Goal: Information Seeking & Learning: Learn about a topic

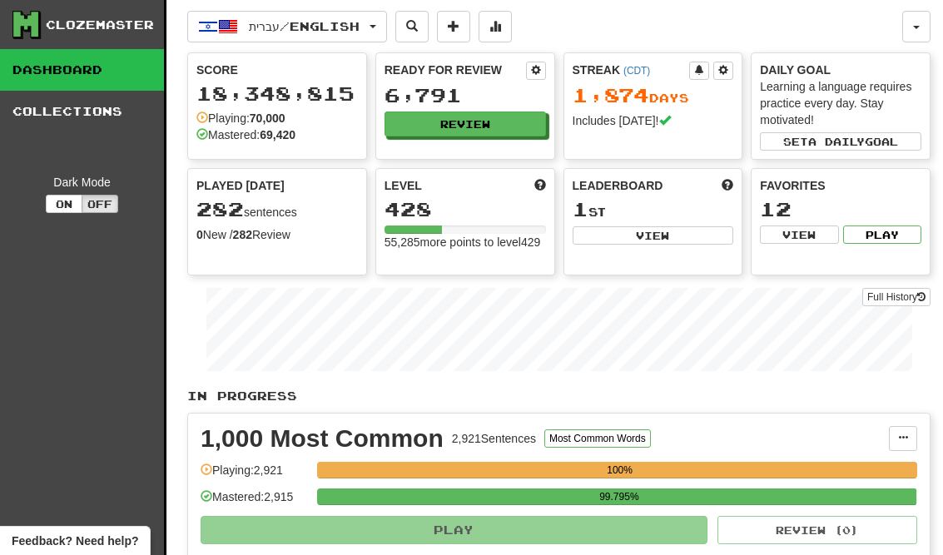
click at [417, 116] on button "Review" at bounding box center [466, 124] width 162 height 25
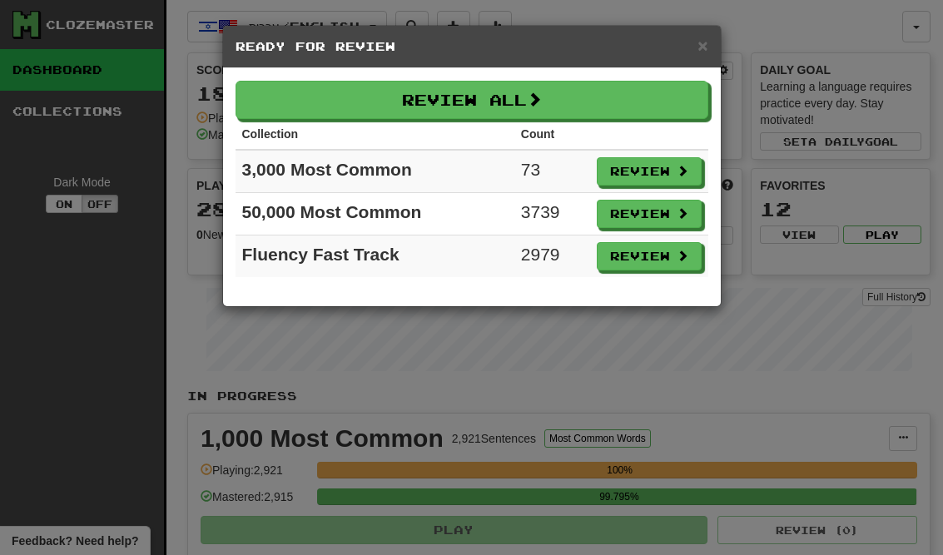
click at [669, 169] on button "Review" at bounding box center [649, 171] width 105 height 28
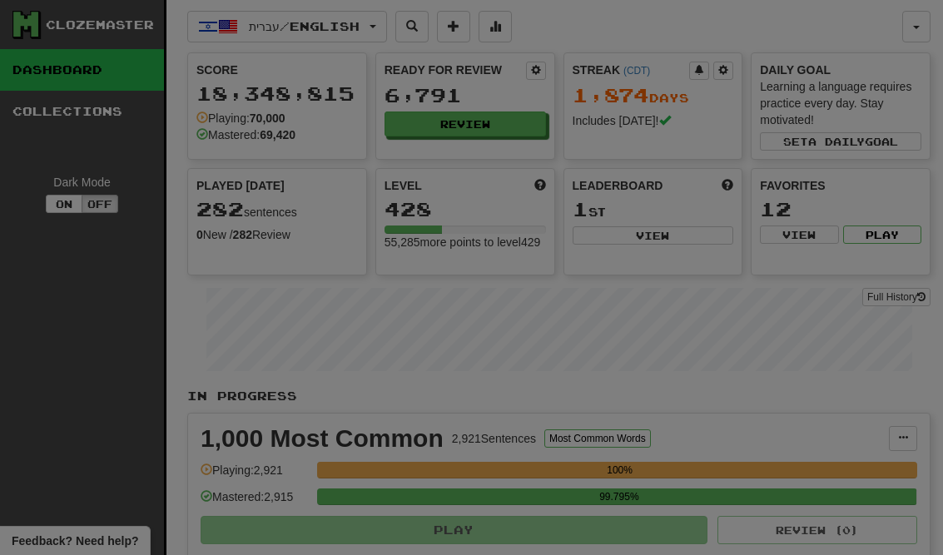
select select "**"
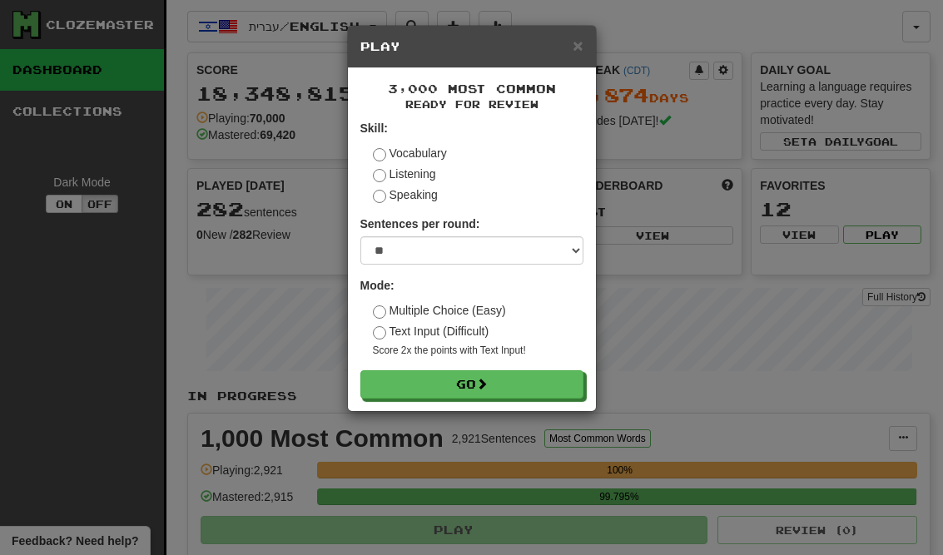
click at [554, 384] on button "Go" at bounding box center [472, 384] width 223 height 28
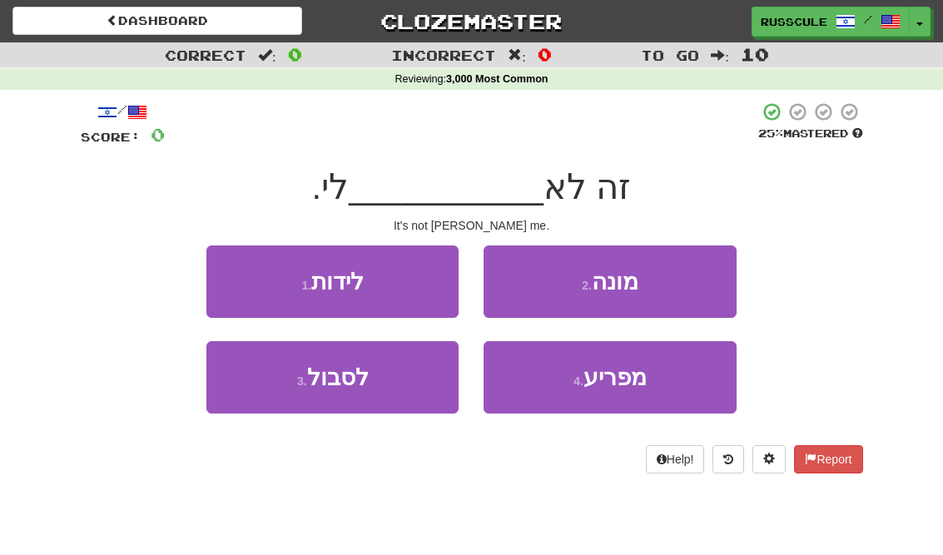
click at [645, 382] on span "מפריע" at bounding box center [615, 378] width 63 height 26
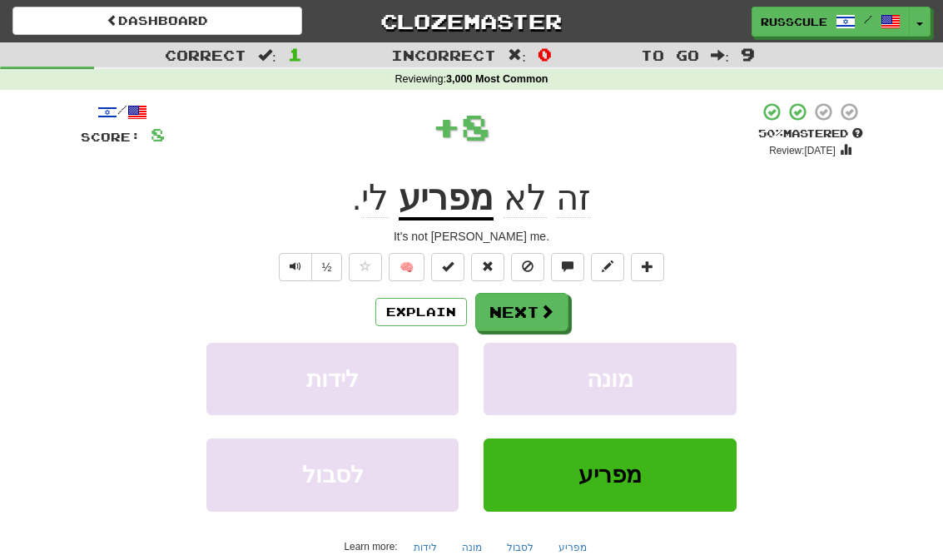
click at [540, 316] on span at bounding box center [547, 311] width 15 height 15
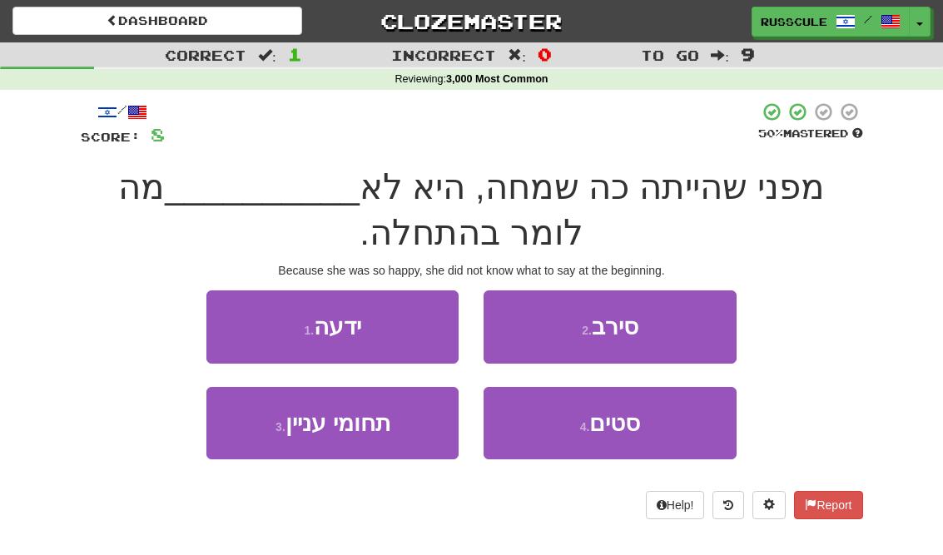
click at [225, 315] on button "1 . ידעה" at bounding box center [332, 327] width 252 height 72
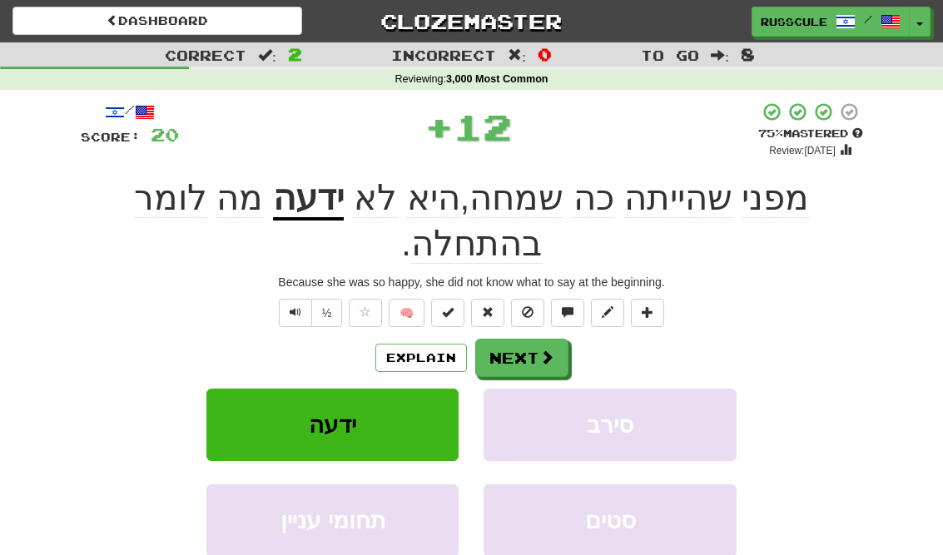
click at [540, 339] on button "Next" at bounding box center [521, 358] width 93 height 38
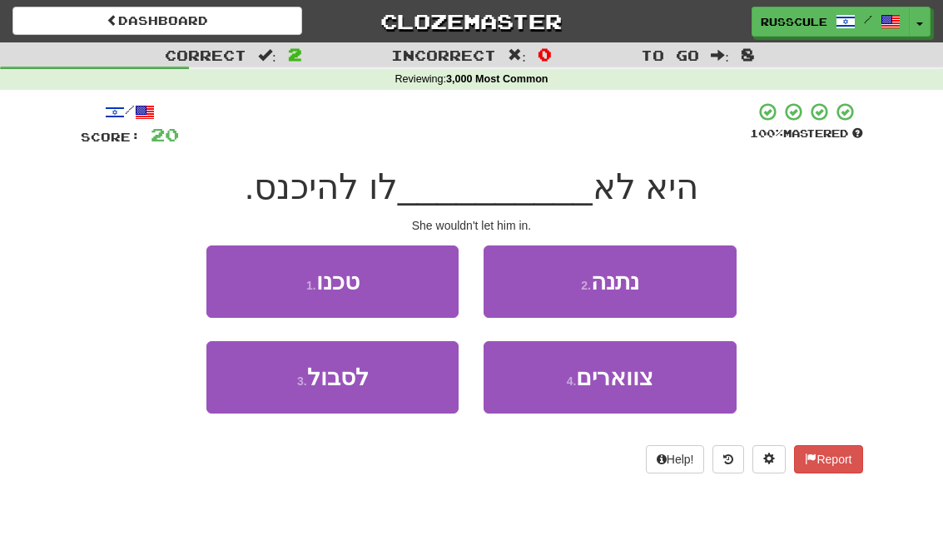
click at [674, 286] on button "2 . נתנה" at bounding box center [610, 282] width 252 height 72
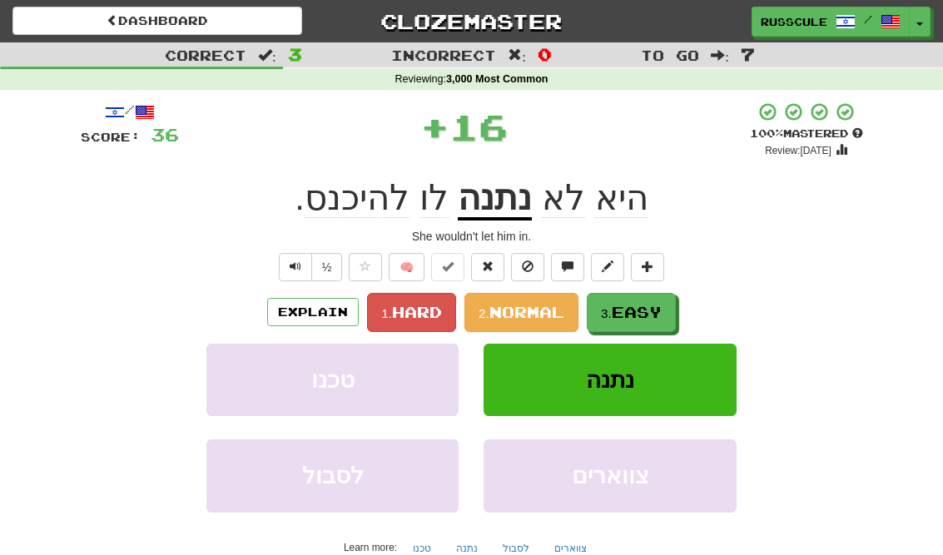
click at [628, 311] on span "Easy" at bounding box center [637, 312] width 50 height 18
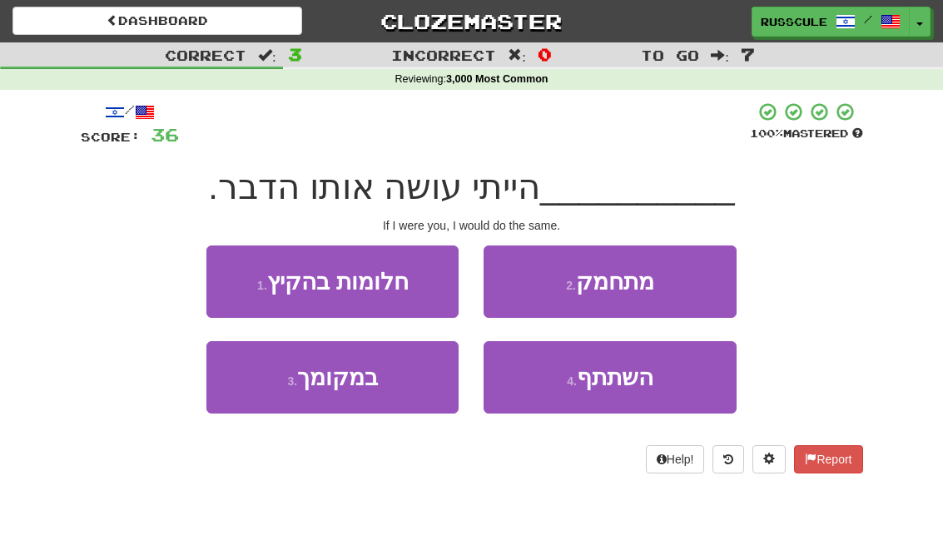
click at [733, 296] on button "2 . מתחמק" at bounding box center [610, 282] width 252 height 72
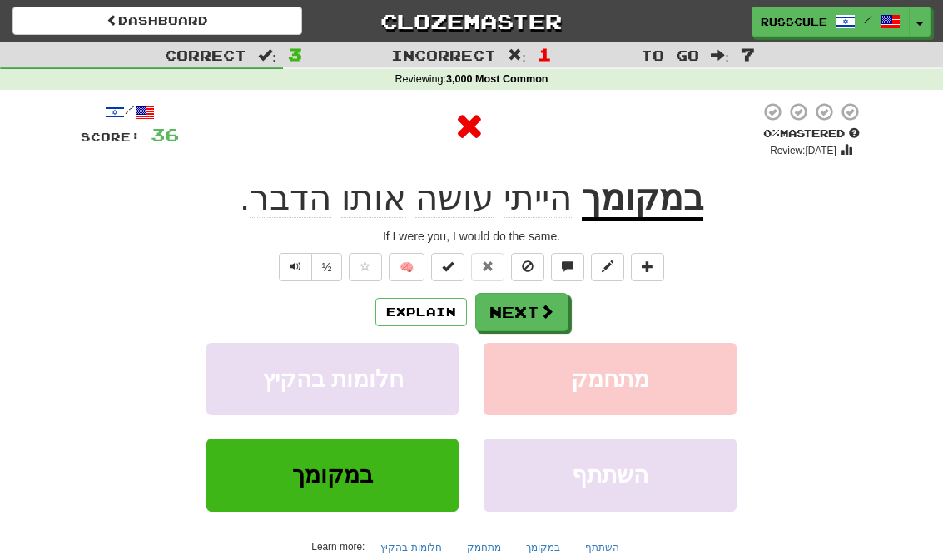
click at [546, 321] on button "Next" at bounding box center [521, 312] width 93 height 38
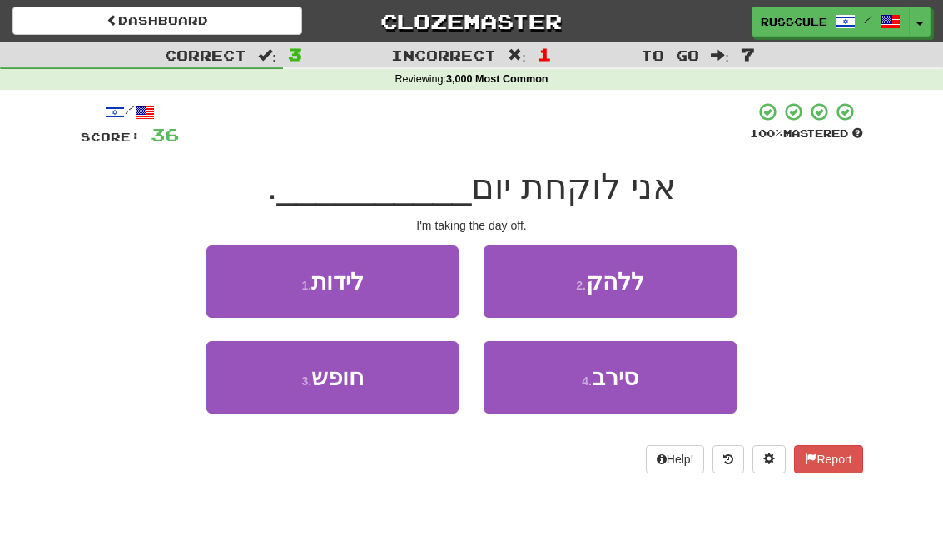
click at [259, 389] on button "3 . חופש" at bounding box center [332, 377] width 252 height 72
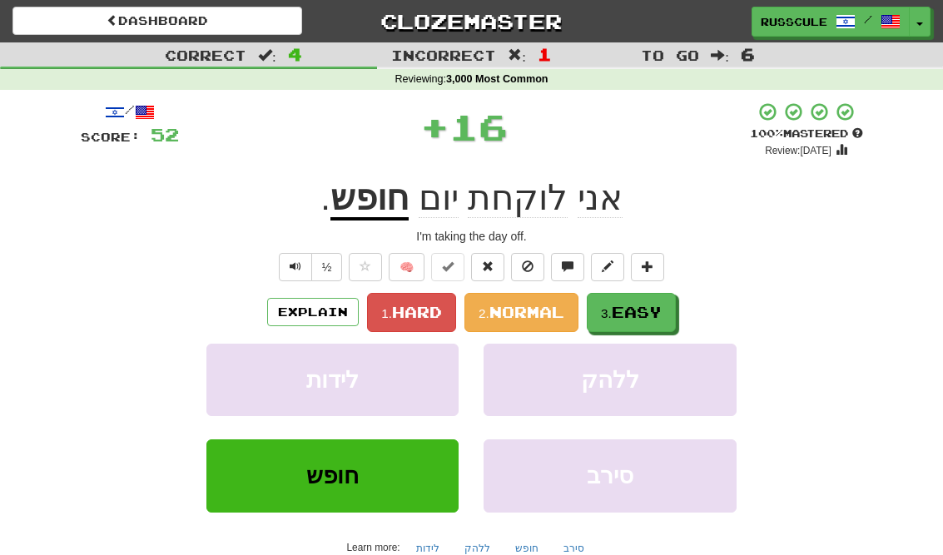
click at [656, 304] on span "Easy" at bounding box center [637, 312] width 50 height 18
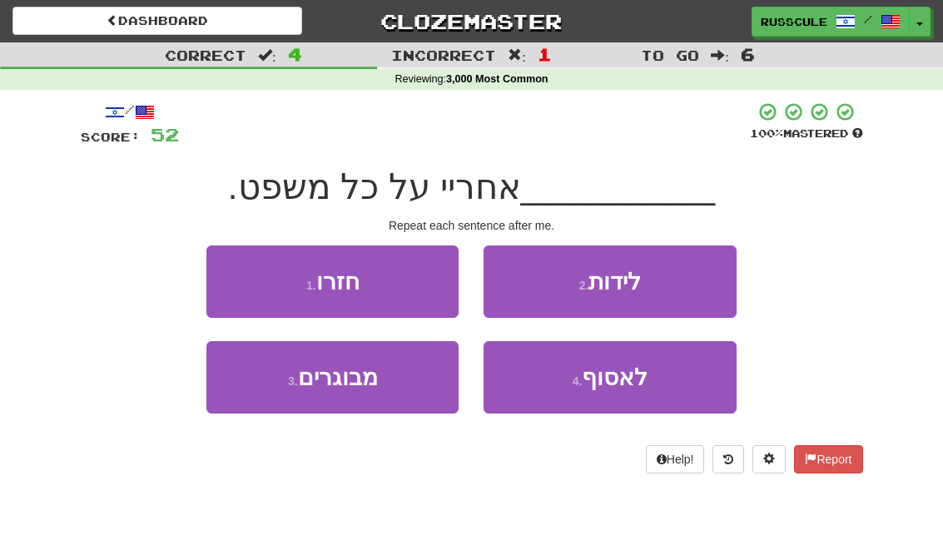
click at [241, 269] on button "1 . חזרו" at bounding box center [332, 282] width 252 height 72
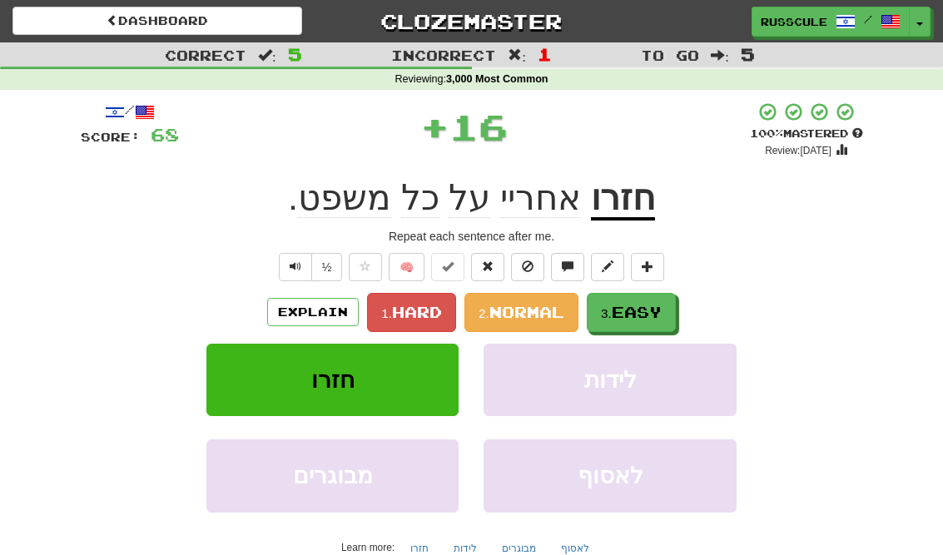
click at [661, 306] on span "Easy" at bounding box center [637, 312] width 50 height 18
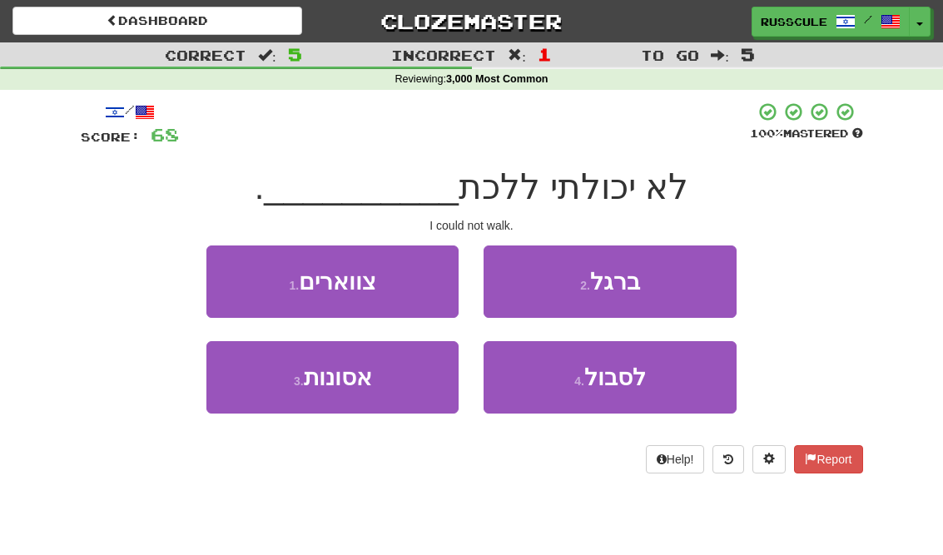
click at [692, 288] on button "2 . ברגל" at bounding box center [610, 282] width 252 height 72
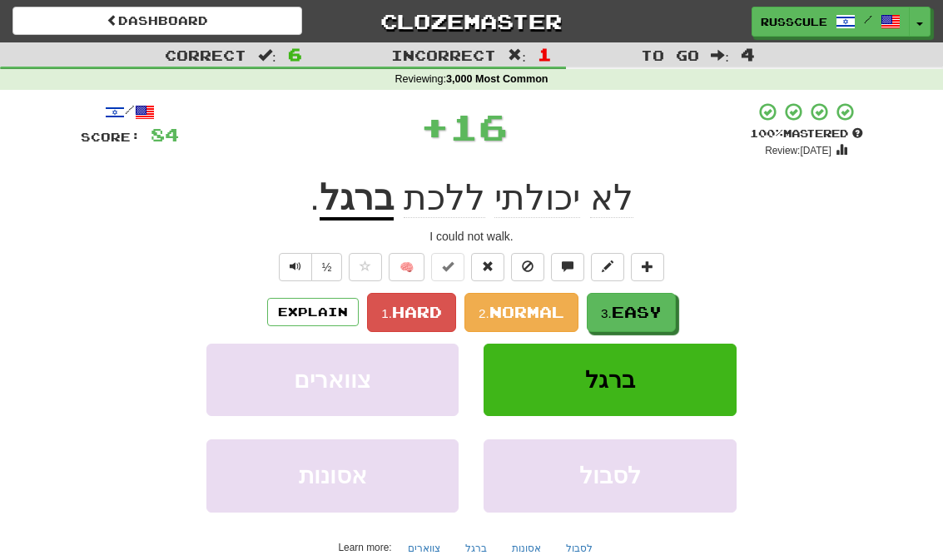
click at [639, 318] on span "Easy" at bounding box center [637, 312] width 50 height 18
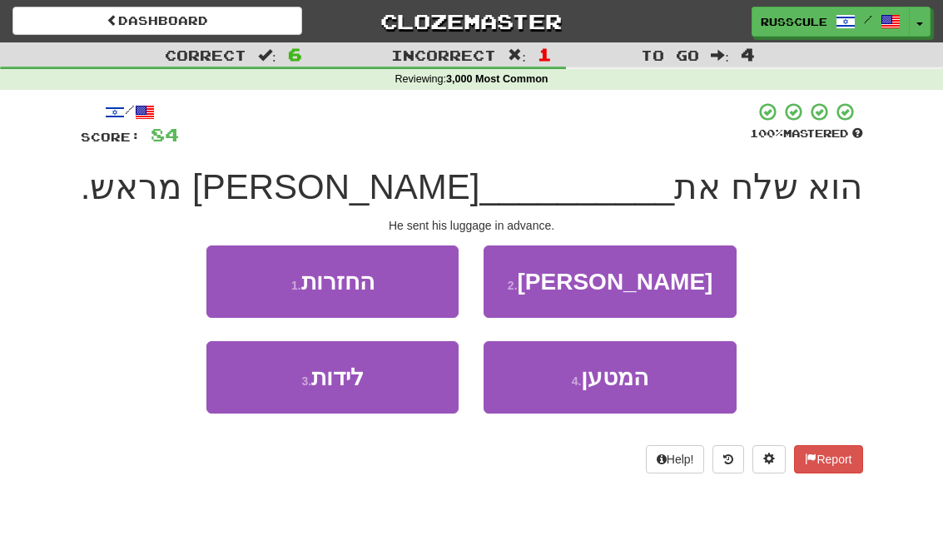
click at [651, 380] on button "4 . המטען" at bounding box center [610, 377] width 252 height 72
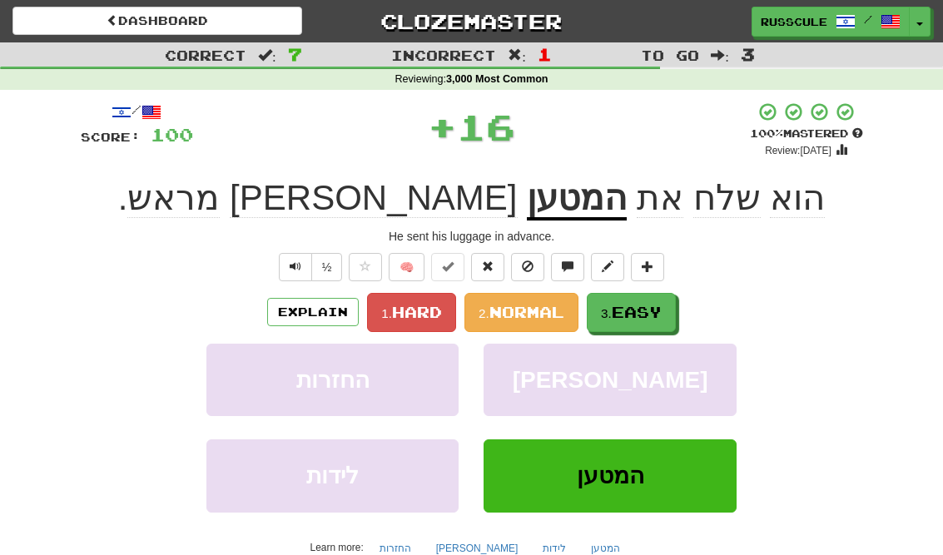
click at [662, 312] on span "Easy" at bounding box center [637, 312] width 50 height 18
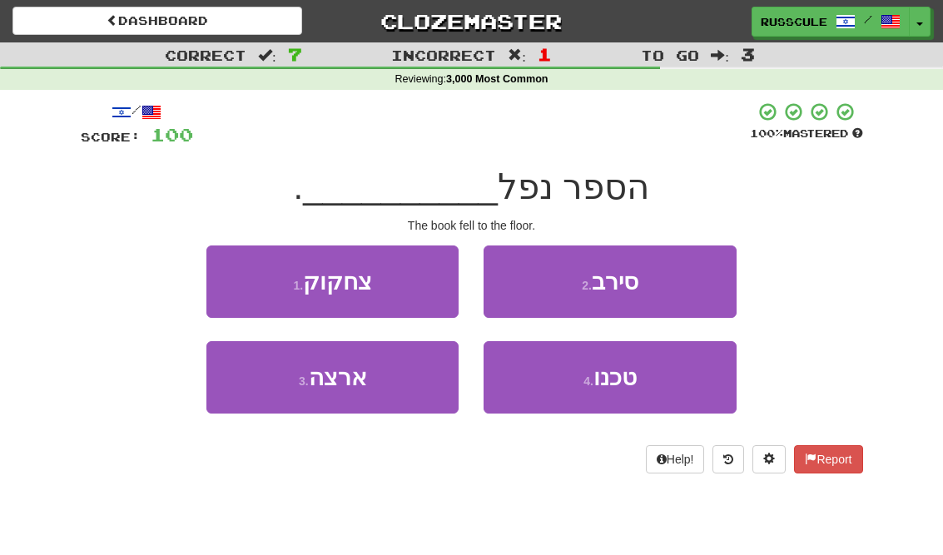
click at [266, 396] on button "3 . ארצה" at bounding box center [332, 377] width 252 height 72
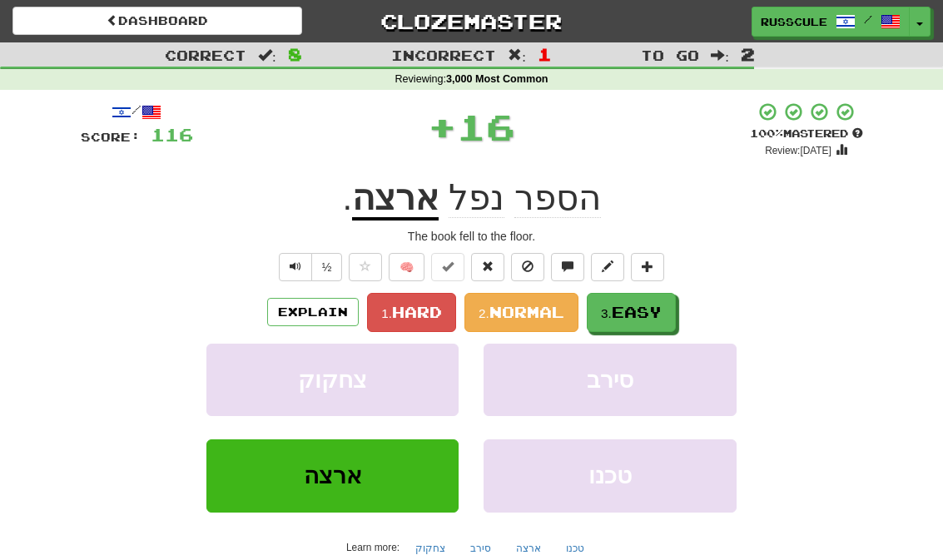
click at [644, 315] on span "Easy" at bounding box center [637, 312] width 50 height 18
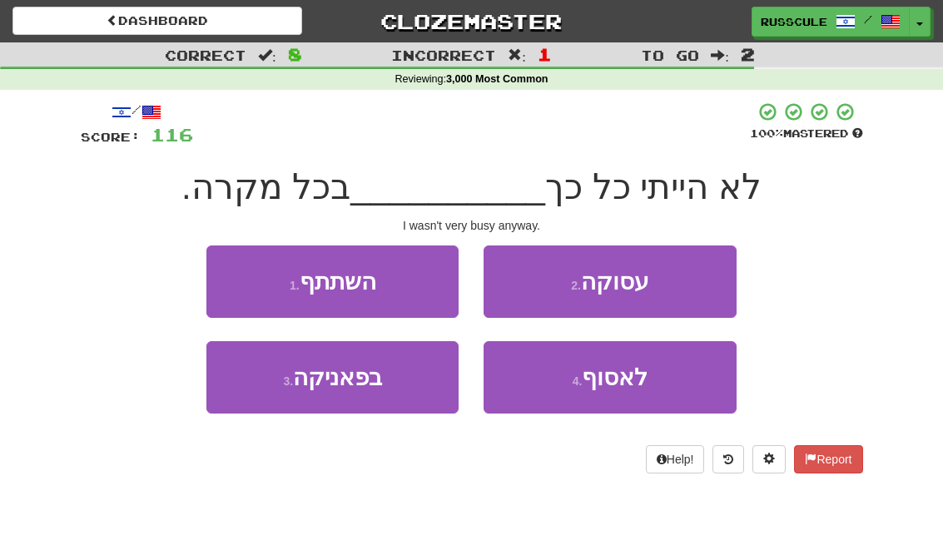
click at [698, 281] on button "2 . עסוקה" at bounding box center [610, 282] width 252 height 72
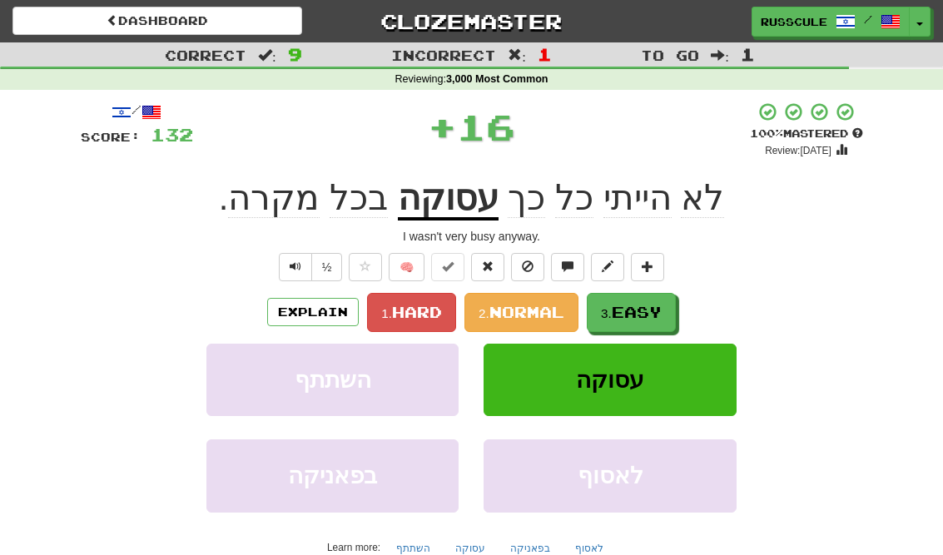
click at [659, 307] on span "Easy" at bounding box center [637, 312] width 50 height 18
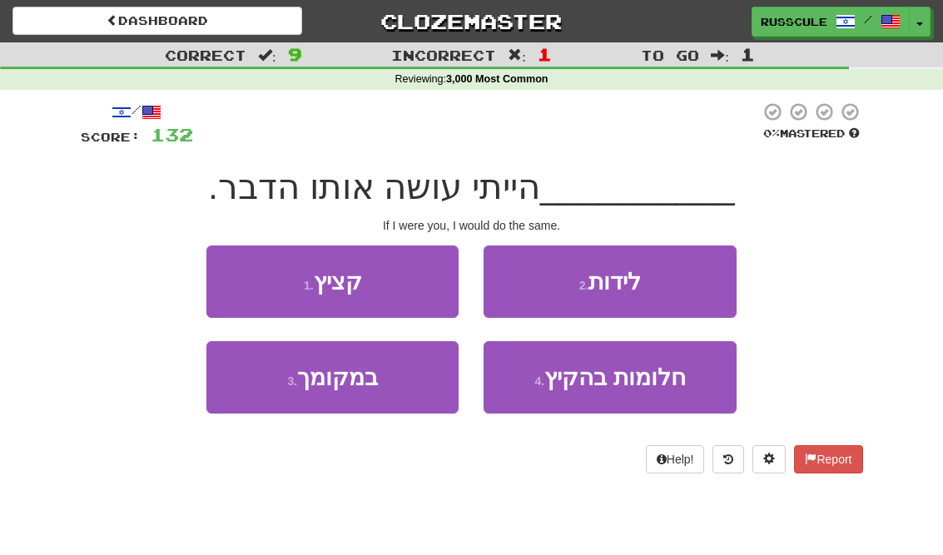
click at [263, 397] on button "3 . במקומך" at bounding box center [332, 377] width 252 height 72
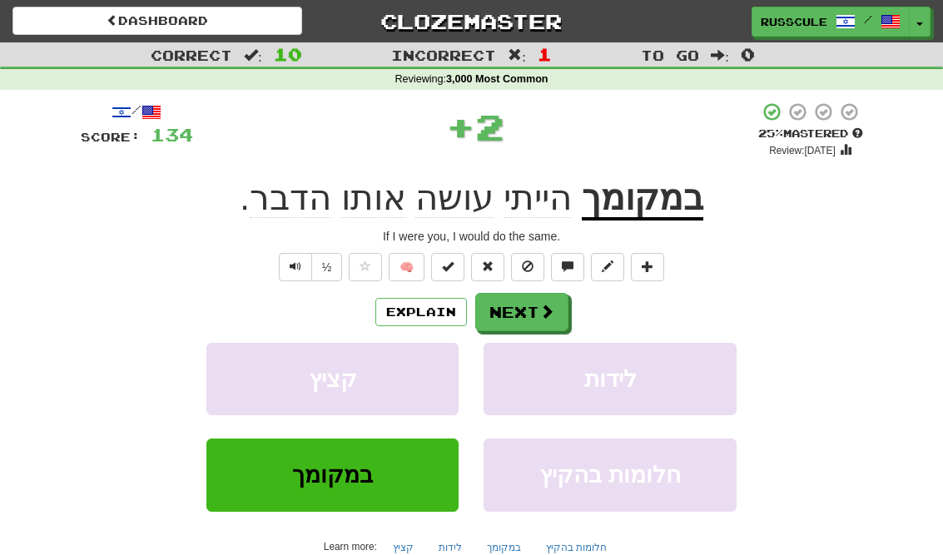
click at [536, 311] on button "Next" at bounding box center [521, 312] width 93 height 38
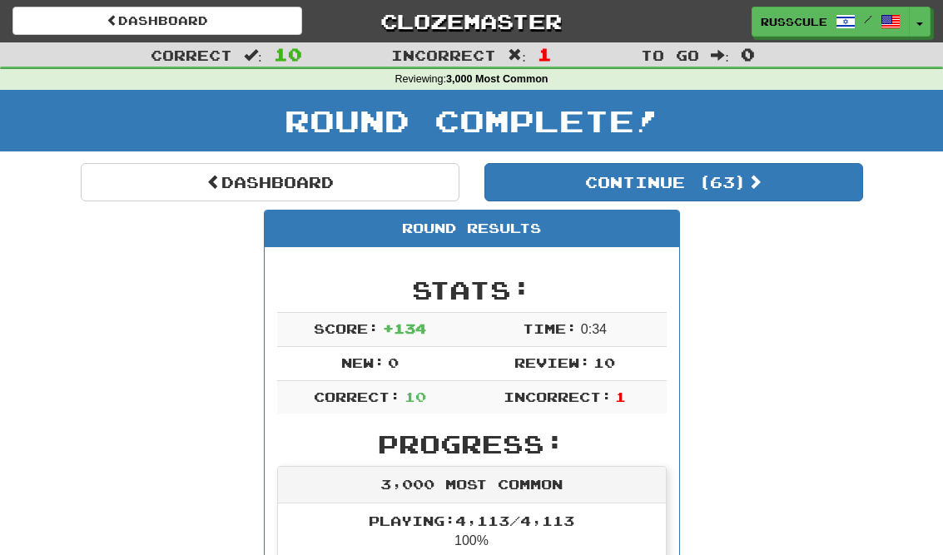
click at [767, 197] on button "Continue ( 63 )" at bounding box center [674, 182] width 379 height 38
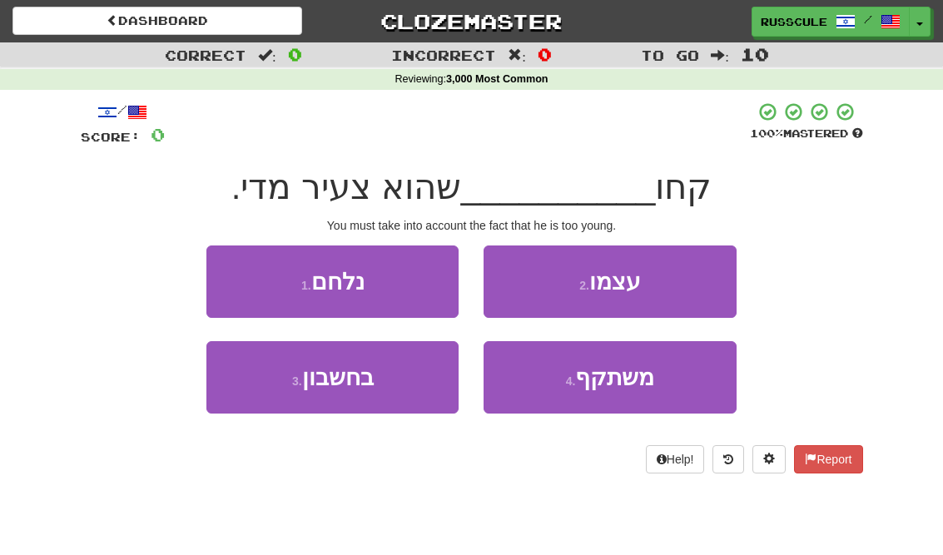
click at [246, 390] on button "3 . בחשבון" at bounding box center [332, 377] width 252 height 72
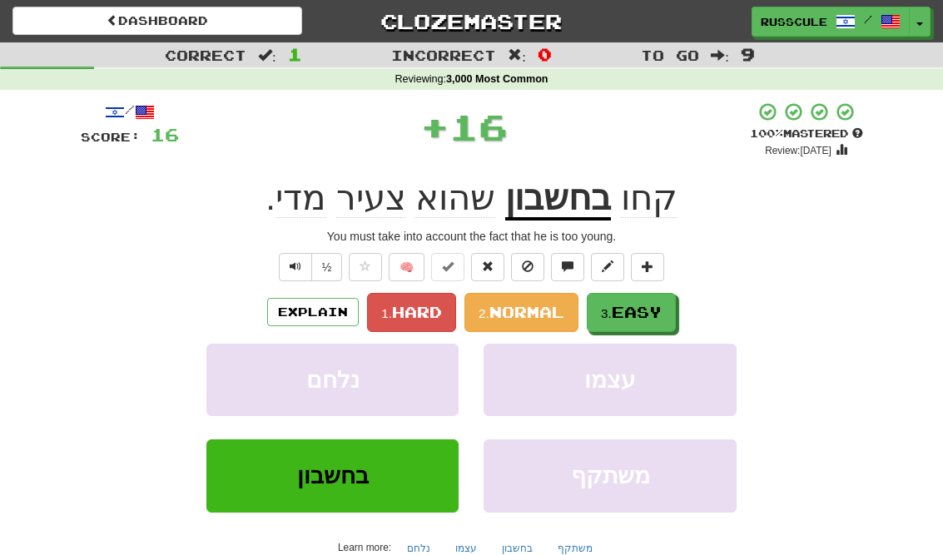
click at [650, 310] on span "Easy" at bounding box center [637, 312] width 50 height 18
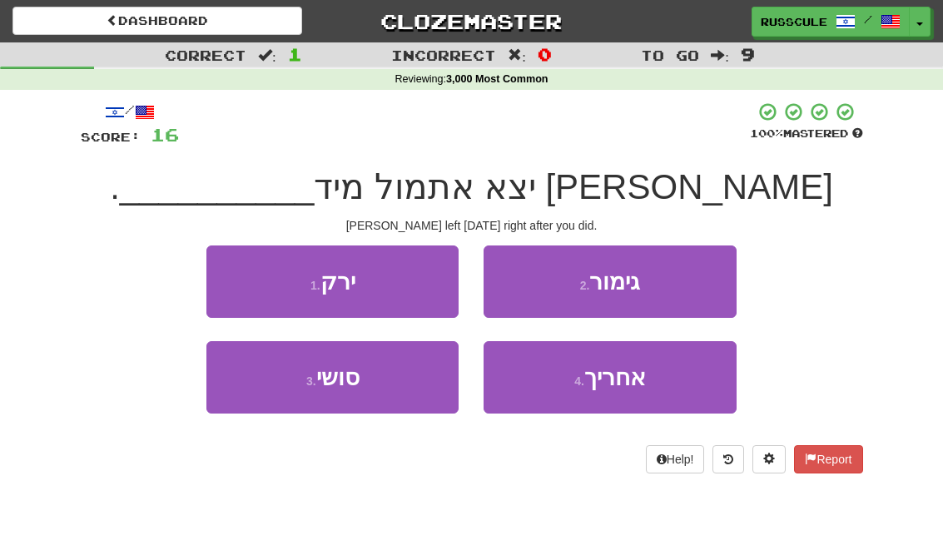
click at [625, 385] on span "אחריך" at bounding box center [615, 378] width 62 height 26
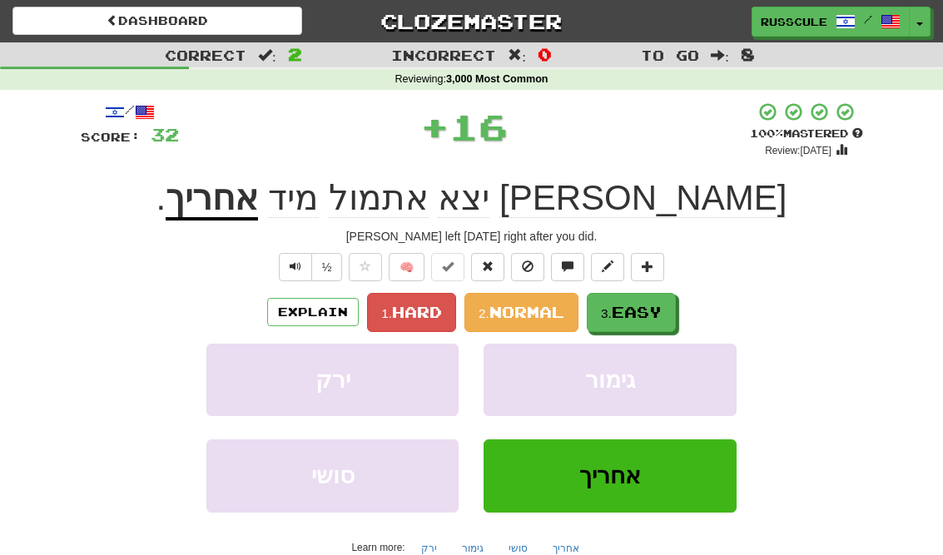
click at [661, 303] on span "Easy" at bounding box center [637, 312] width 50 height 18
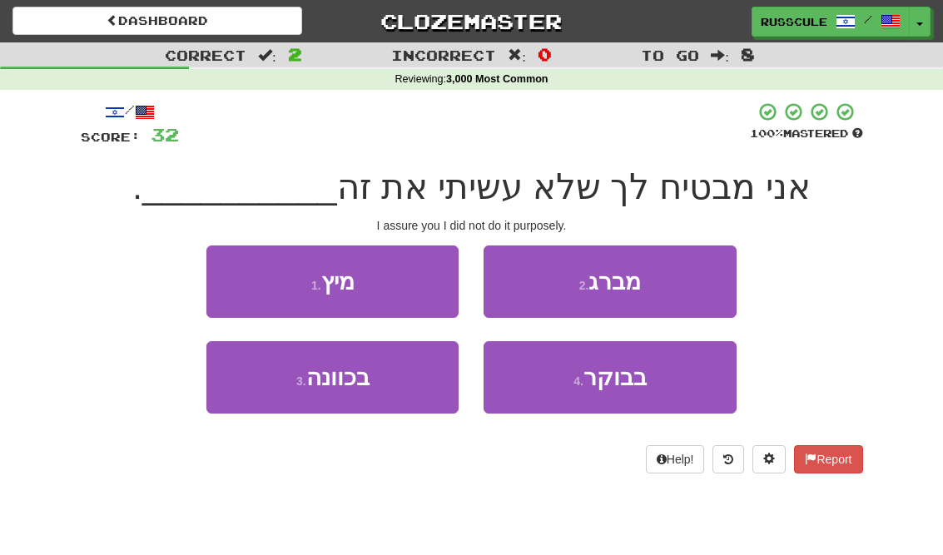
click at [255, 389] on button "3 . בכוונה" at bounding box center [332, 377] width 252 height 72
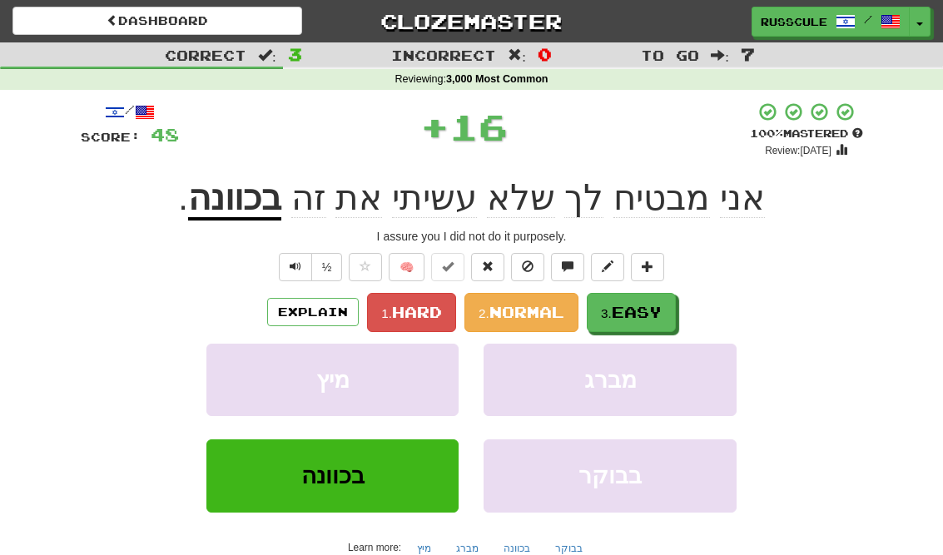
click at [656, 311] on span "Easy" at bounding box center [637, 312] width 50 height 18
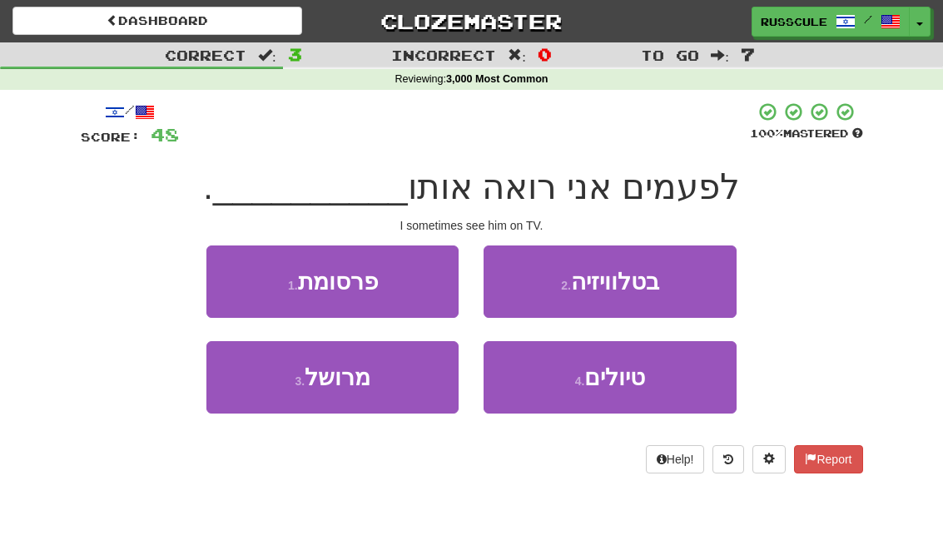
click at [706, 281] on button "2 . בטלוויזיה" at bounding box center [610, 282] width 252 height 72
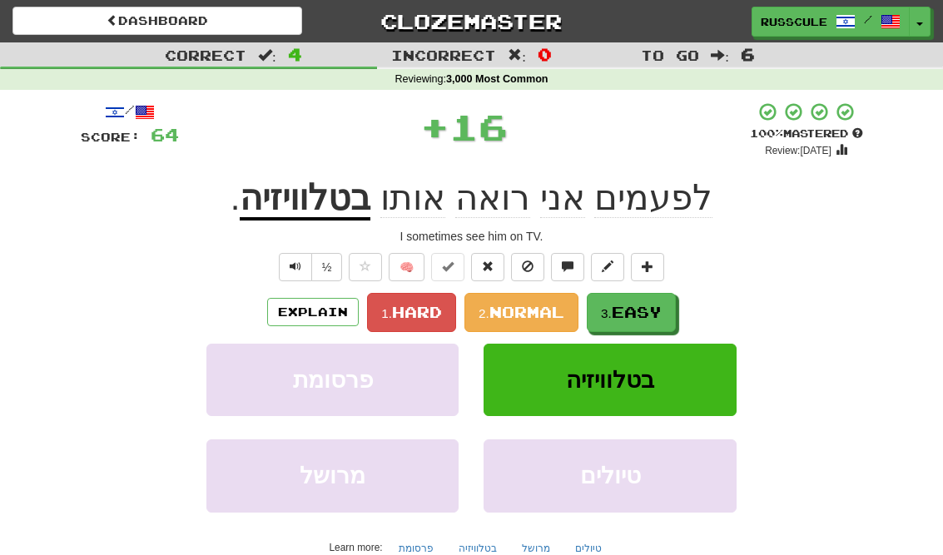
click at [645, 314] on span "Easy" at bounding box center [637, 312] width 50 height 18
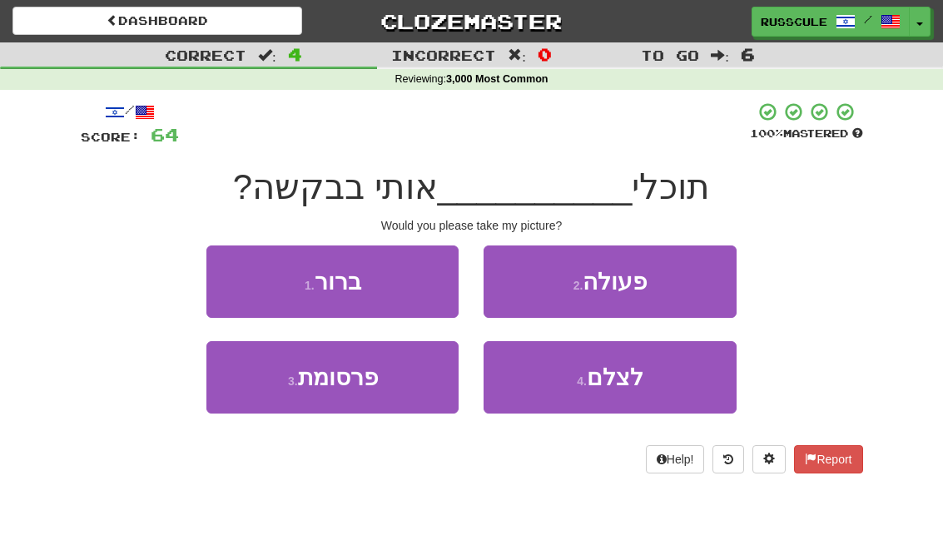
click at [615, 385] on span "לצלם" at bounding box center [615, 378] width 57 height 26
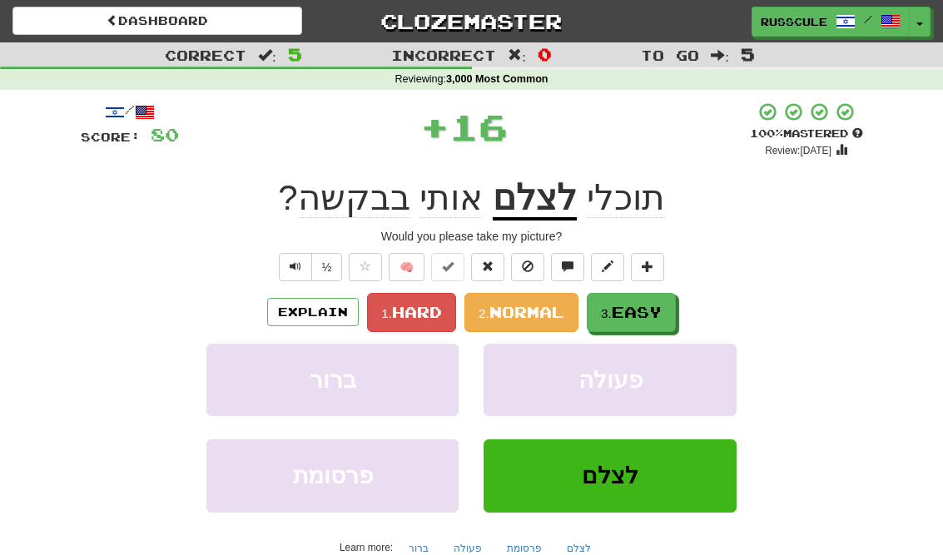
click at [676, 306] on button "3. Easy" at bounding box center [631, 312] width 89 height 39
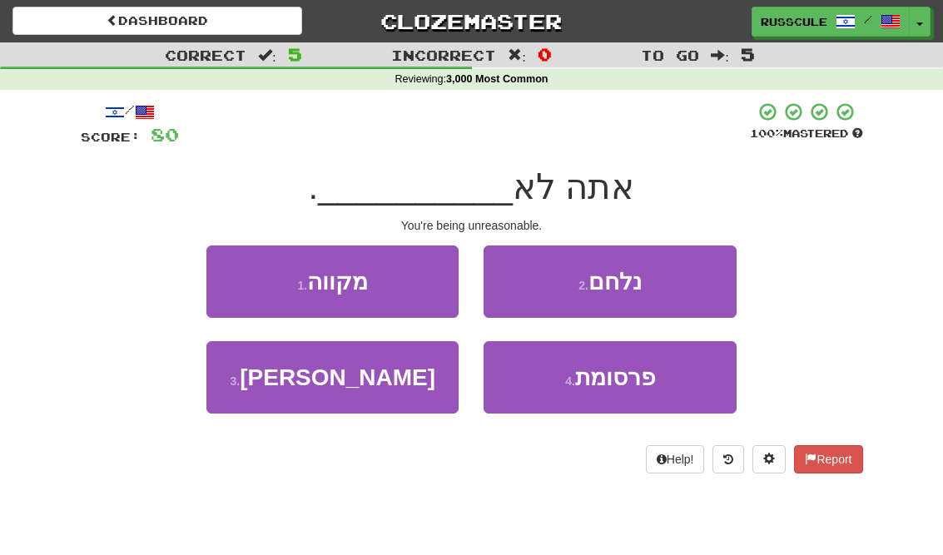
click at [251, 395] on button "3 . [PERSON_NAME]" at bounding box center [332, 377] width 252 height 72
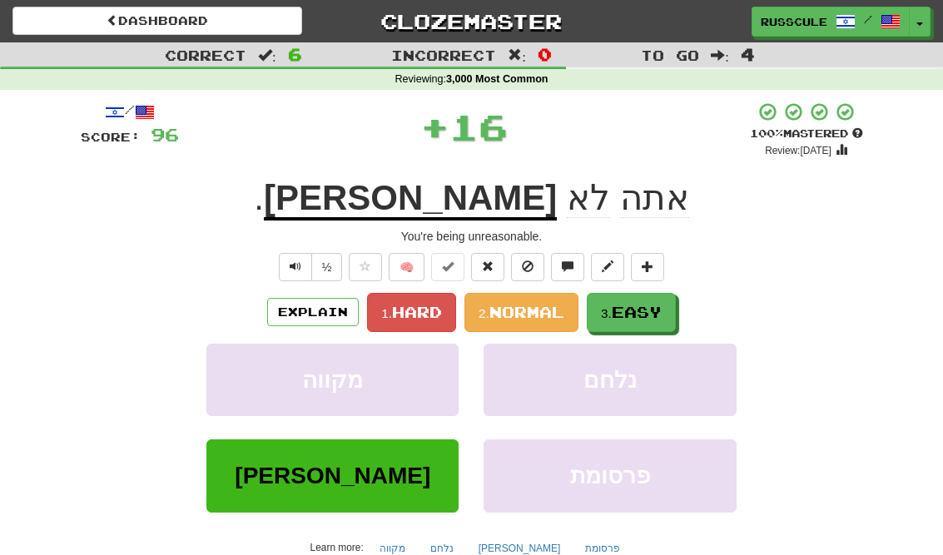
click at [662, 306] on span "Easy" at bounding box center [637, 312] width 50 height 18
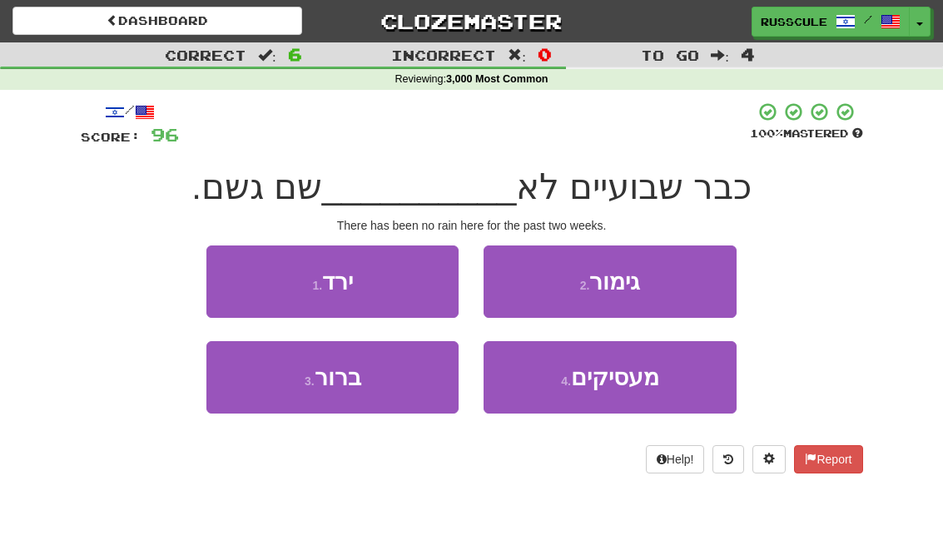
click at [235, 280] on button "1 . ירד" at bounding box center [332, 282] width 252 height 72
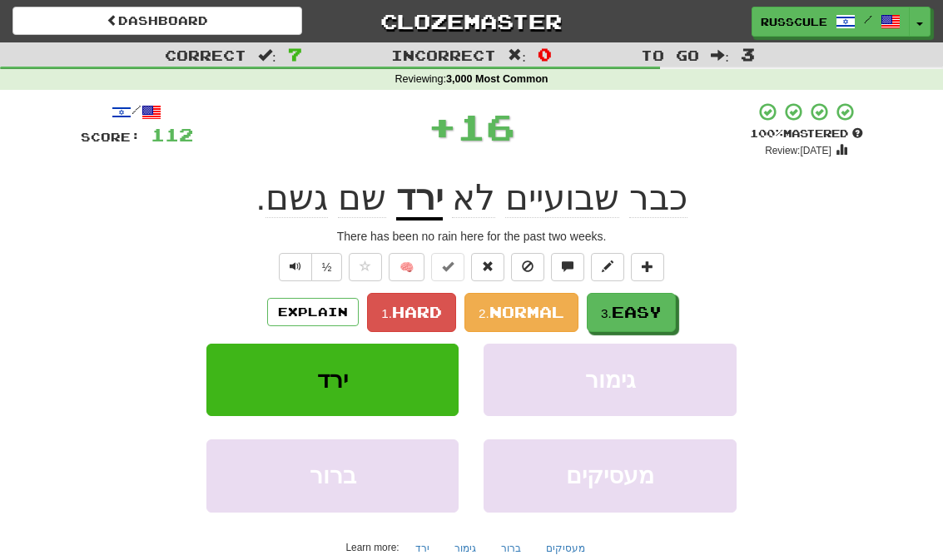
click at [659, 311] on span "Easy" at bounding box center [637, 312] width 50 height 18
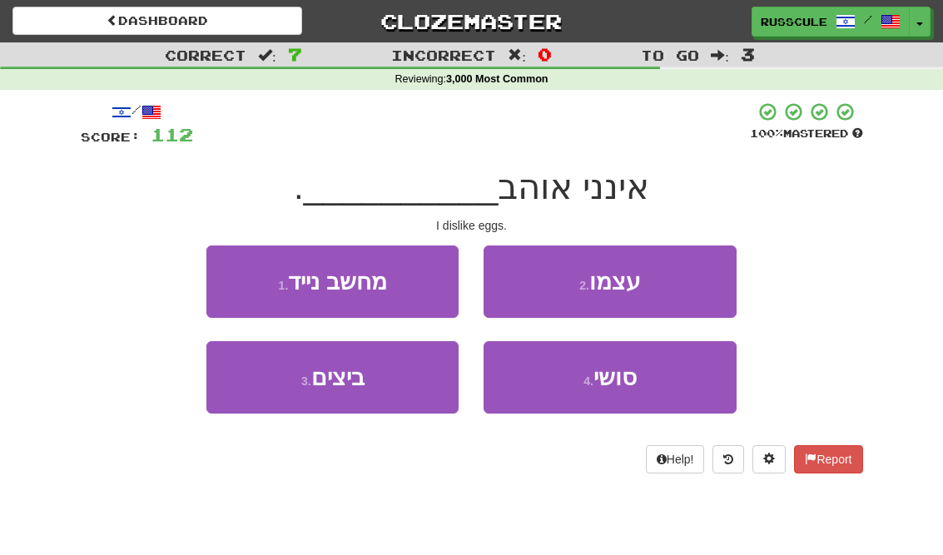
click at [255, 392] on button "3 . ביצים" at bounding box center [332, 377] width 252 height 72
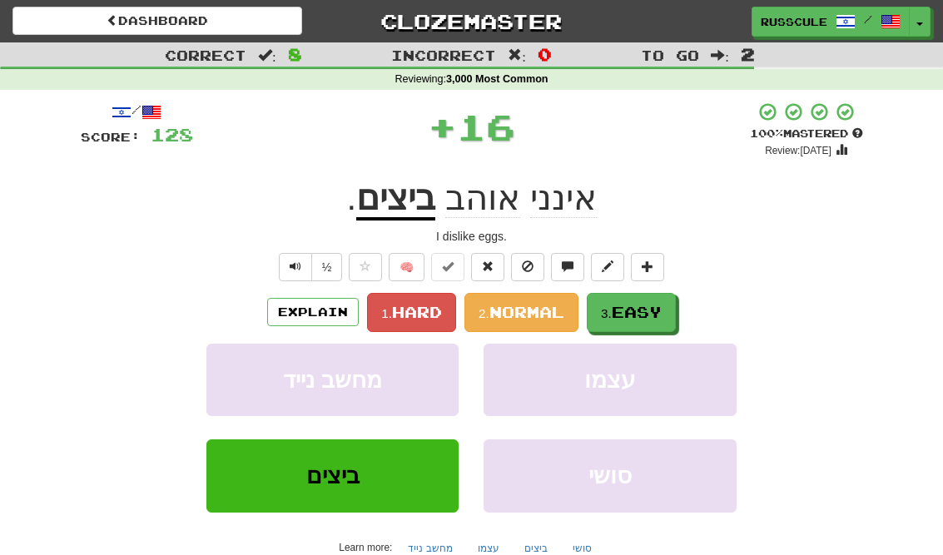
click at [655, 306] on span "Easy" at bounding box center [637, 312] width 50 height 18
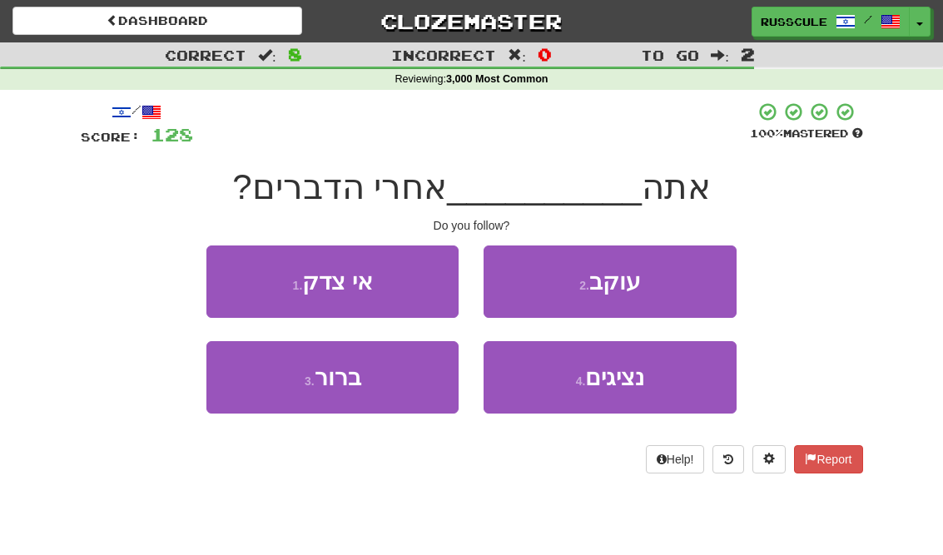
click at [705, 286] on button "2 . [GEOGRAPHIC_DATA]" at bounding box center [610, 282] width 252 height 72
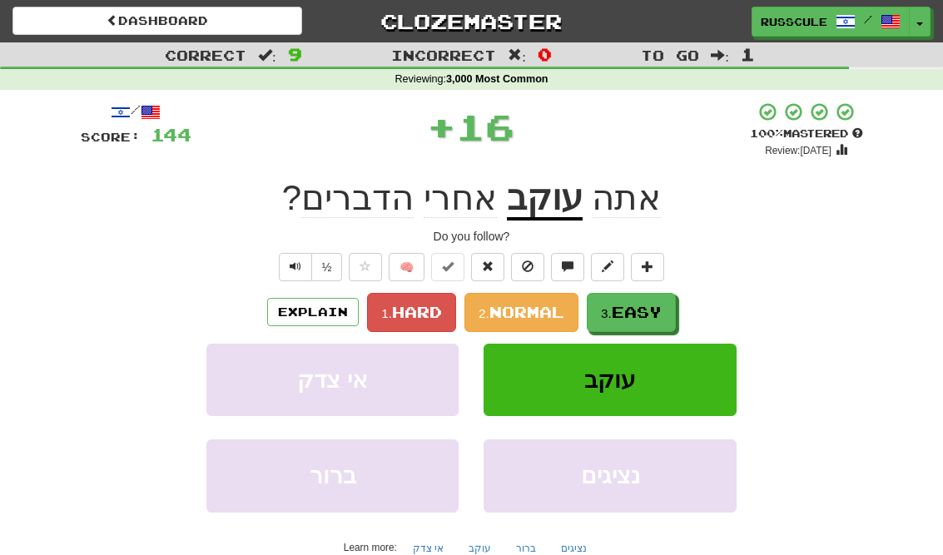
click at [646, 312] on span "Easy" at bounding box center [637, 312] width 50 height 18
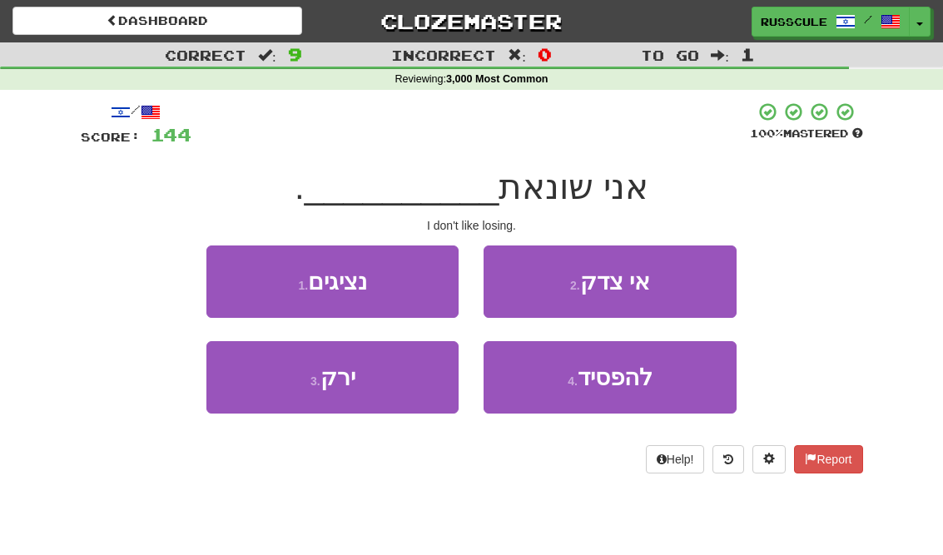
click at [631, 390] on button "4 . להפסיד" at bounding box center [610, 377] width 252 height 72
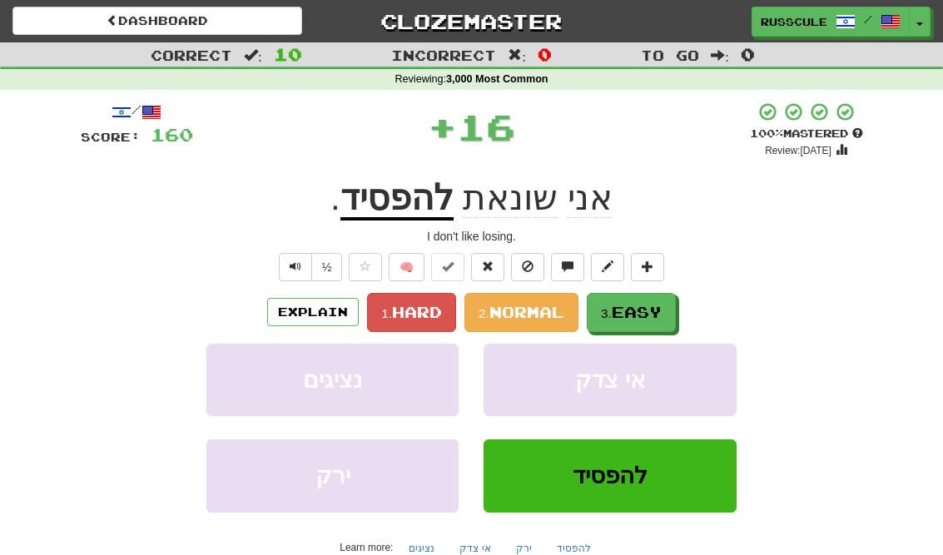
click at [662, 313] on span "Easy" at bounding box center [637, 312] width 50 height 18
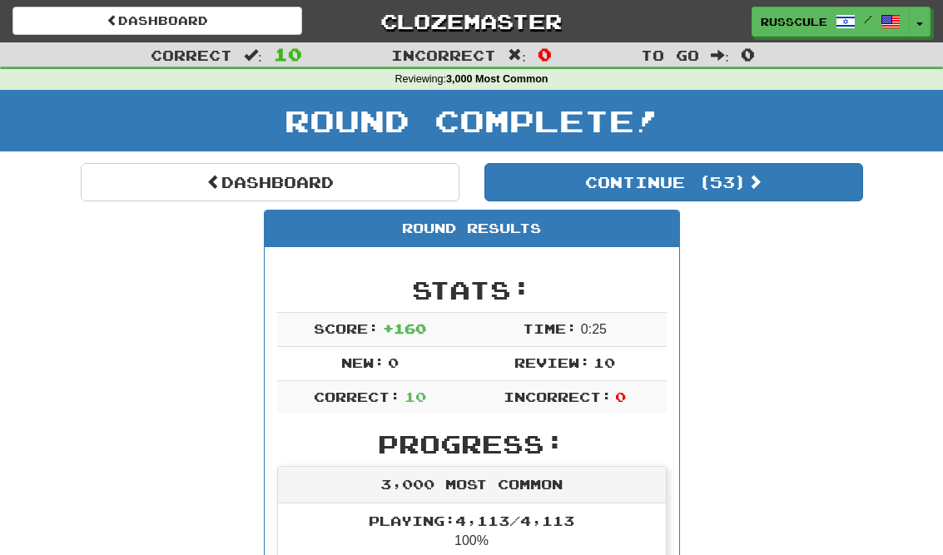
click at [822, 194] on button "Continue ( 53 )" at bounding box center [674, 182] width 379 height 38
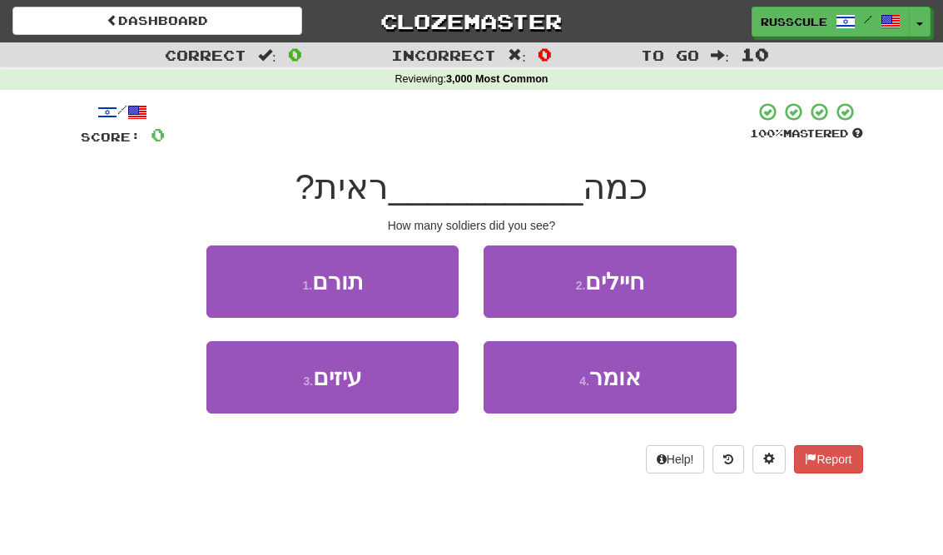
click at [692, 282] on button "2 . חיילים" at bounding box center [610, 282] width 252 height 72
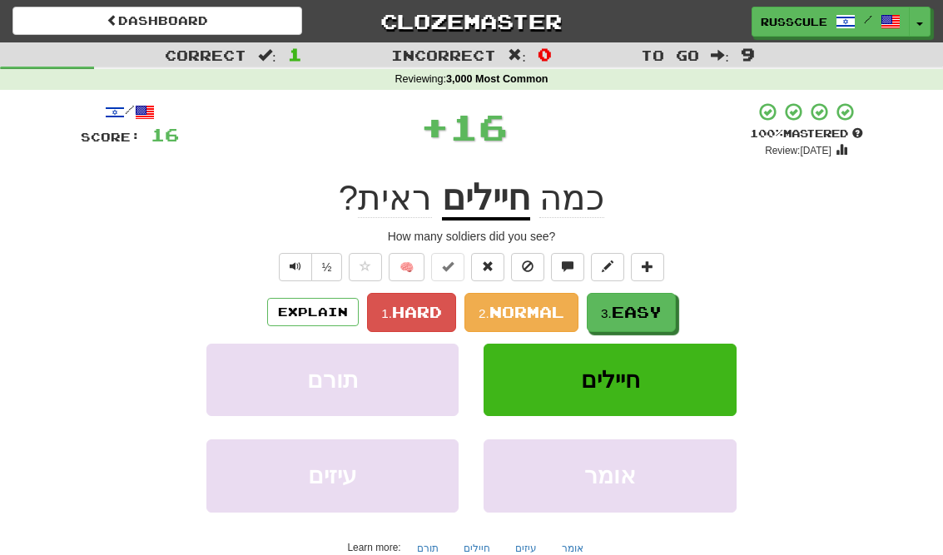
click at [644, 314] on span "Easy" at bounding box center [637, 312] width 50 height 18
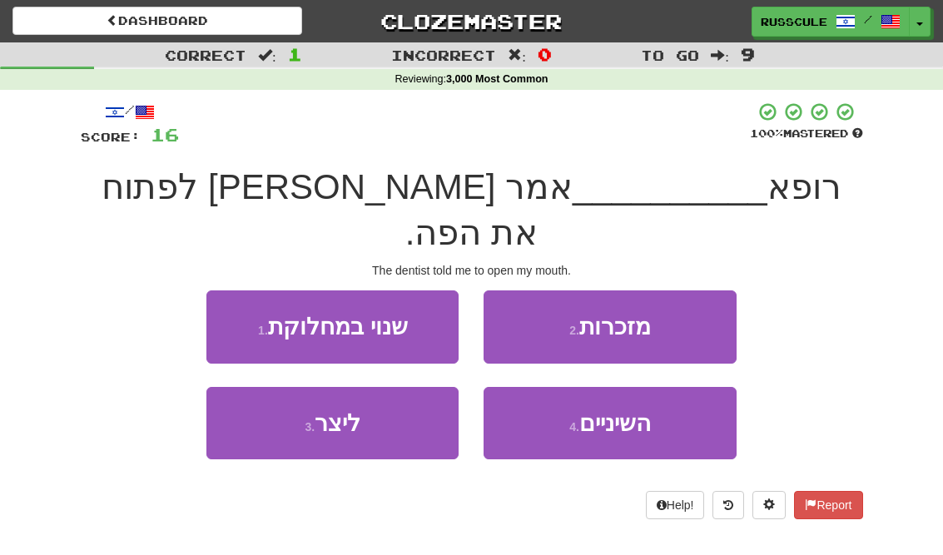
click at [629, 410] on span "השיניים" at bounding box center [615, 423] width 72 height 26
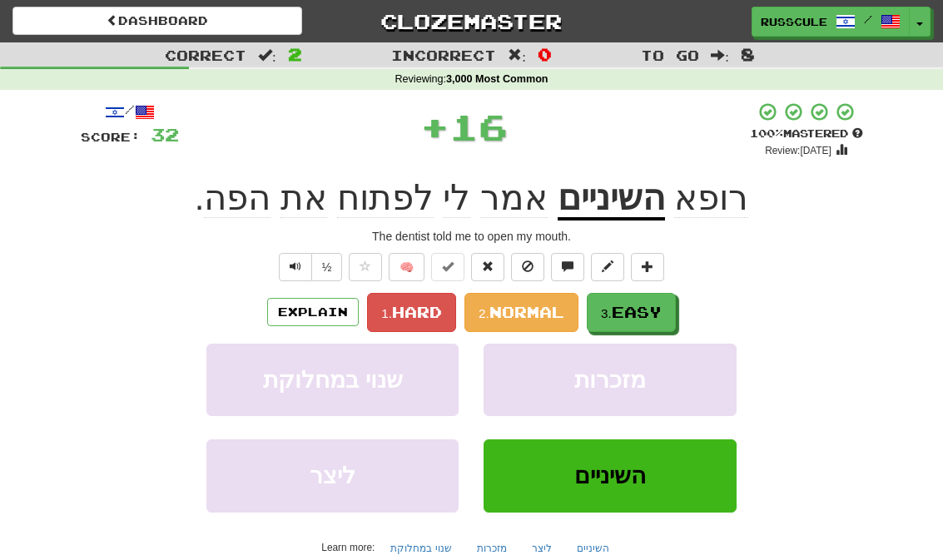
click at [672, 303] on button "3. Easy" at bounding box center [631, 312] width 89 height 39
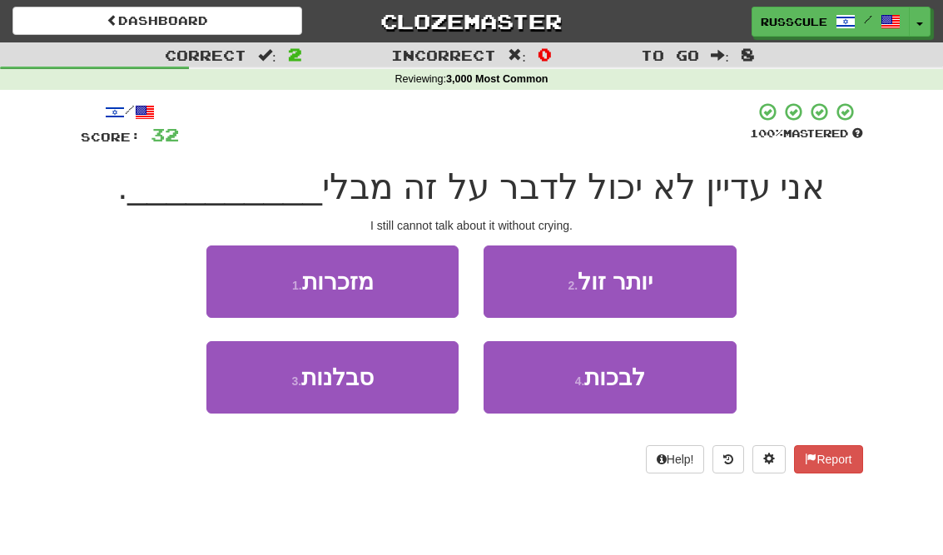
click at [627, 385] on span "לבכות" at bounding box center [614, 378] width 61 height 26
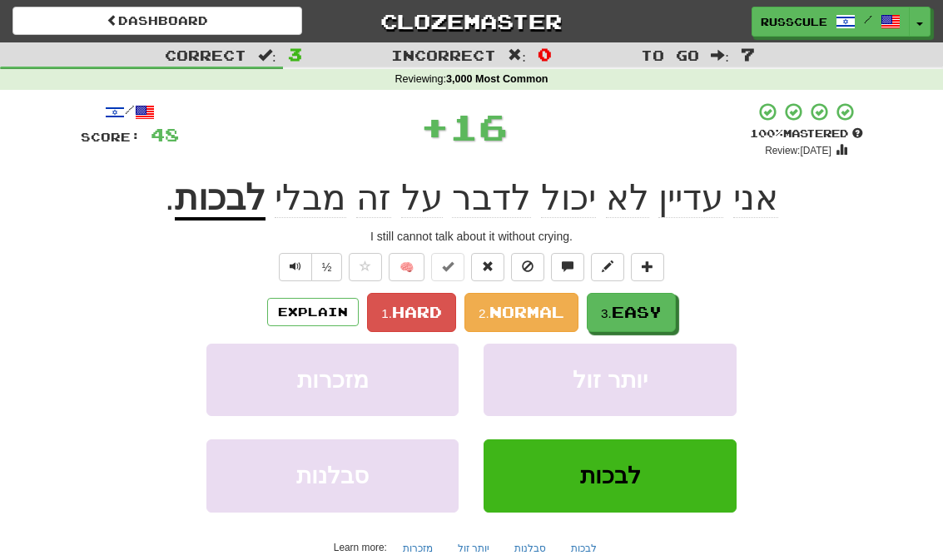
click at [662, 311] on span "Easy" at bounding box center [637, 312] width 50 height 18
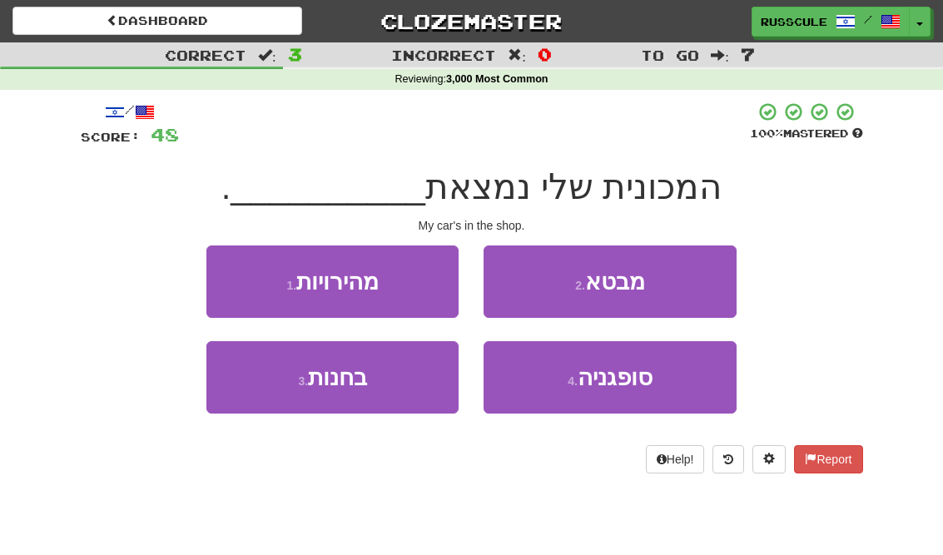
click at [244, 388] on button "3 . בחנות" at bounding box center [332, 377] width 252 height 72
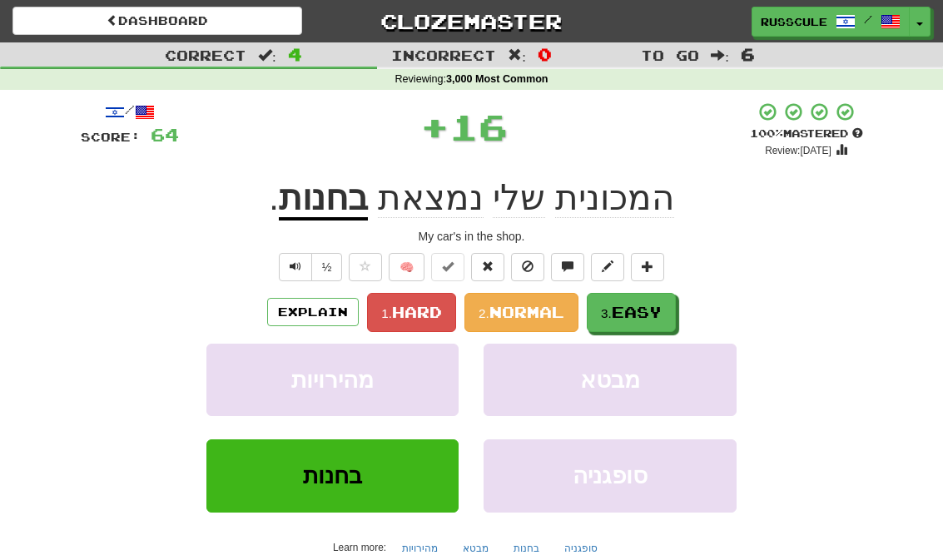
click at [666, 305] on button "3. Easy" at bounding box center [631, 312] width 89 height 39
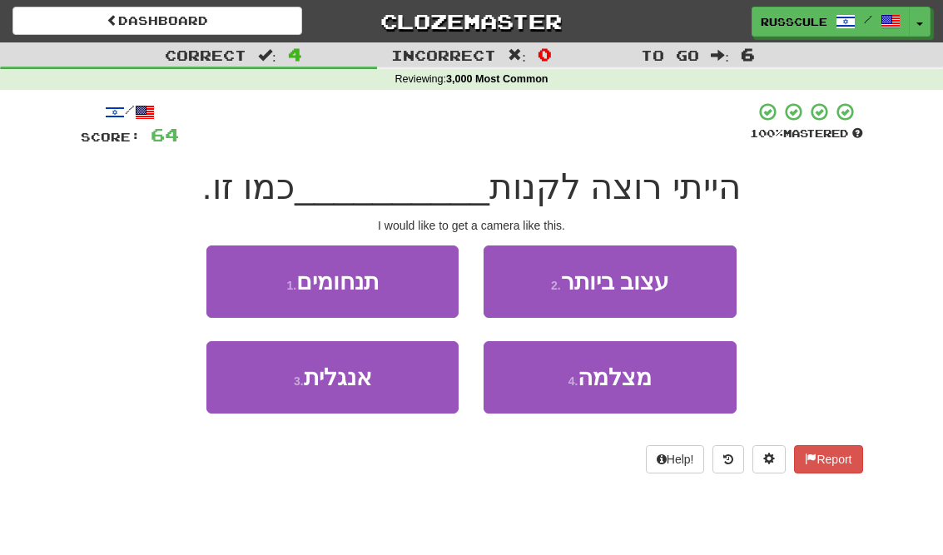
click at [625, 380] on span "מצלמה" at bounding box center [615, 378] width 74 height 26
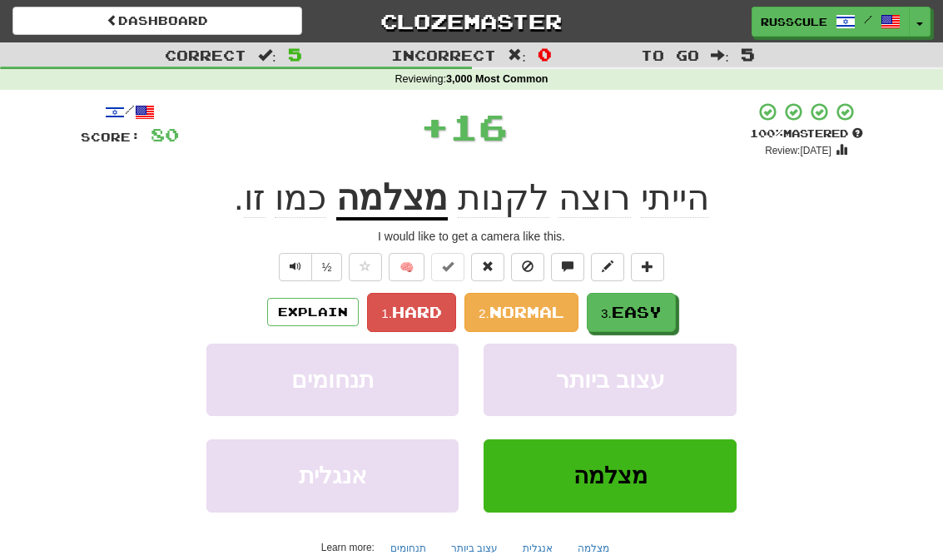
click at [671, 304] on button "3. Easy" at bounding box center [631, 312] width 89 height 39
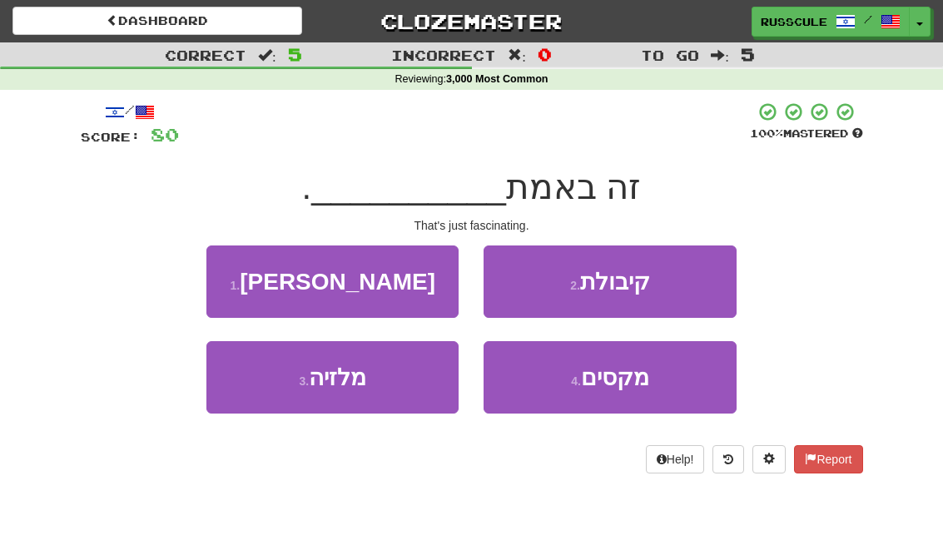
click at [626, 380] on span "מקסים" at bounding box center [615, 378] width 68 height 26
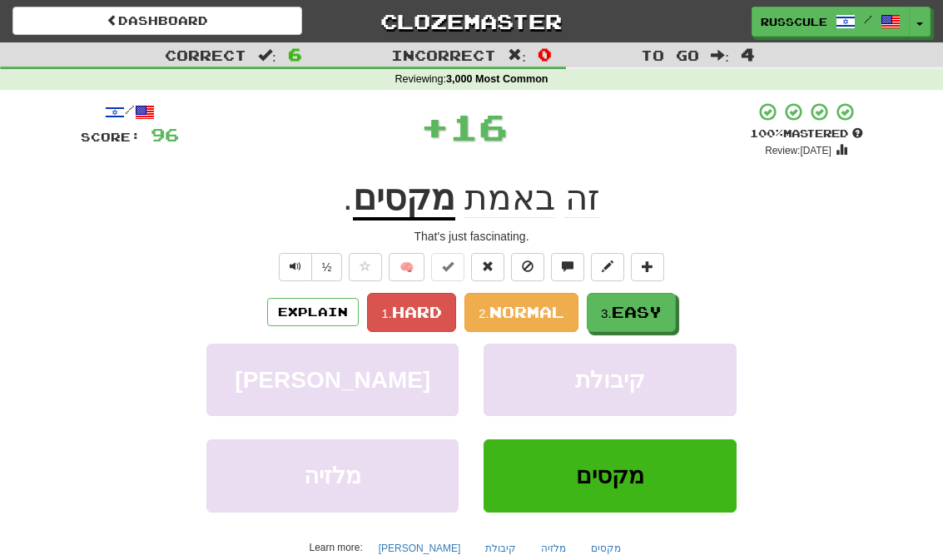
click at [675, 304] on button "3. Easy" at bounding box center [631, 312] width 89 height 39
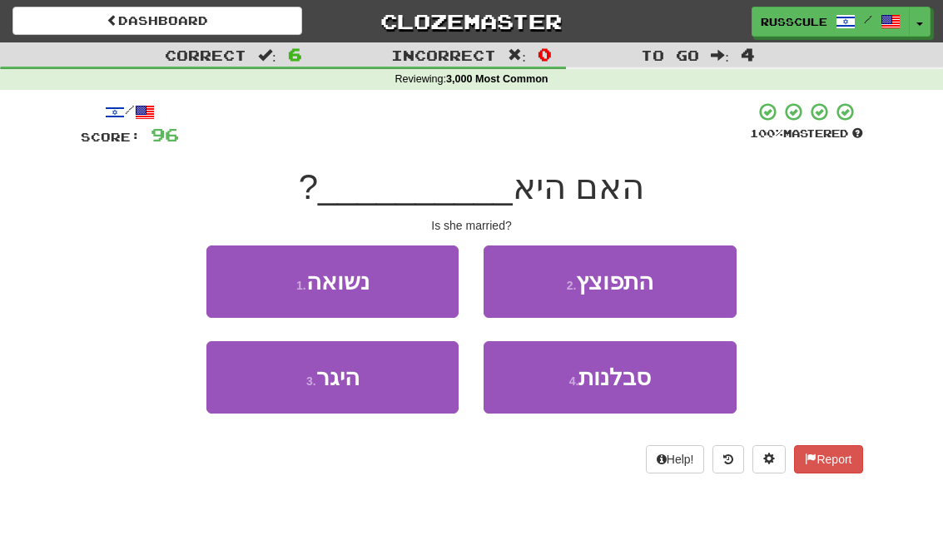
click at [235, 278] on button "1 . נשואה" at bounding box center [332, 282] width 252 height 72
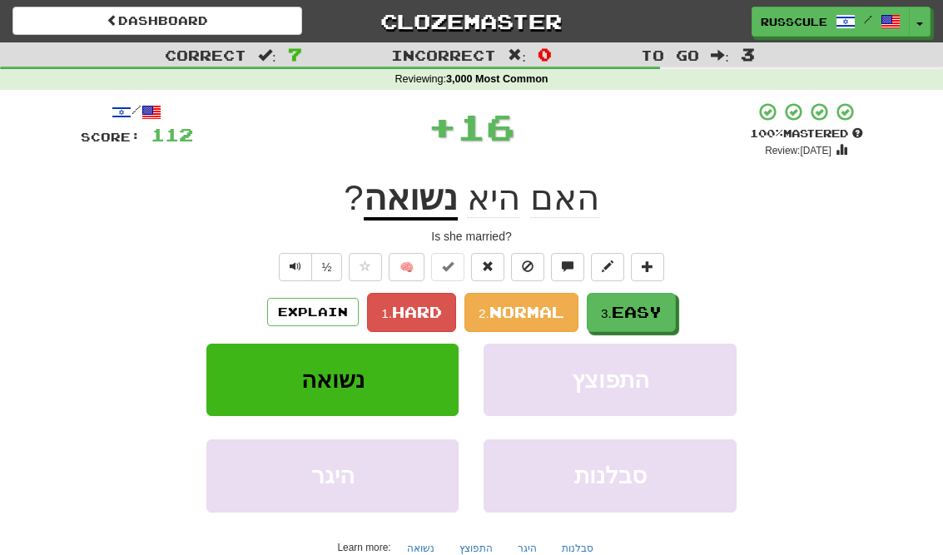
click at [662, 311] on span "Easy" at bounding box center [637, 312] width 50 height 18
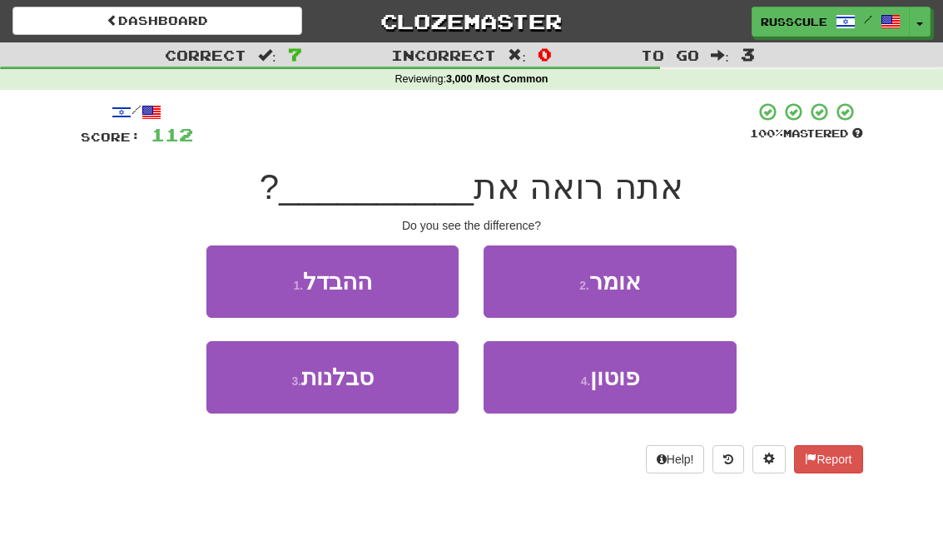
click at [232, 275] on button "1 . ההבדל" at bounding box center [332, 282] width 252 height 72
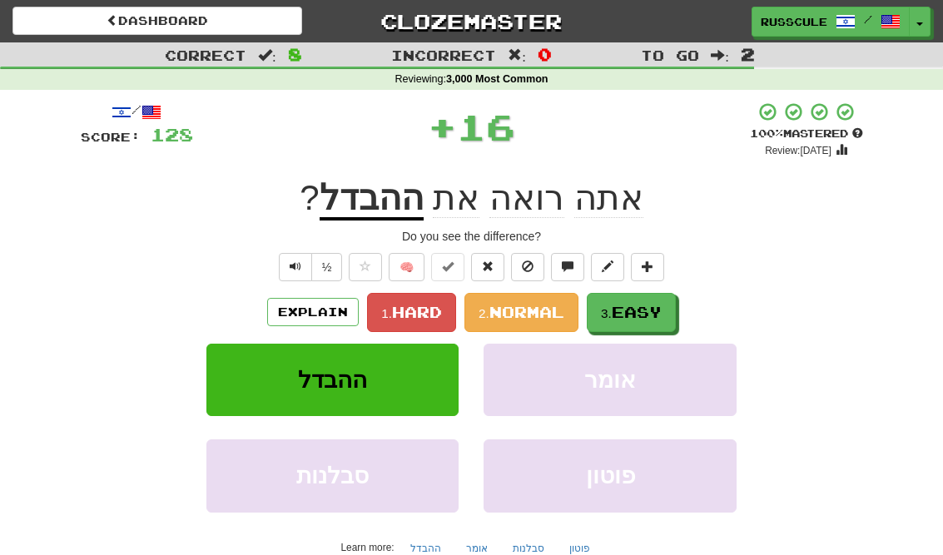
click at [655, 317] on span "Easy" at bounding box center [637, 312] width 50 height 18
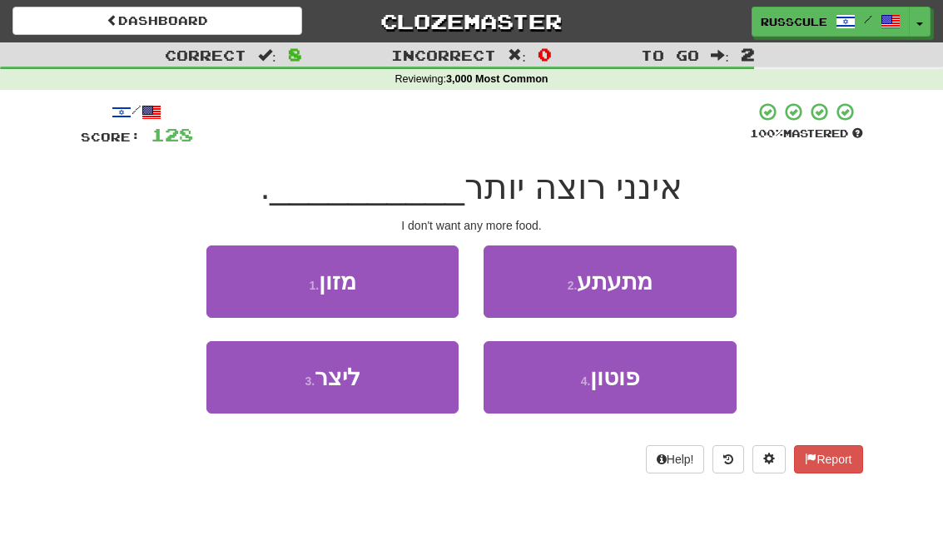
click at [237, 277] on button "1 . מזון" at bounding box center [332, 282] width 252 height 72
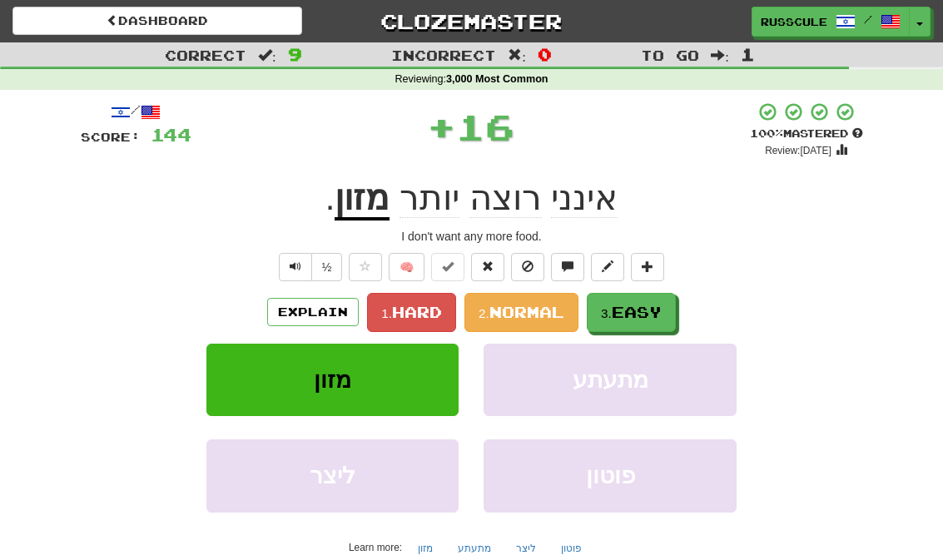
click at [662, 311] on span "Easy" at bounding box center [637, 312] width 50 height 18
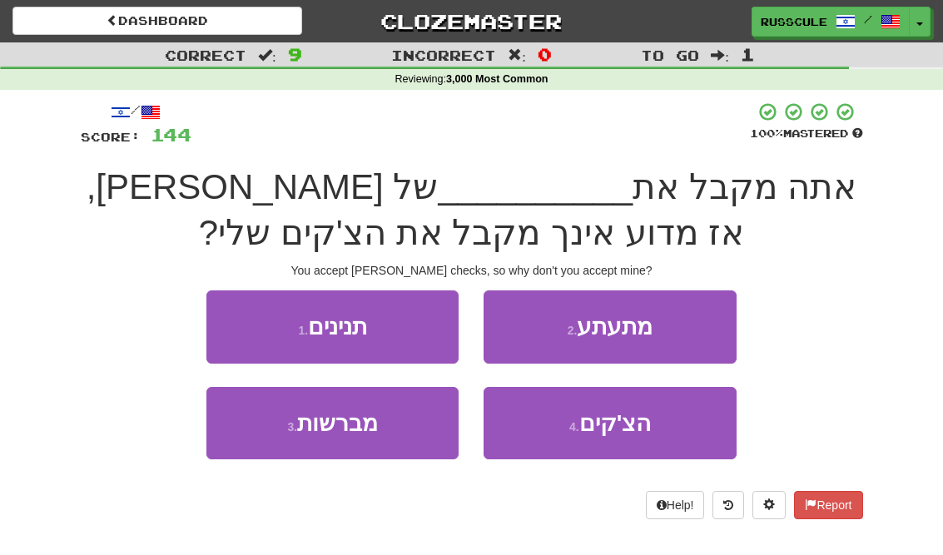
click at [257, 440] on button "3 . מברשות" at bounding box center [332, 423] width 252 height 72
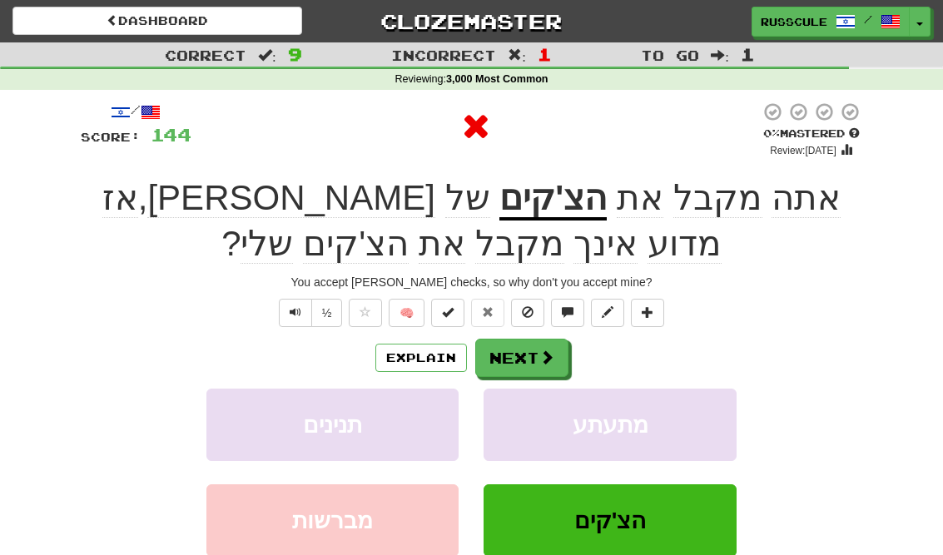
click at [540, 358] on span at bounding box center [547, 357] width 15 height 15
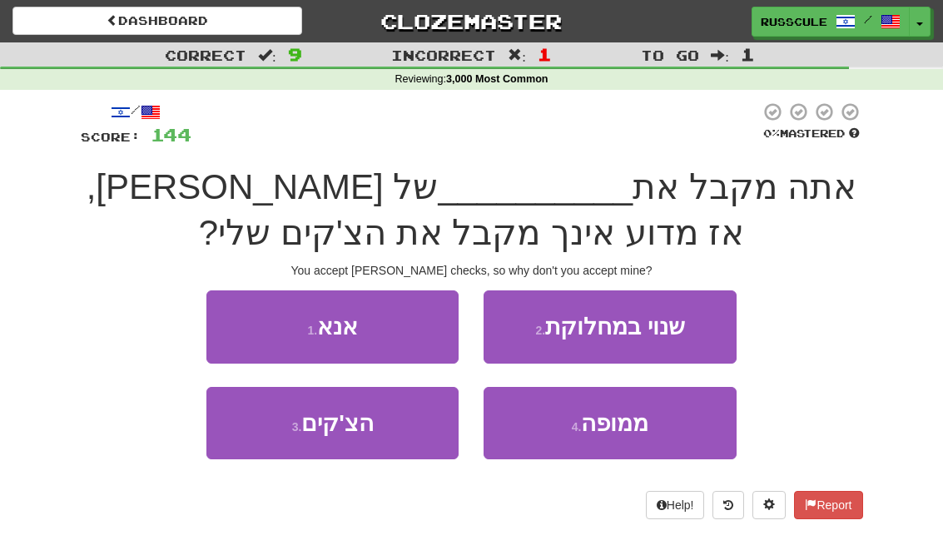
click at [249, 432] on button "3 . הצ'קים" at bounding box center [332, 423] width 252 height 72
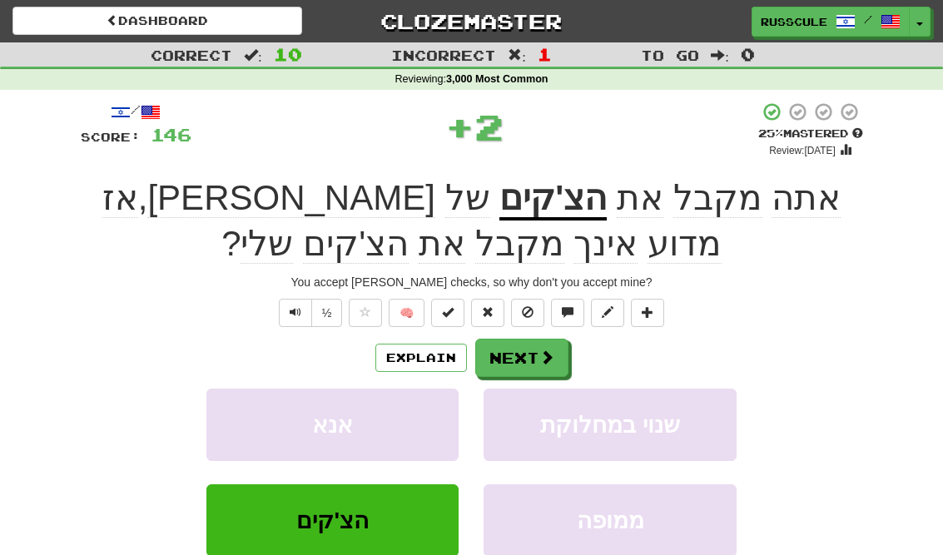
click at [541, 342] on button "Next" at bounding box center [521, 358] width 93 height 38
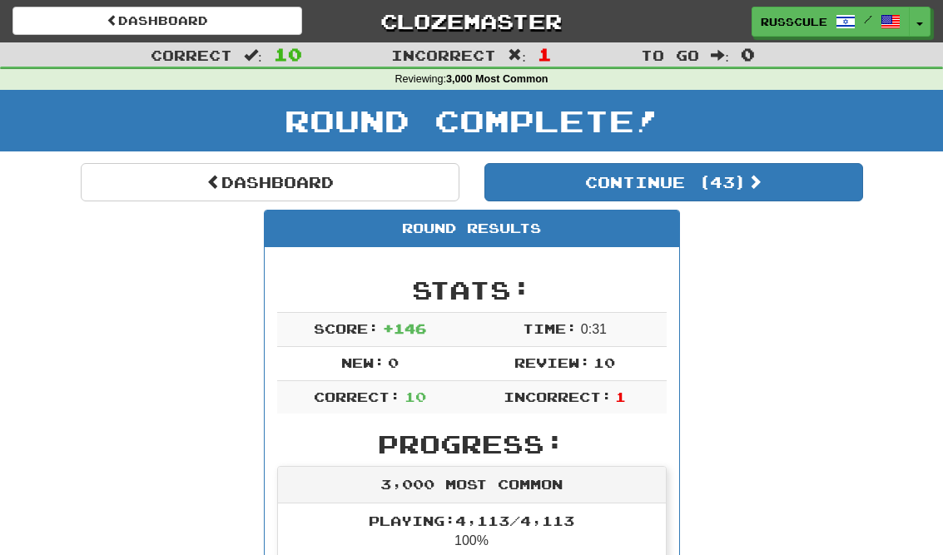
click at [812, 190] on button "Continue ( 43 )" at bounding box center [674, 182] width 379 height 38
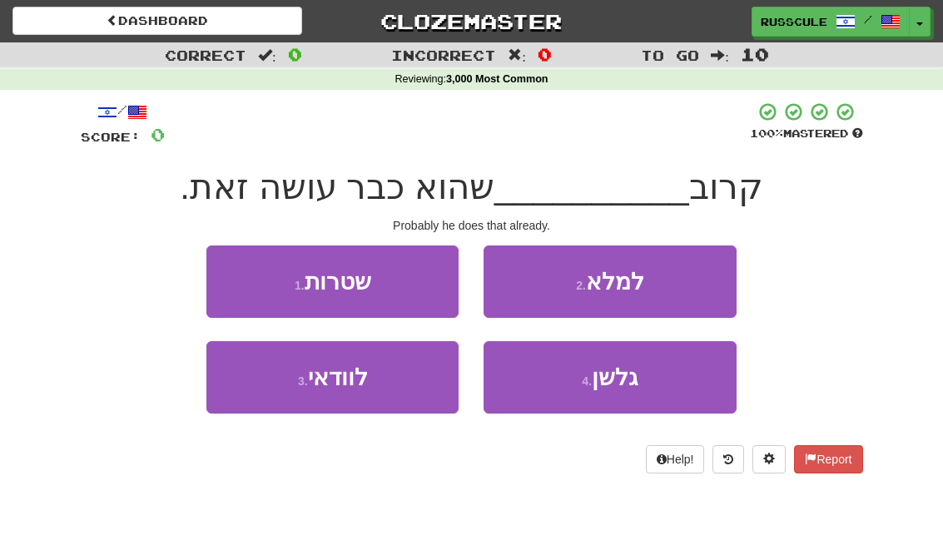
click at [255, 395] on button "3 . [GEOGRAPHIC_DATA]" at bounding box center [332, 377] width 252 height 72
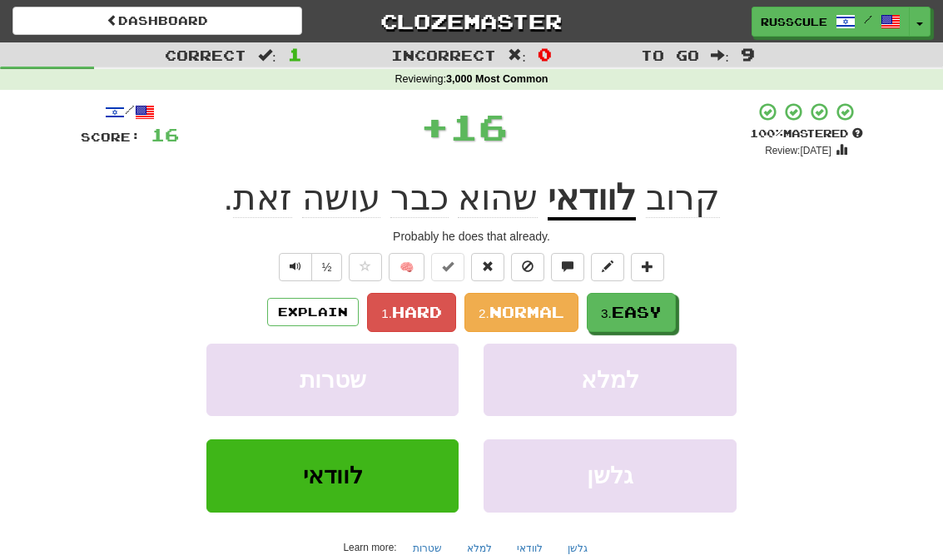
click at [661, 308] on span "Easy" at bounding box center [637, 312] width 50 height 18
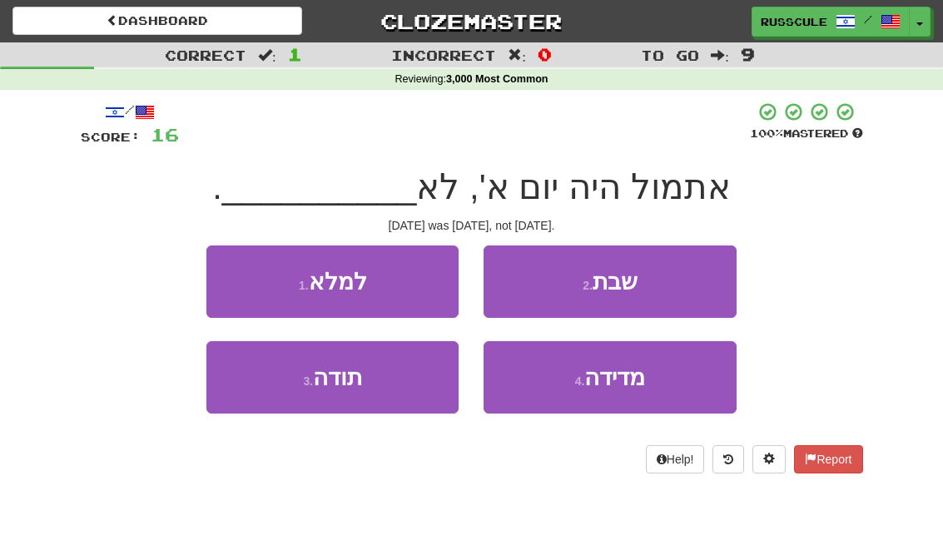
click at [711, 281] on button "2 . שבת" at bounding box center [610, 282] width 252 height 72
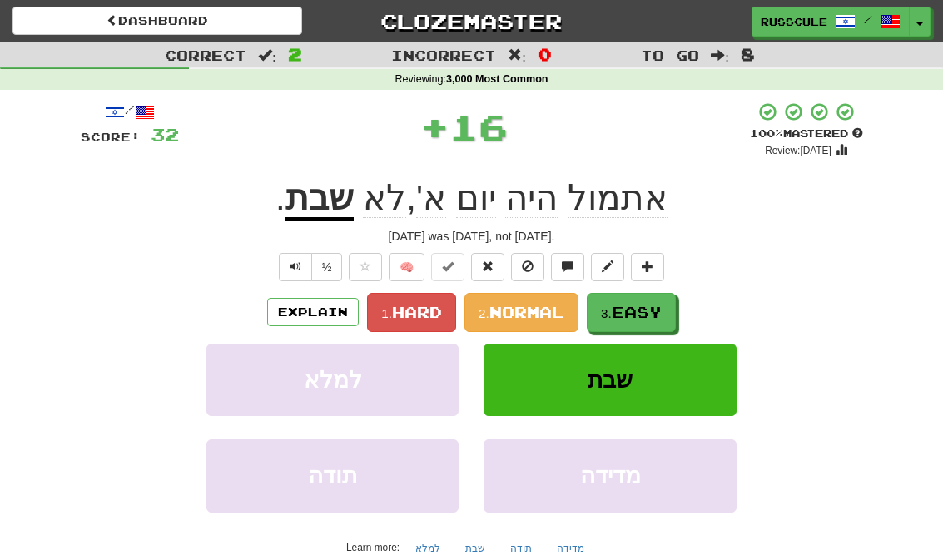
click at [634, 320] on button "3. Easy" at bounding box center [631, 312] width 89 height 39
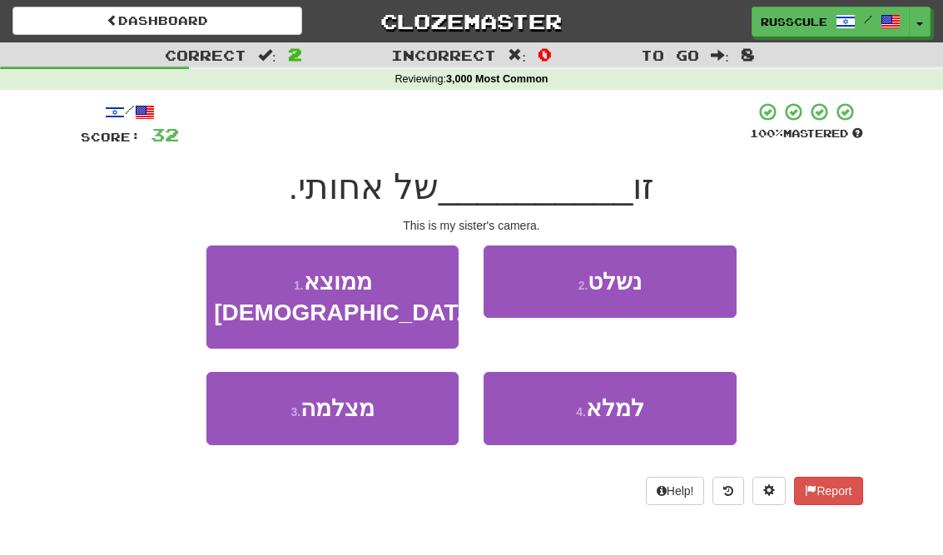
click at [248, 392] on button "3 . מצלמה" at bounding box center [332, 408] width 252 height 72
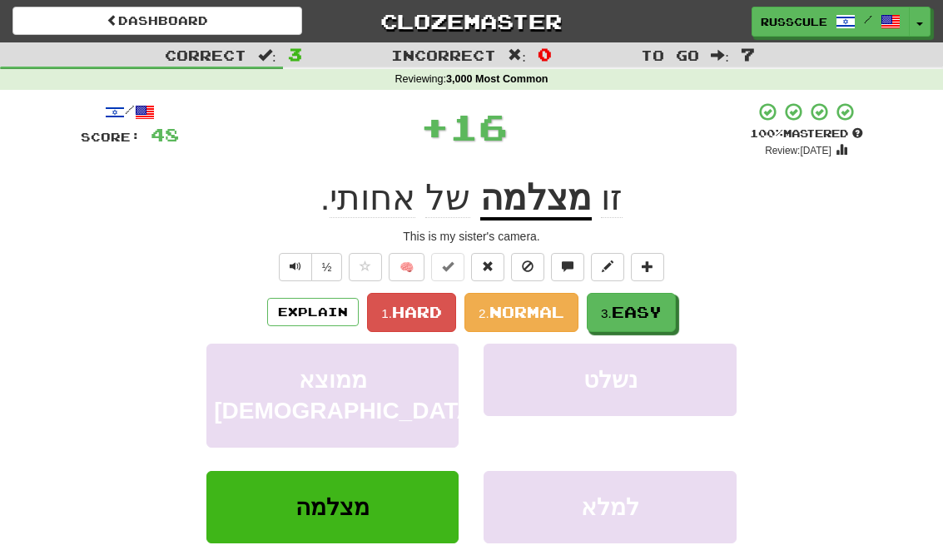
click at [673, 306] on button "3. Easy" at bounding box center [631, 312] width 89 height 39
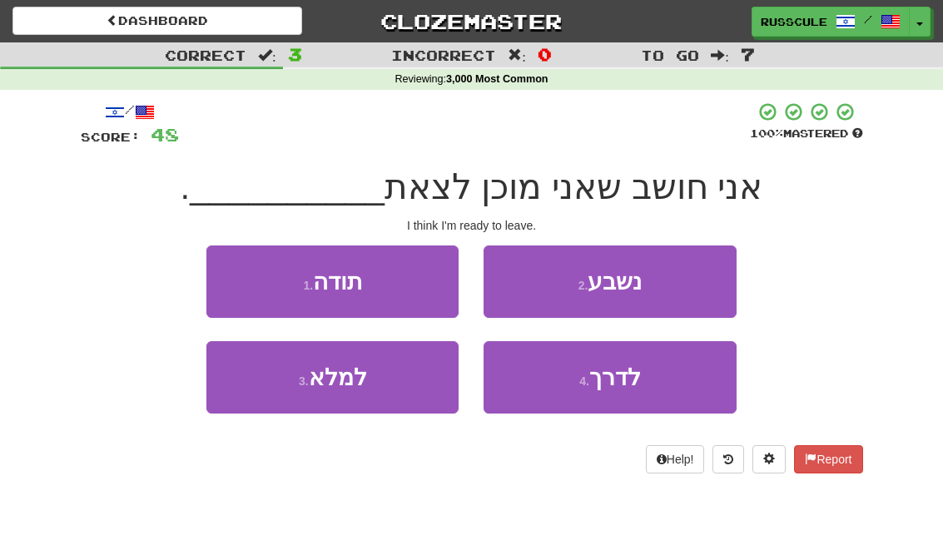
click at [623, 380] on span "לדרך" at bounding box center [615, 378] width 52 height 26
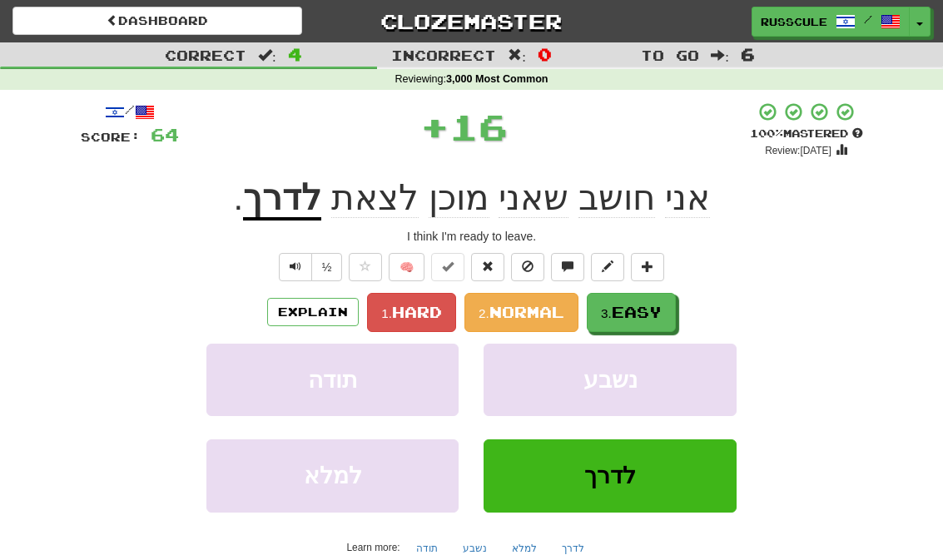
click at [676, 303] on button "3. Easy" at bounding box center [631, 312] width 89 height 39
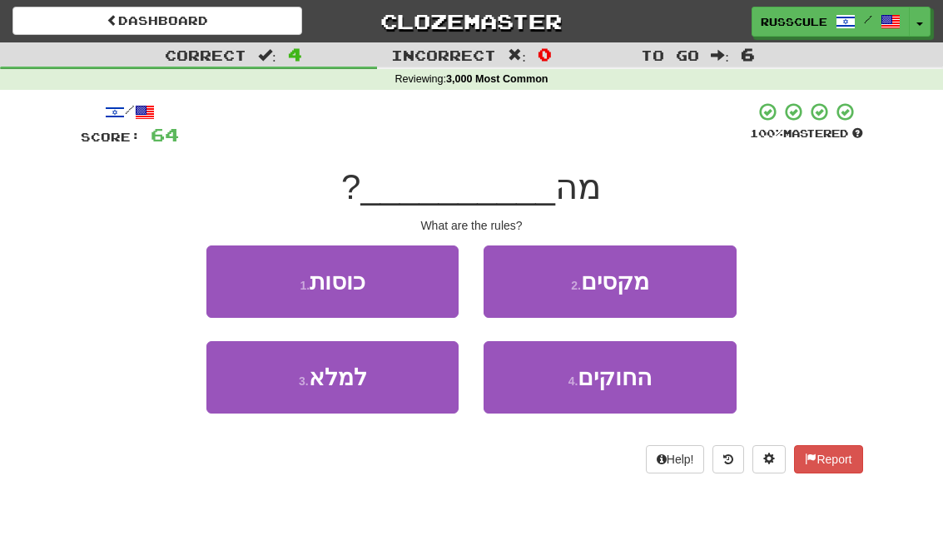
click at [622, 380] on span "החוקים" at bounding box center [615, 378] width 74 height 26
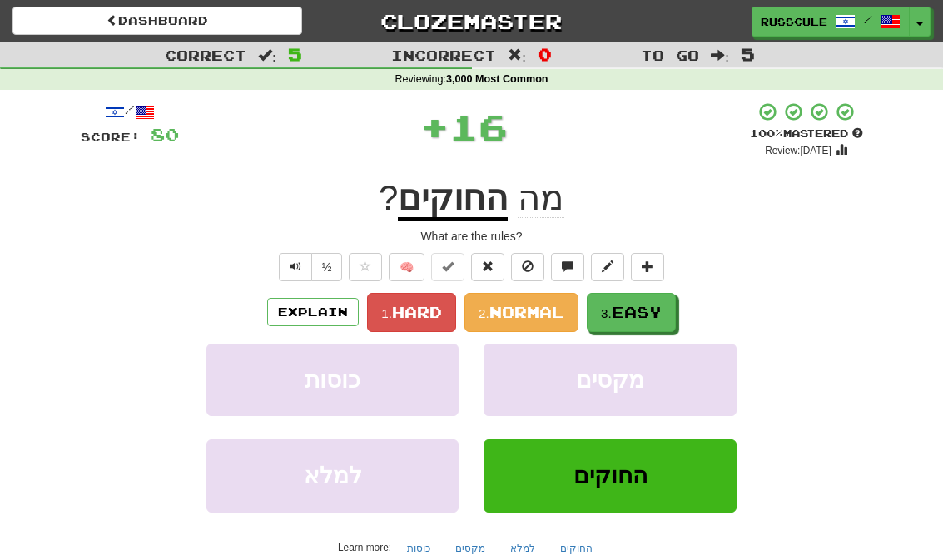
click at [662, 311] on span "Easy" at bounding box center [637, 312] width 50 height 18
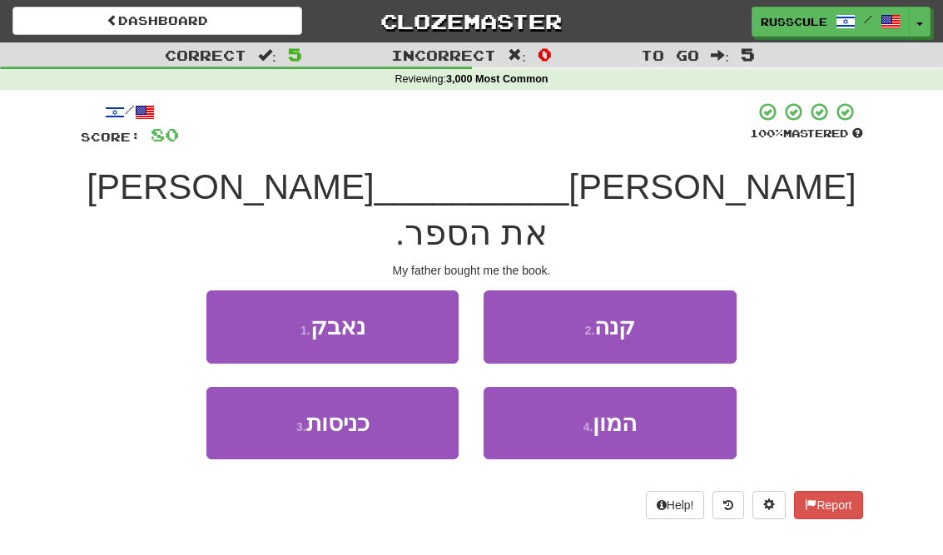
click at [705, 291] on button "2 . קנה" at bounding box center [610, 327] width 252 height 72
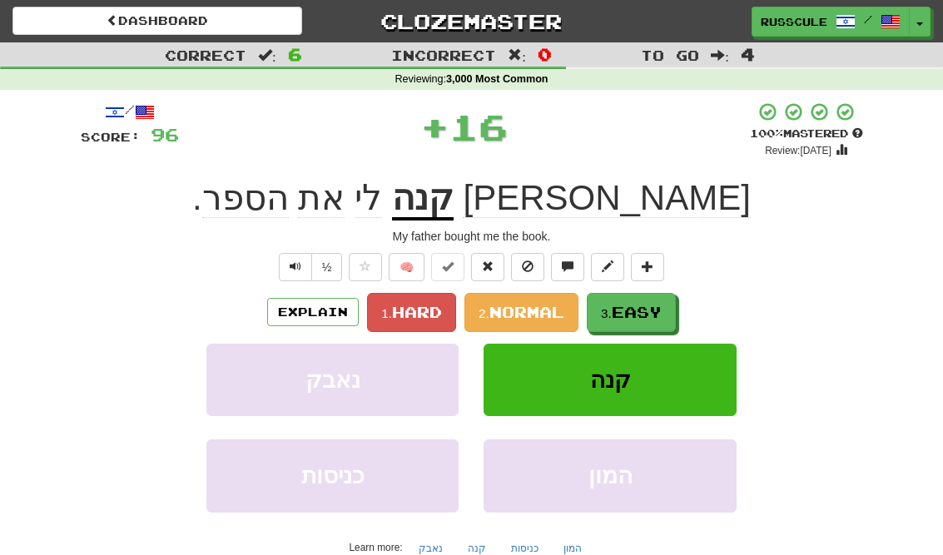
click at [640, 311] on span "Easy" at bounding box center [637, 312] width 50 height 18
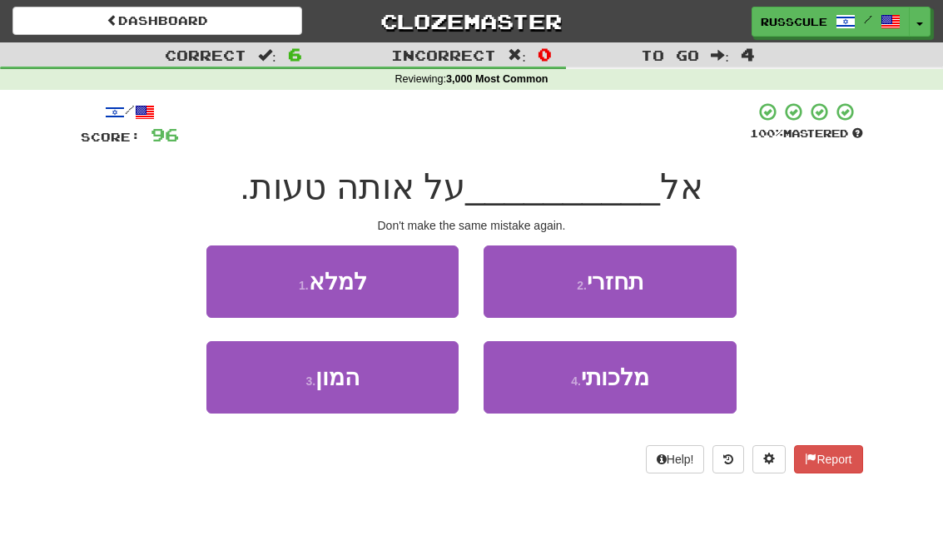
click at [689, 281] on button "2 . תחזרי" at bounding box center [610, 282] width 252 height 72
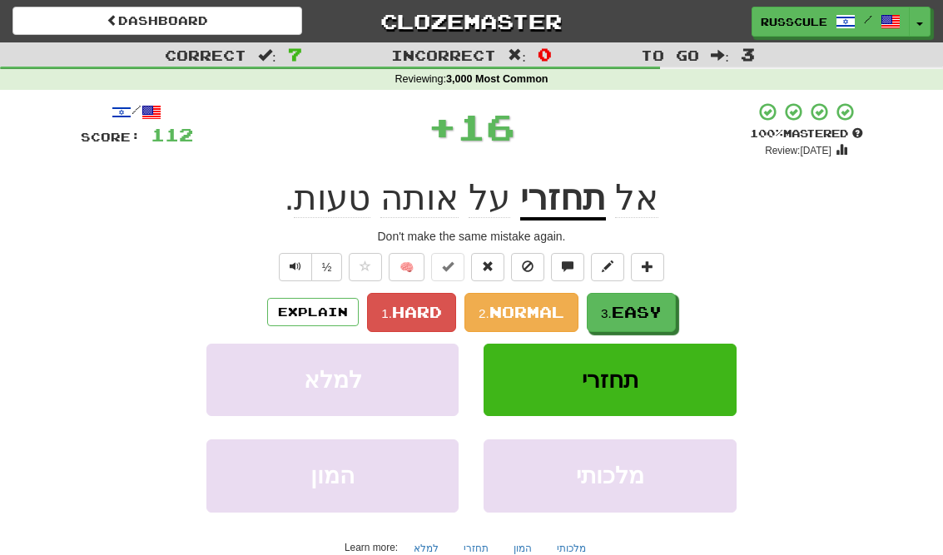
click at [644, 316] on span "Easy" at bounding box center [637, 312] width 50 height 18
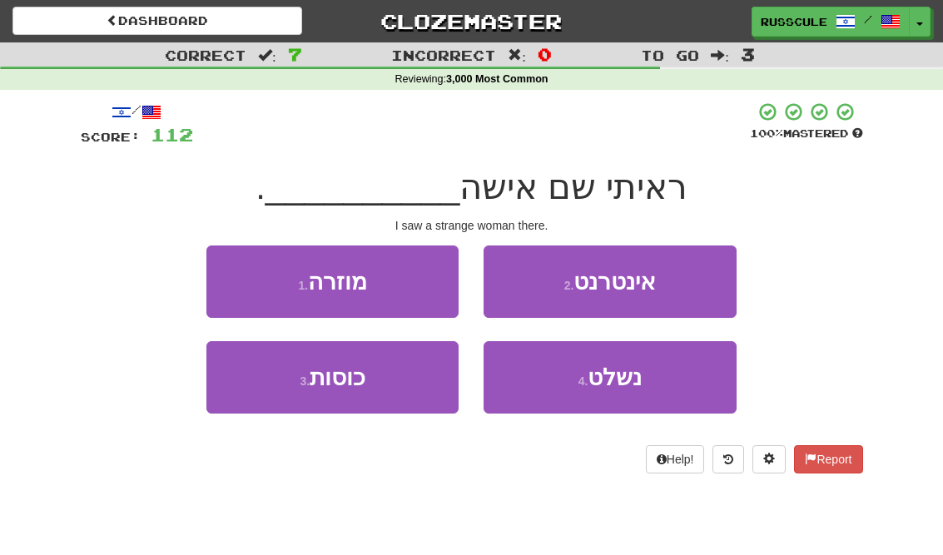
click at [235, 279] on button "1 . [GEOGRAPHIC_DATA]" at bounding box center [332, 282] width 252 height 72
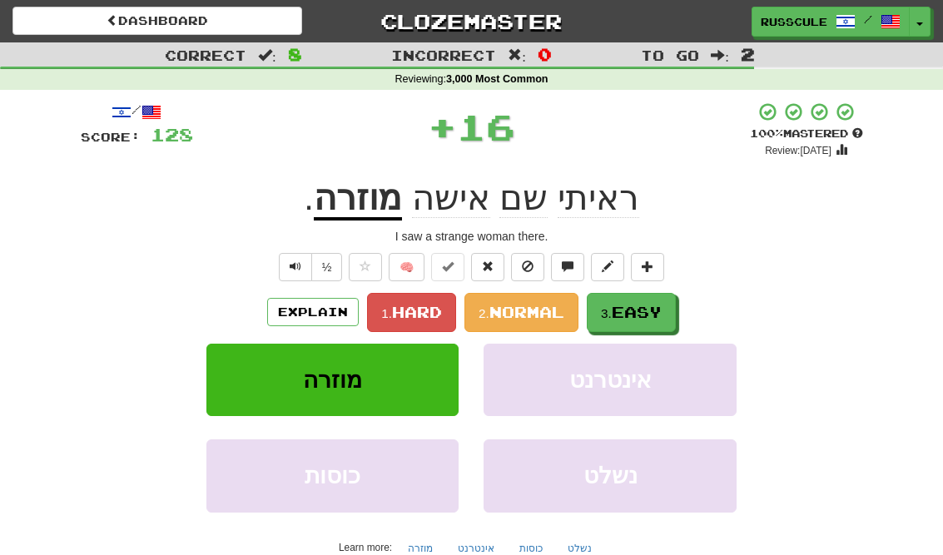
click at [662, 314] on span "Easy" at bounding box center [637, 312] width 50 height 18
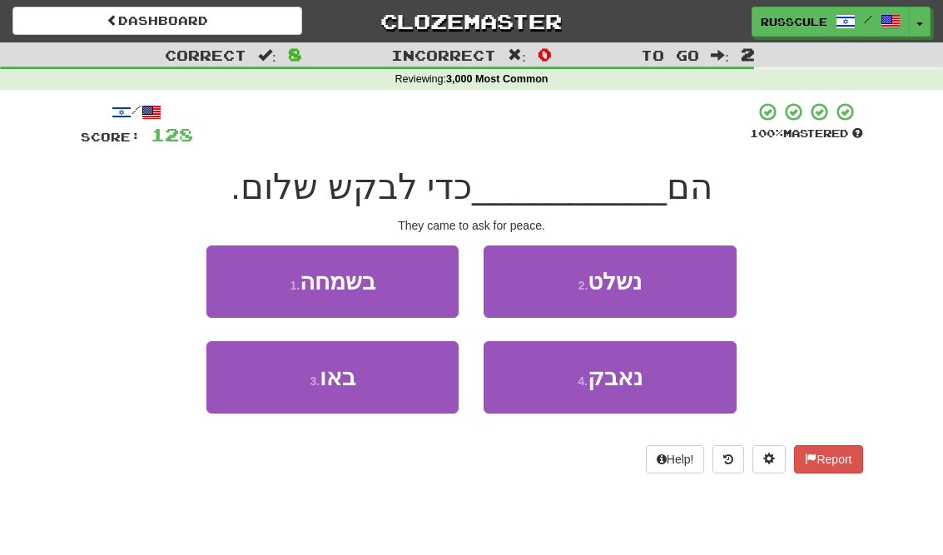
click at [266, 388] on button "3 . באו" at bounding box center [332, 377] width 252 height 72
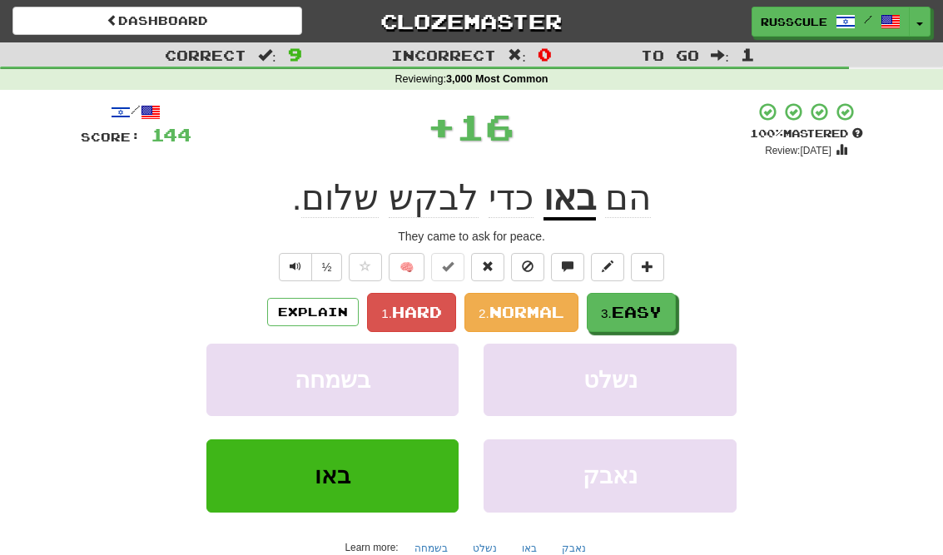
click at [659, 308] on span "Easy" at bounding box center [637, 312] width 50 height 18
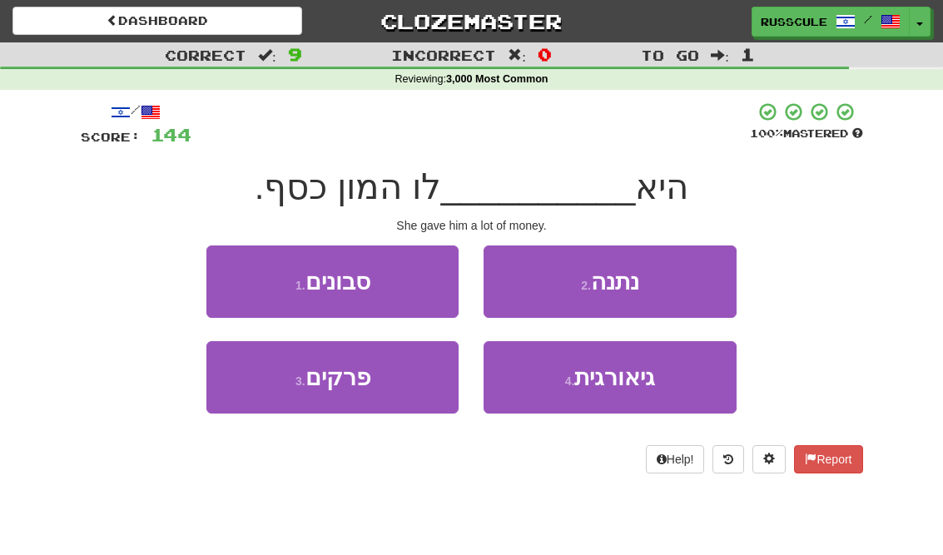
click at [688, 285] on button "2 . נתנה" at bounding box center [610, 282] width 252 height 72
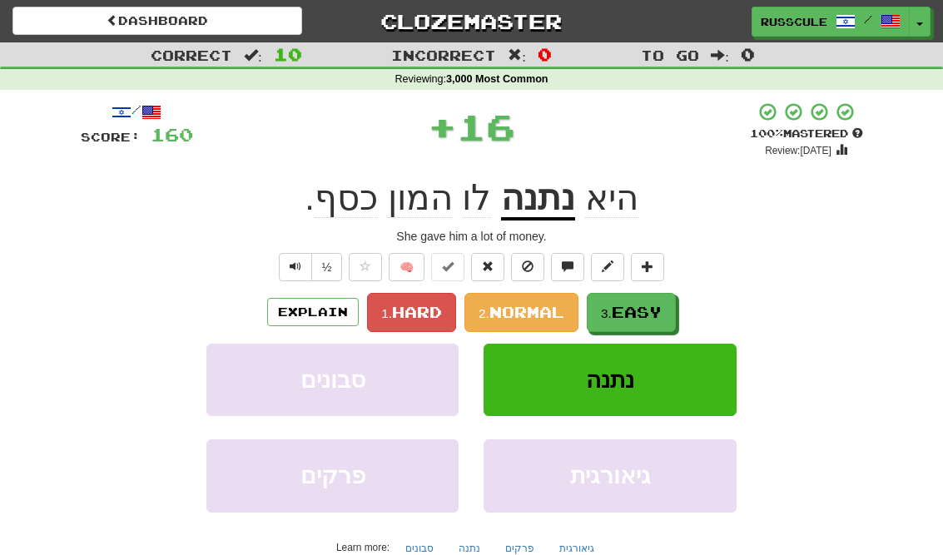
click at [651, 311] on span "Easy" at bounding box center [637, 312] width 50 height 18
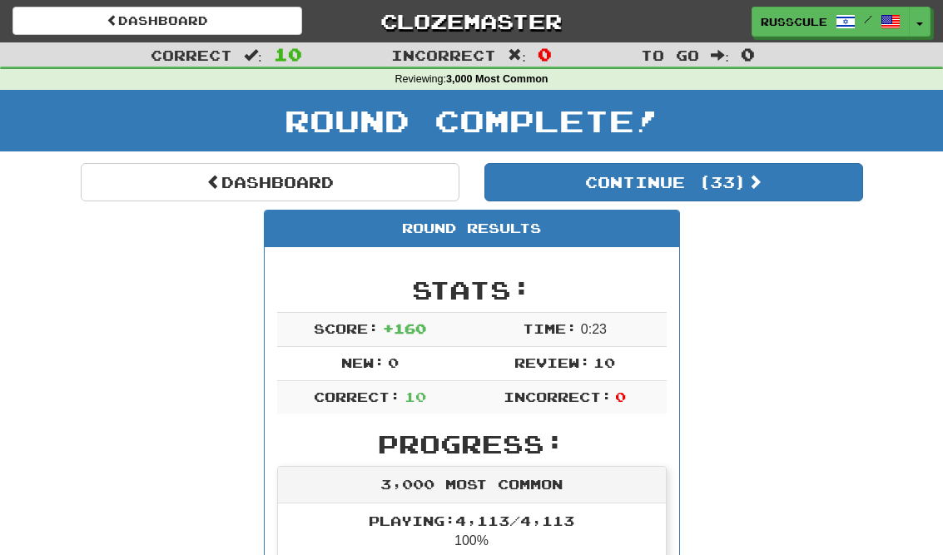
click at [801, 186] on button "Continue ( 33 )" at bounding box center [674, 182] width 379 height 38
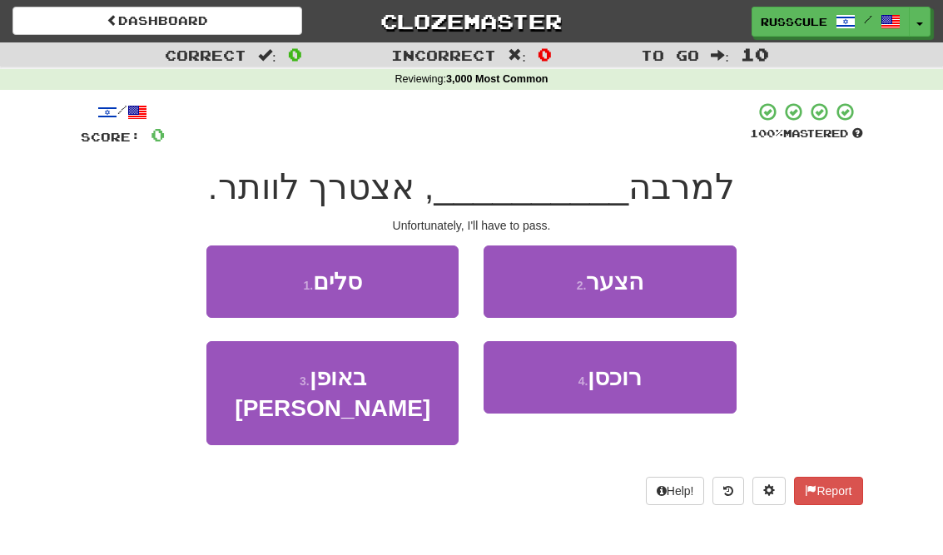
click at [707, 282] on button "2 . הצער" at bounding box center [610, 282] width 252 height 72
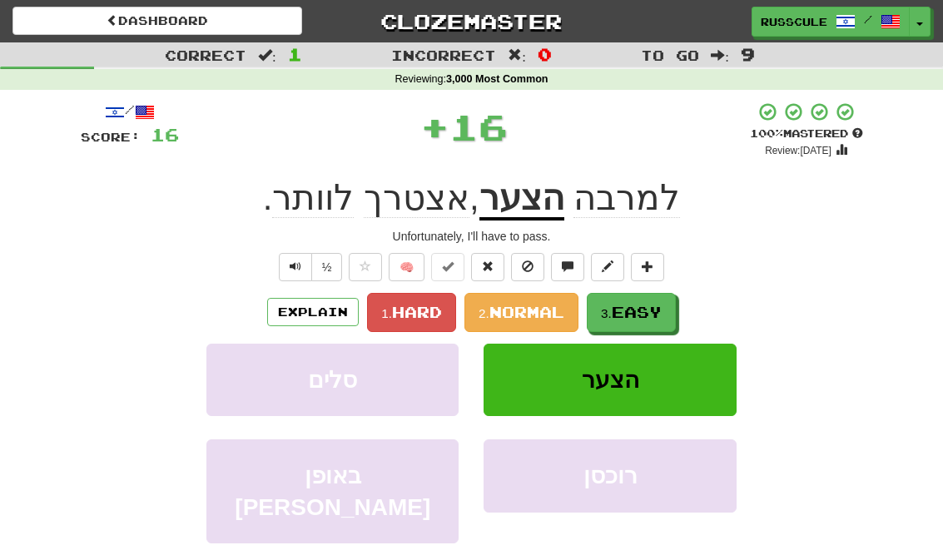
click at [656, 315] on span "Easy" at bounding box center [637, 312] width 50 height 18
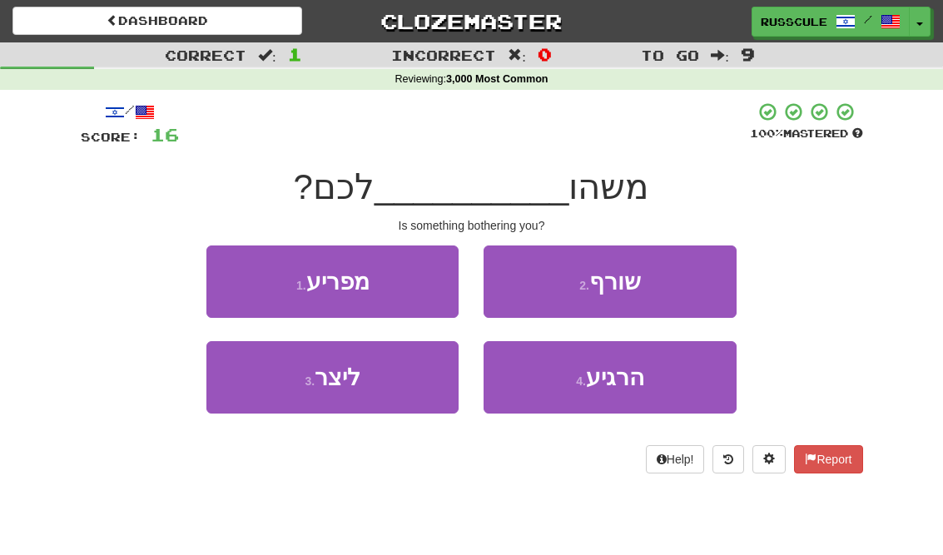
click at [236, 279] on button "1 . מפריע" at bounding box center [332, 282] width 252 height 72
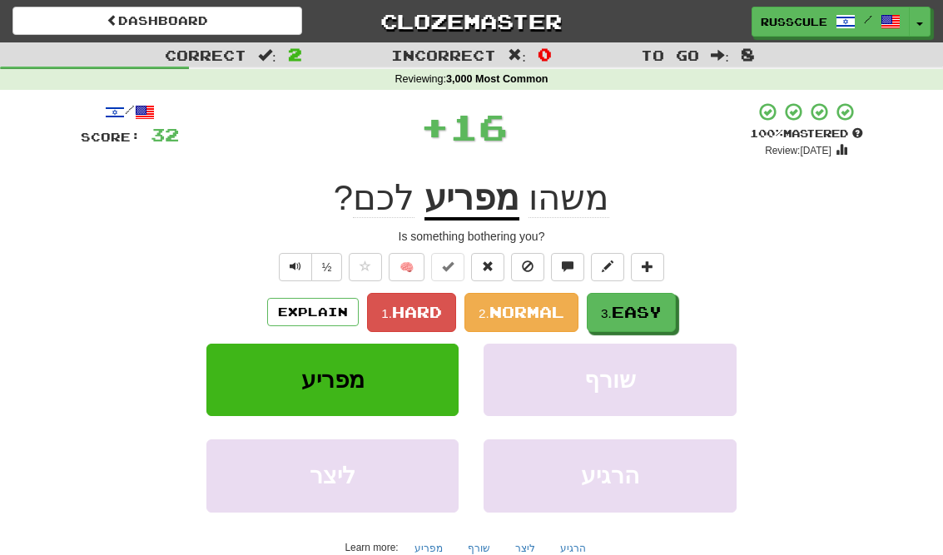
click at [668, 316] on button "3. Easy" at bounding box center [631, 312] width 89 height 39
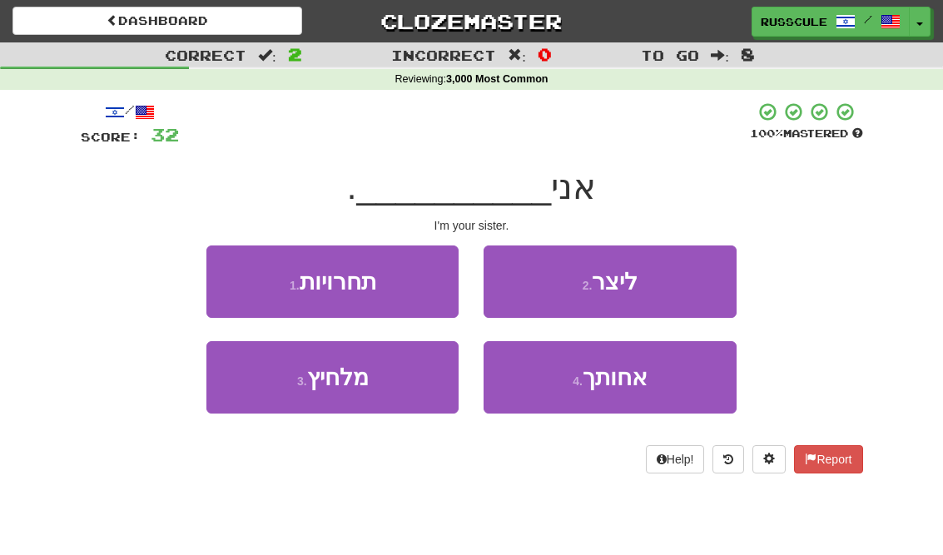
click at [642, 386] on span "אחותך" at bounding box center [615, 378] width 65 height 26
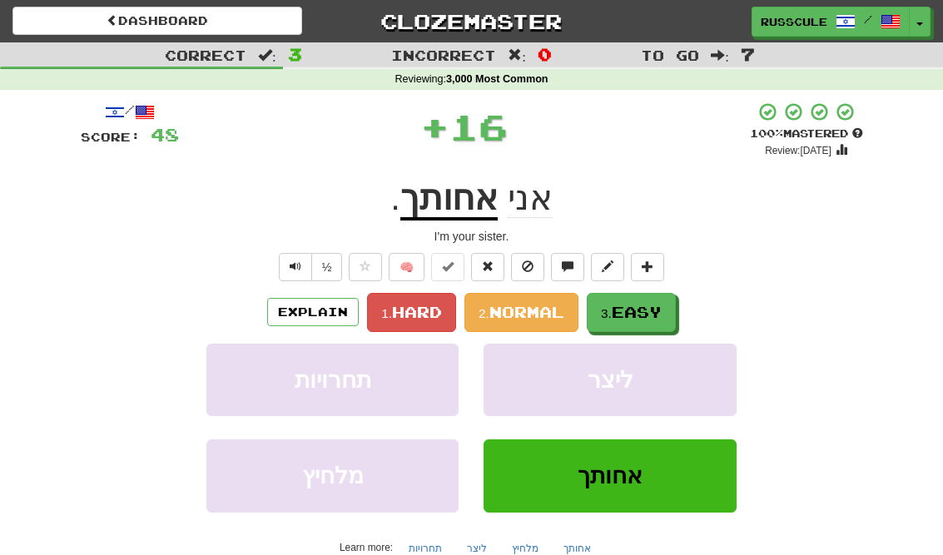
click at [676, 304] on button "3. Easy" at bounding box center [631, 312] width 89 height 39
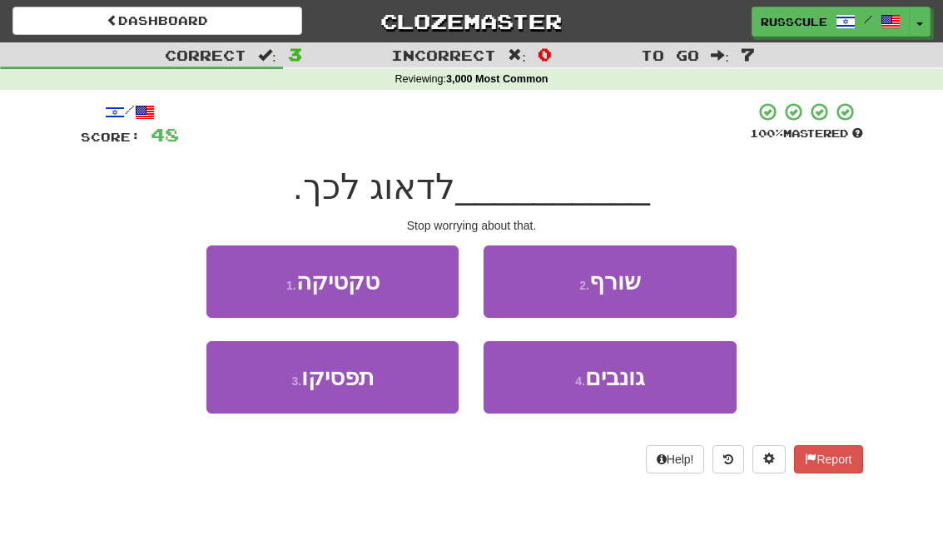
click at [251, 393] on button "3 . תפסיקו" at bounding box center [332, 377] width 252 height 72
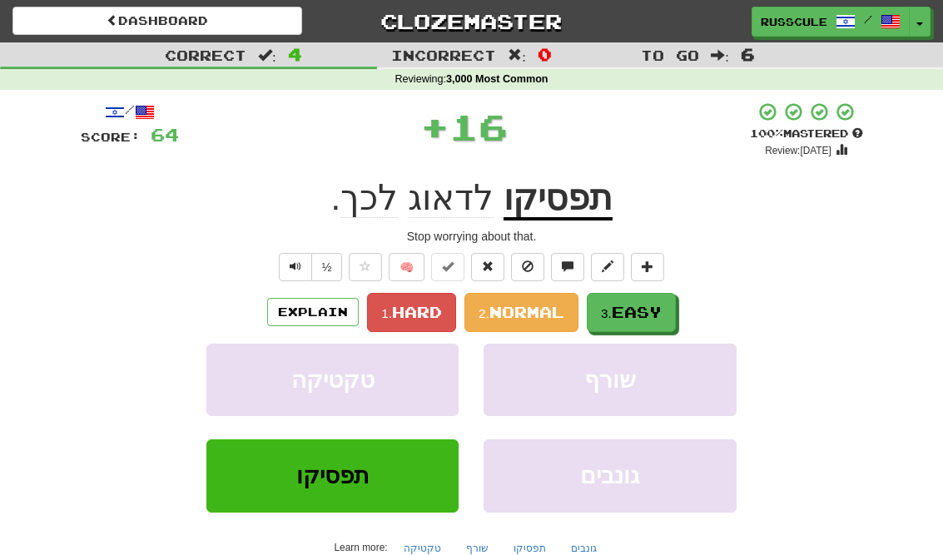
click at [655, 312] on span "Easy" at bounding box center [637, 312] width 50 height 18
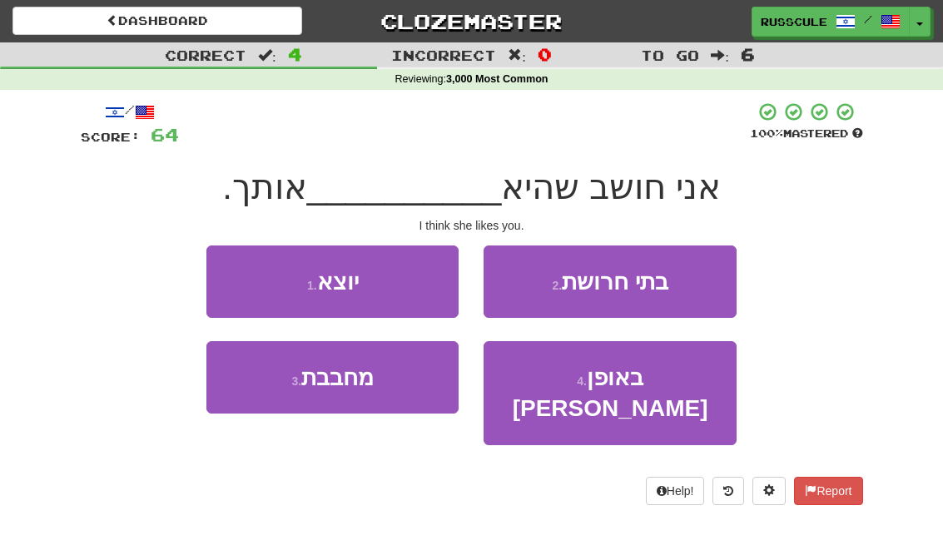
click at [251, 389] on button "3 . מחבבת" at bounding box center [332, 377] width 252 height 72
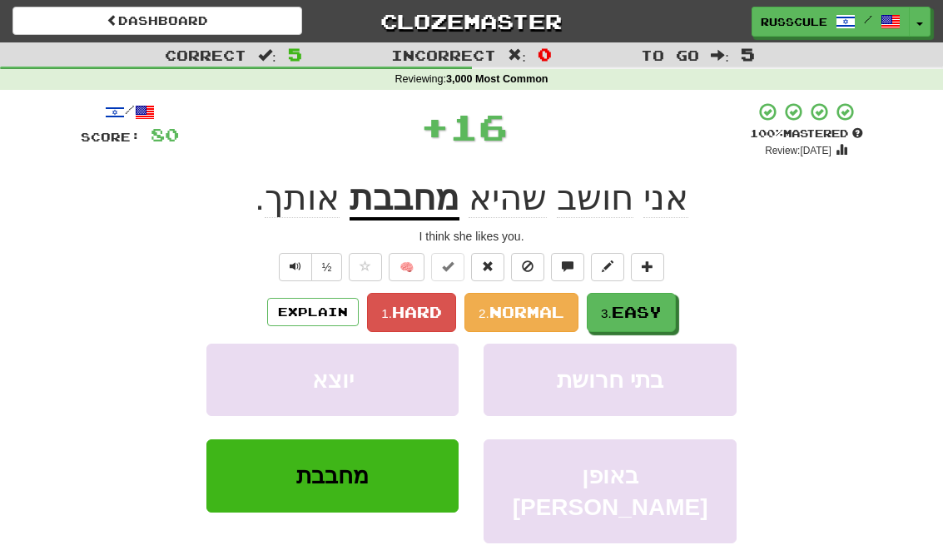
click at [649, 315] on span "Easy" at bounding box center [637, 312] width 50 height 18
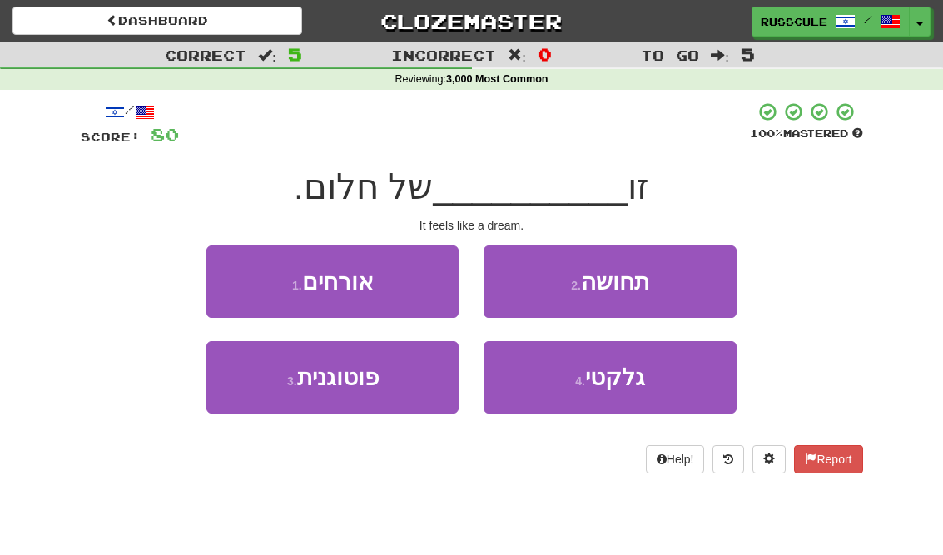
click at [687, 285] on button "2 . תחושה" at bounding box center [610, 282] width 252 height 72
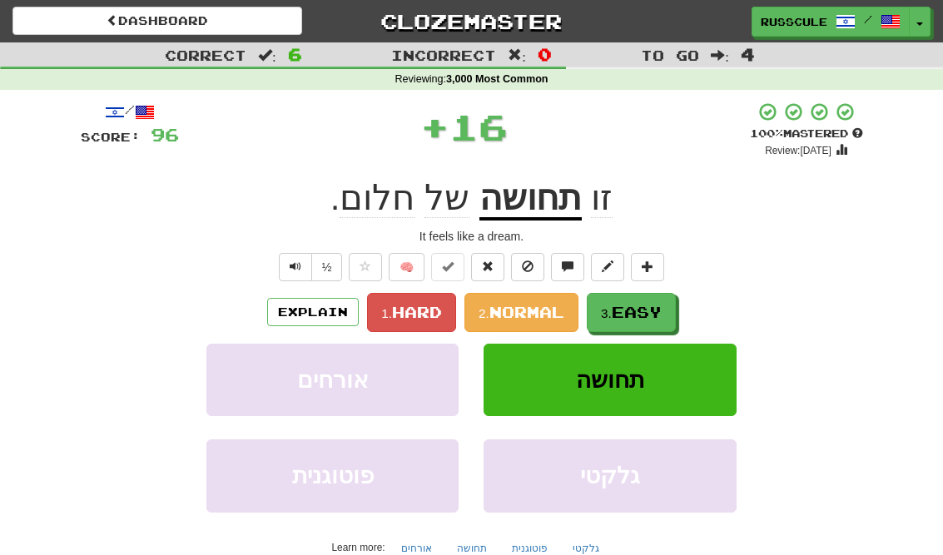
click at [643, 317] on span "Easy" at bounding box center [637, 312] width 50 height 18
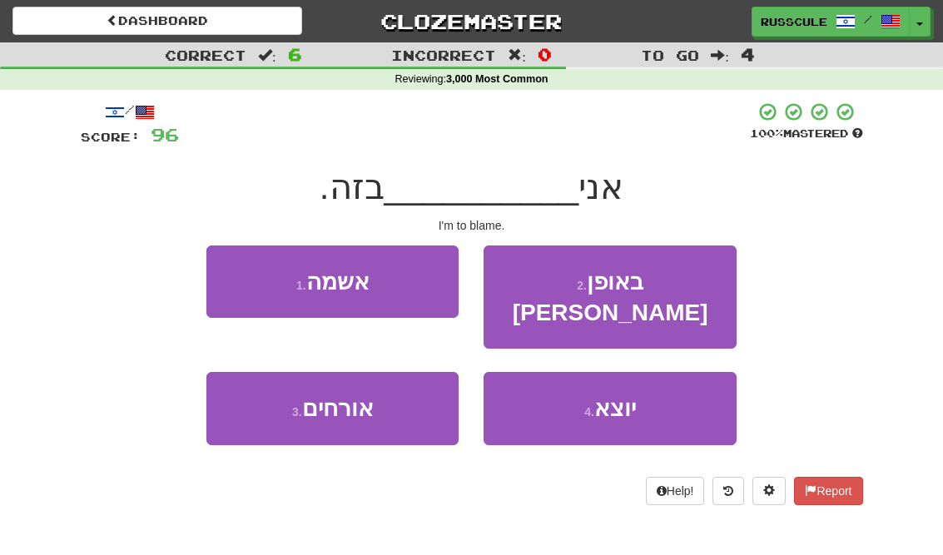
click at [241, 275] on button "1 . אשמה" at bounding box center [332, 282] width 252 height 72
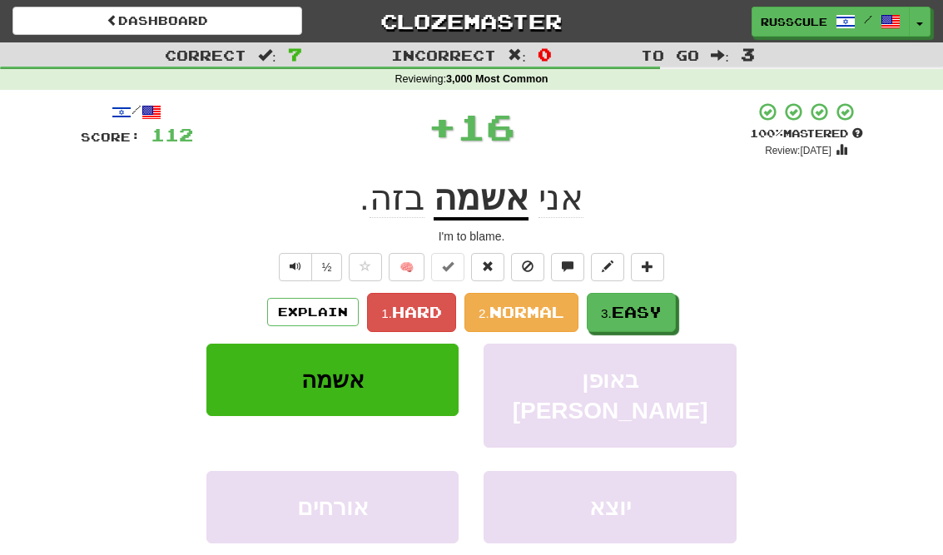
click at [662, 317] on span "Easy" at bounding box center [637, 312] width 50 height 18
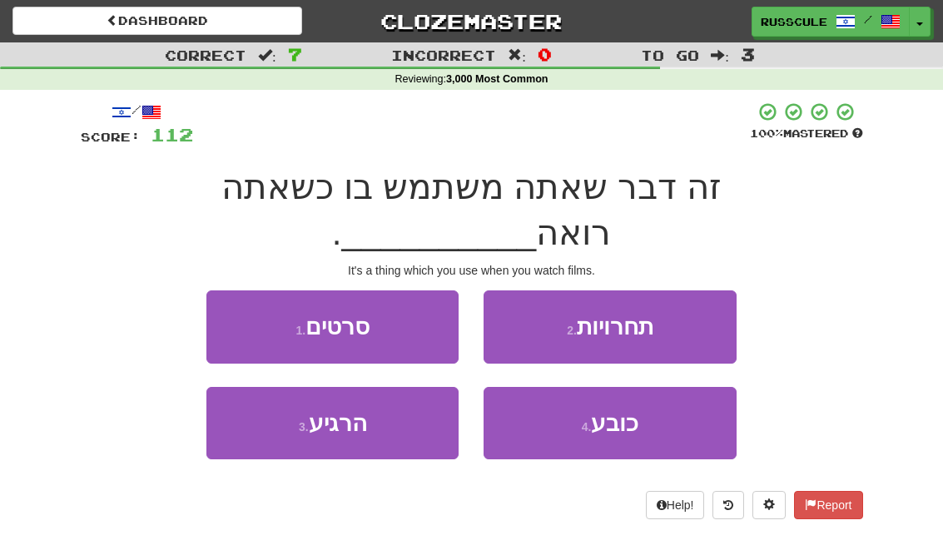
click at [228, 291] on button "1 . סרטים" at bounding box center [332, 327] width 252 height 72
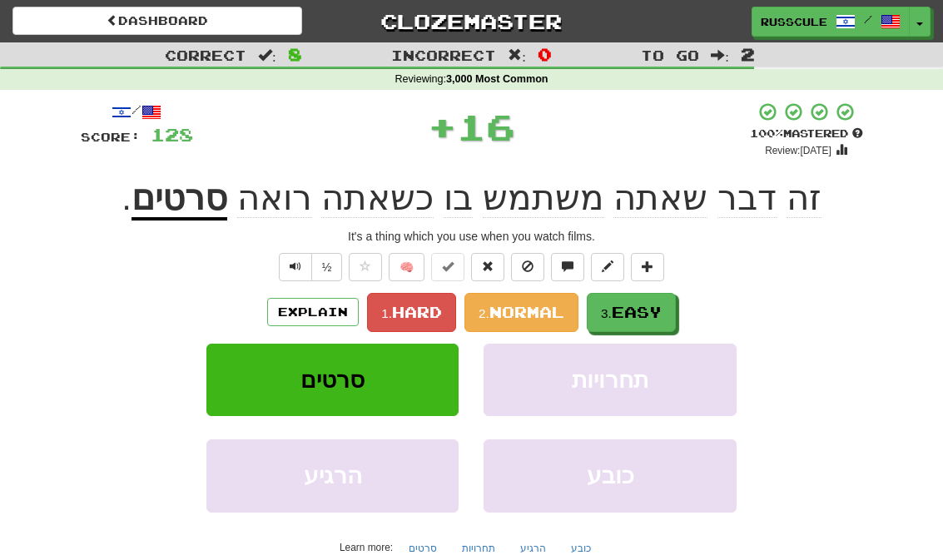
click at [659, 318] on span "Easy" at bounding box center [637, 312] width 50 height 18
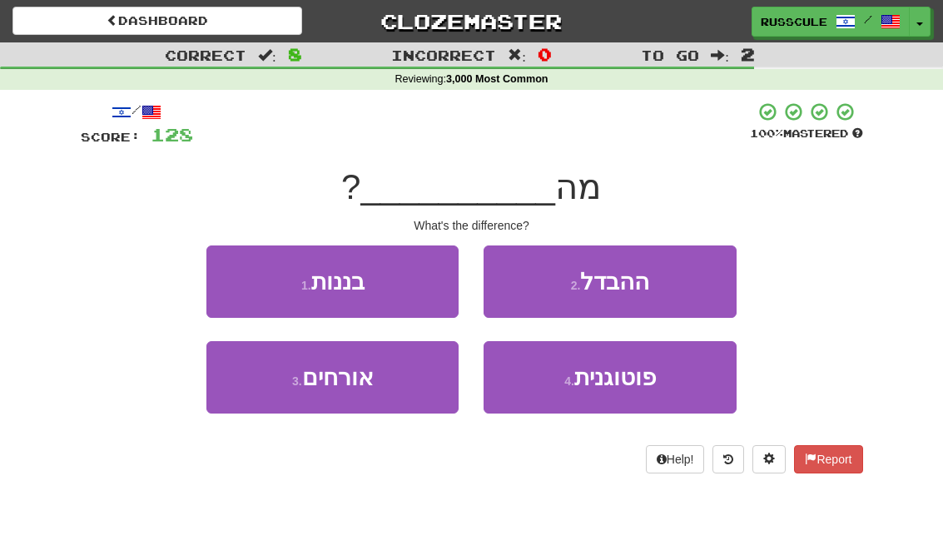
click at [704, 288] on button "2 . ההבדל" at bounding box center [610, 282] width 252 height 72
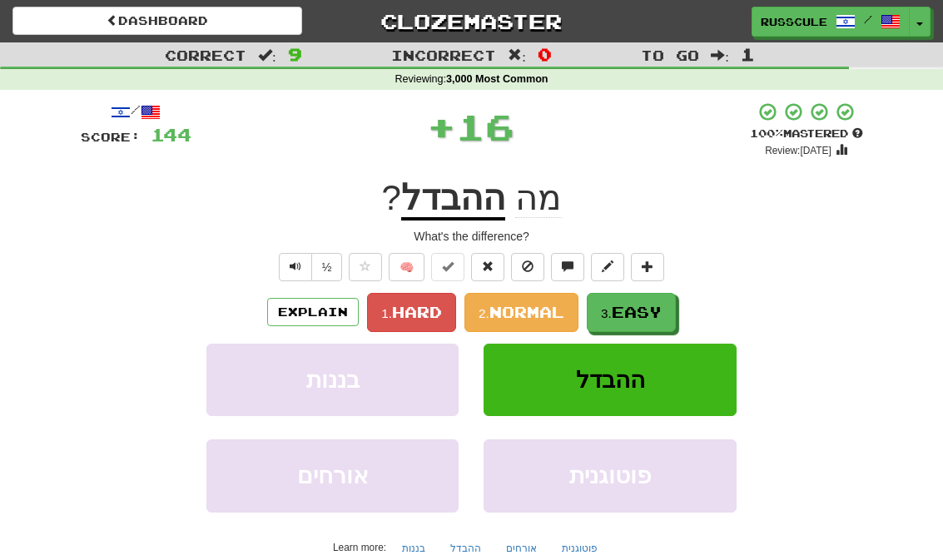
click at [634, 319] on span "Easy" at bounding box center [637, 312] width 50 height 18
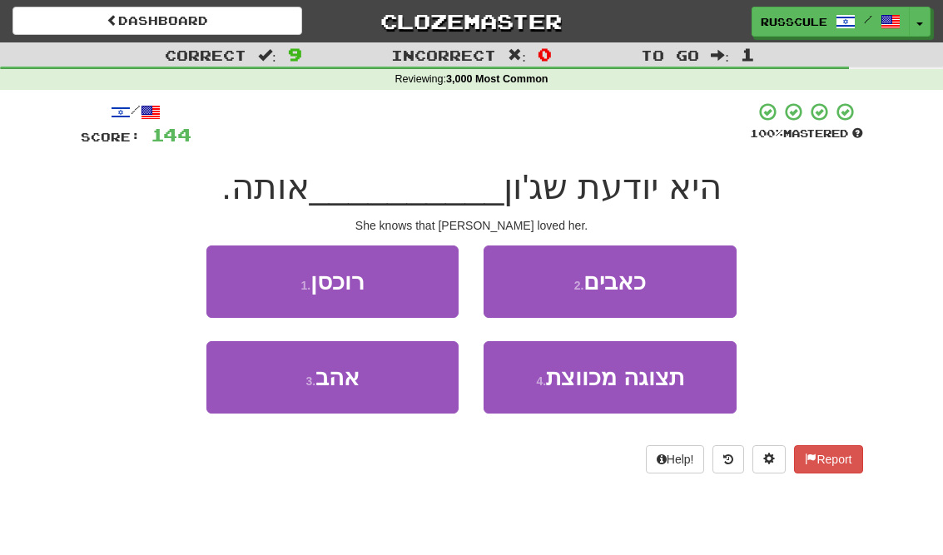
click at [266, 389] on button "3 . אהב" at bounding box center [332, 377] width 252 height 72
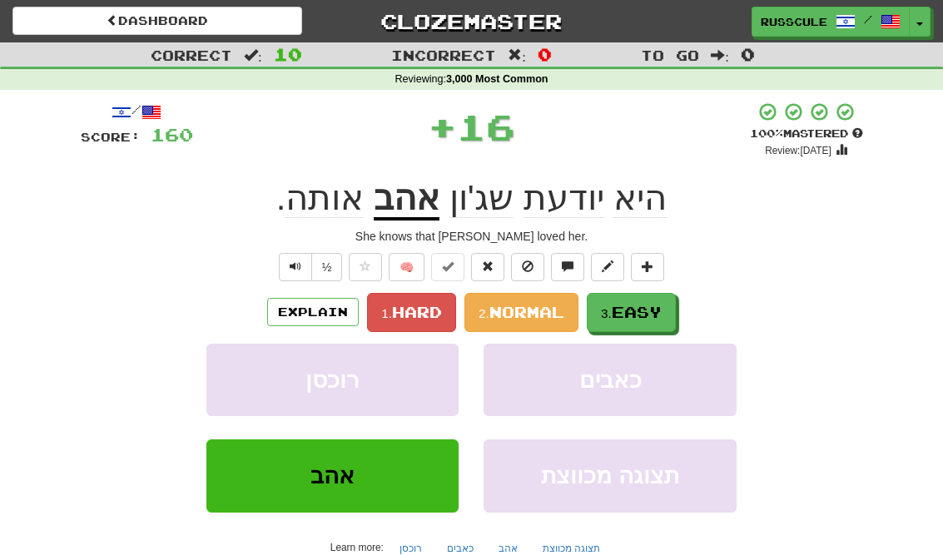
click at [654, 307] on span "Easy" at bounding box center [637, 312] width 50 height 18
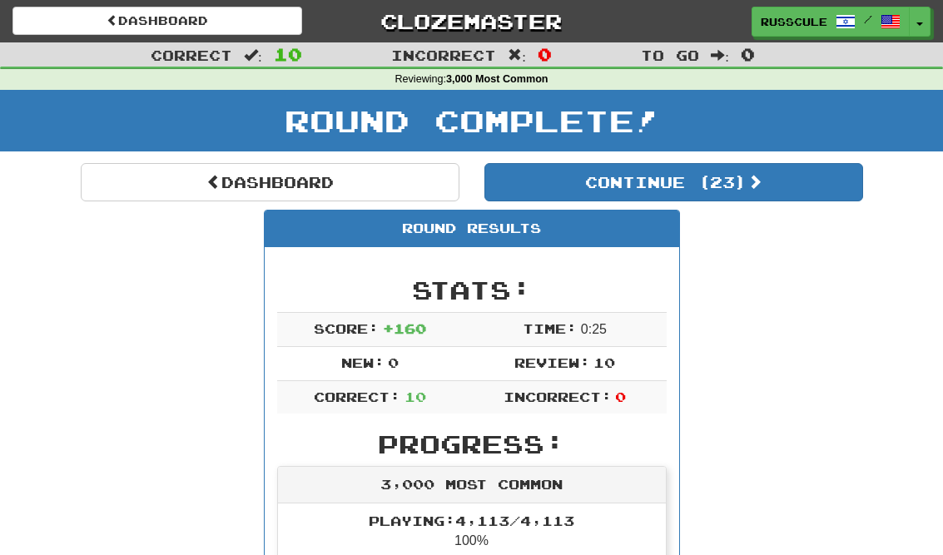
click at [817, 190] on button "Continue ( 23 )" at bounding box center [674, 182] width 379 height 38
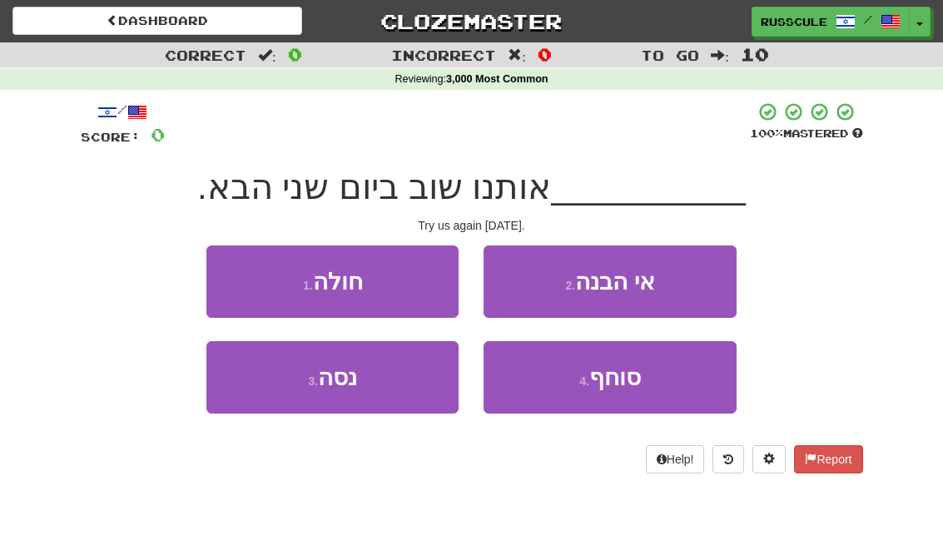
click at [257, 395] on button "3 . נסה" at bounding box center [332, 377] width 252 height 72
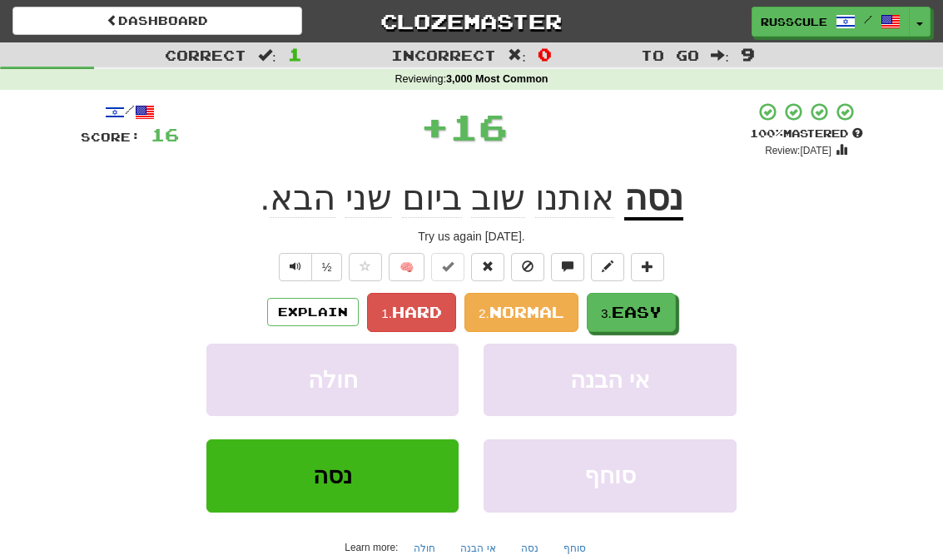
click at [662, 311] on span "Easy" at bounding box center [637, 312] width 50 height 18
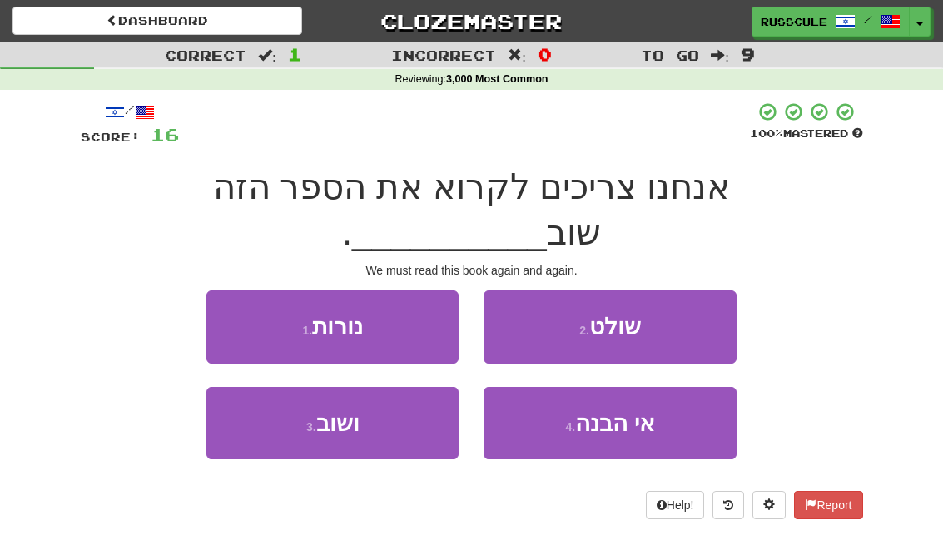
click at [255, 387] on button "3 . ושוב" at bounding box center [332, 423] width 252 height 72
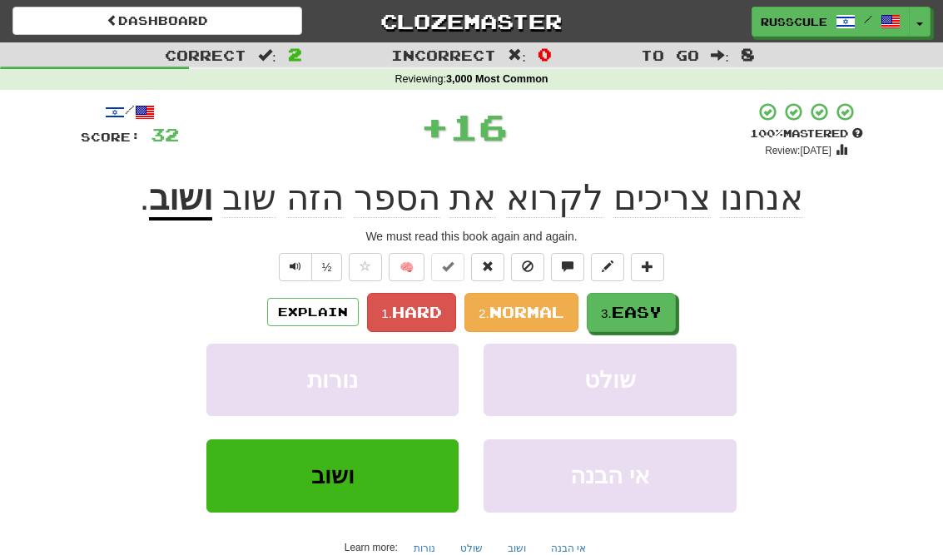
click at [655, 316] on span "Easy" at bounding box center [637, 312] width 50 height 18
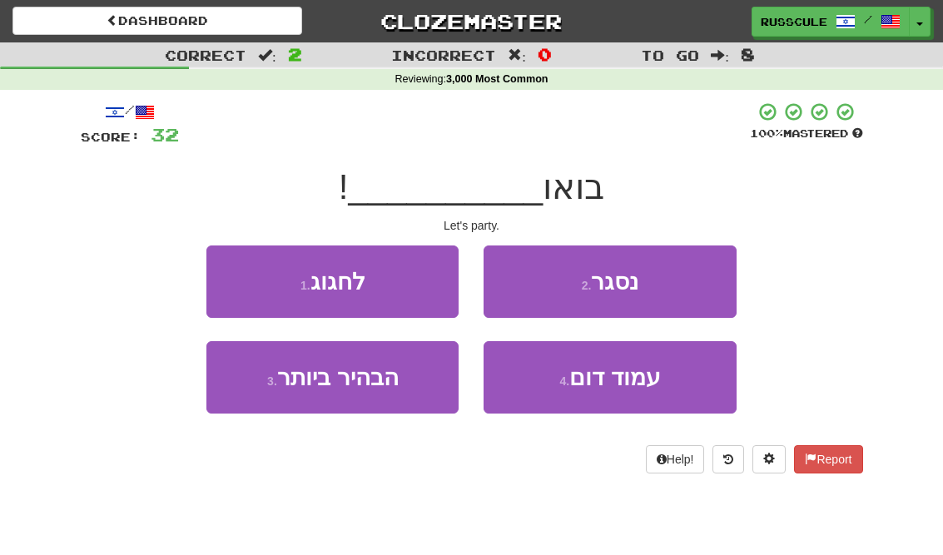
click at [231, 276] on button "1 . לחגוג" at bounding box center [332, 282] width 252 height 72
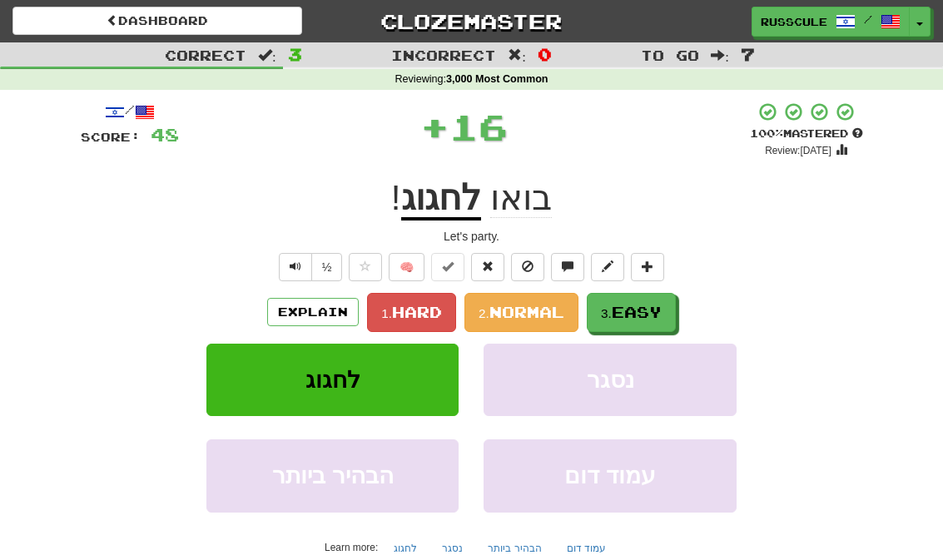
click at [661, 315] on span "Easy" at bounding box center [637, 312] width 50 height 18
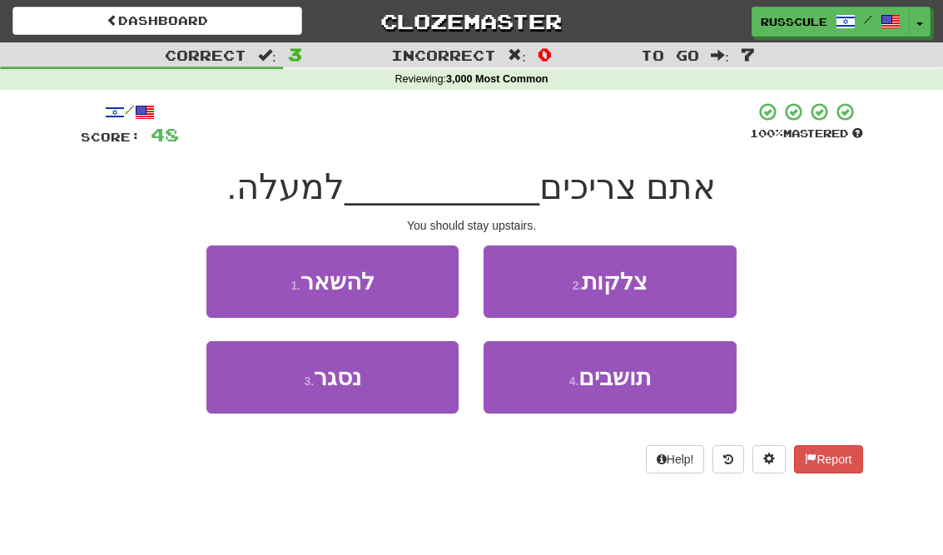
click at [231, 272] on button "1 . להשאר" at bounding box center [332, 282] width 252 height 72
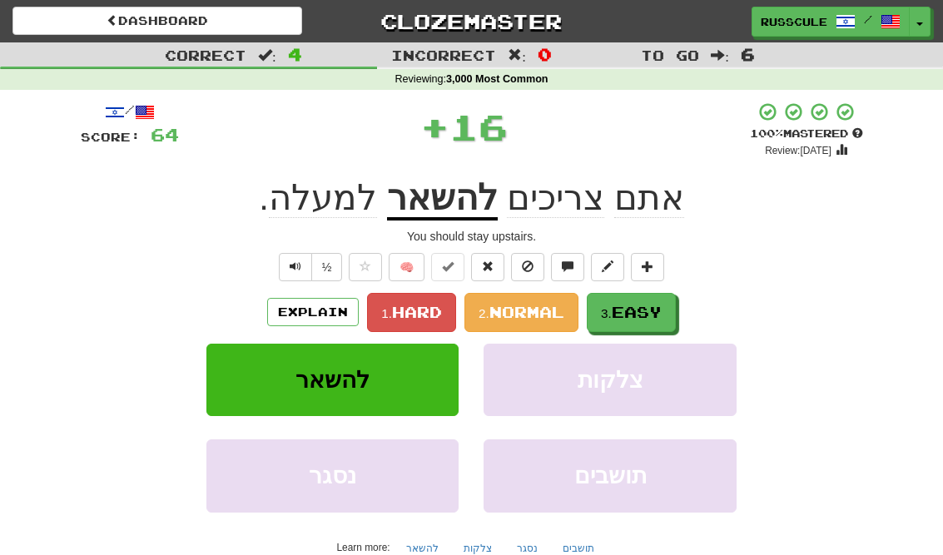
click at [662, 313] on span "Easy" at bounding box center [637, 312] width 50 height 18
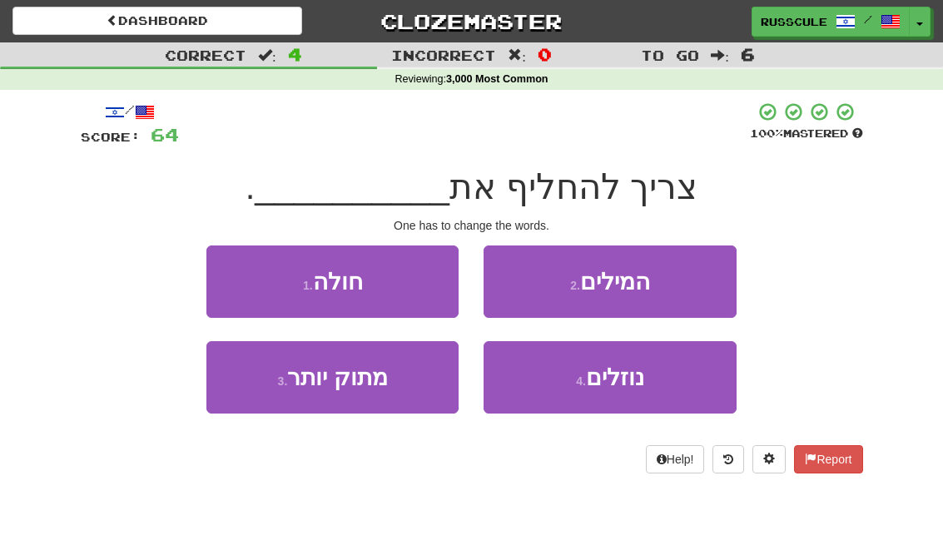
click at [708, 281] on button "2 . המילים" at bounding box center [610, 282] width 252 height 72
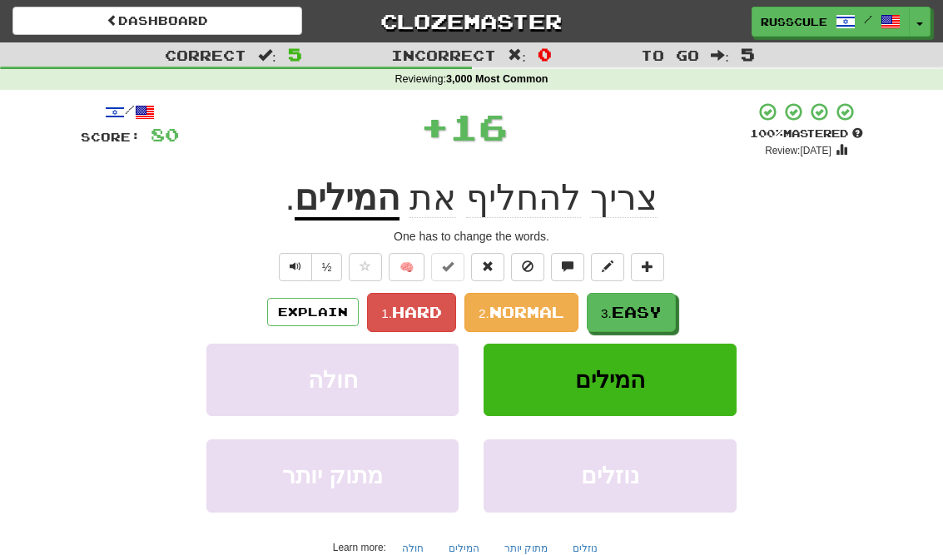
click at [649, 313] on span "Easy" at bounding box center [637, 312] width 50 height 18
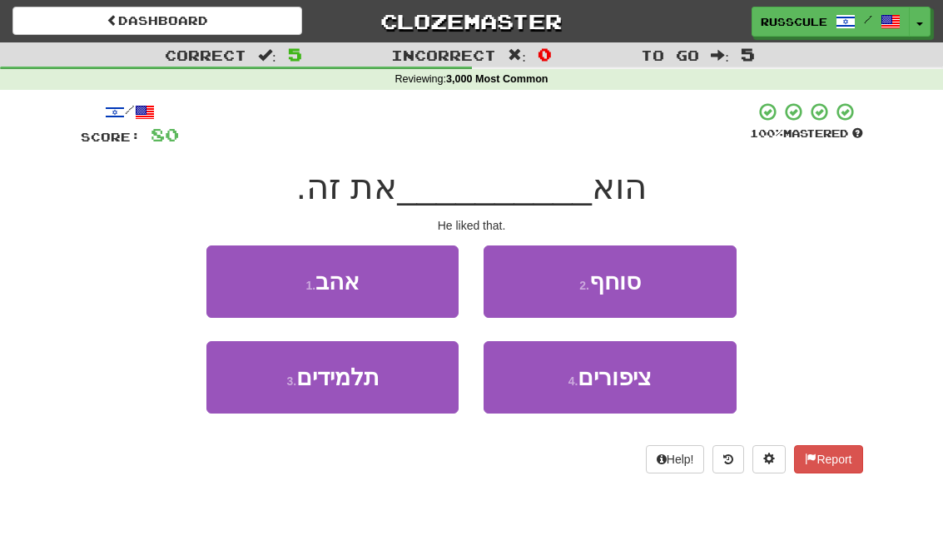
click at [235, 272] on button "1 . אהב" at bounding box center [332, 282] width 252 height 72
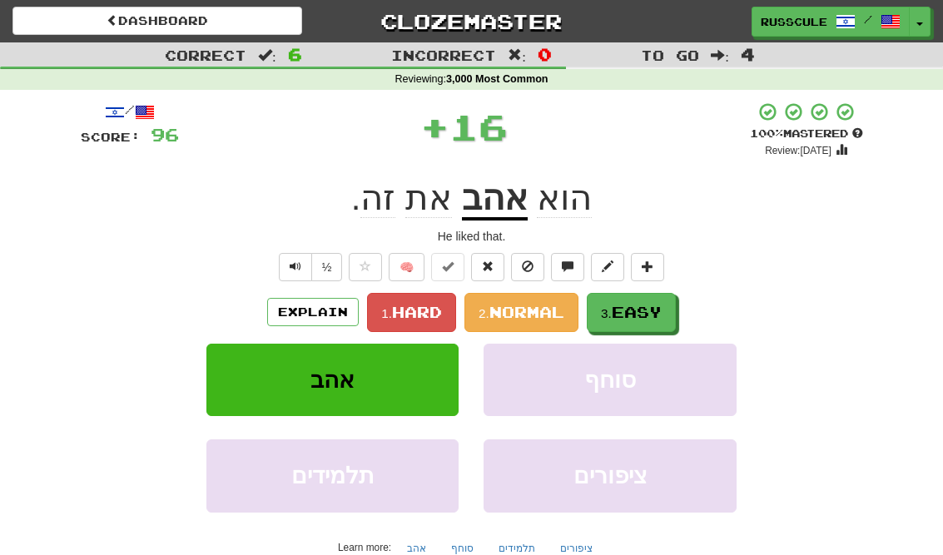
click at [656, 319] on span "Easy" at bounding box center [637, 312] width 50 height 18
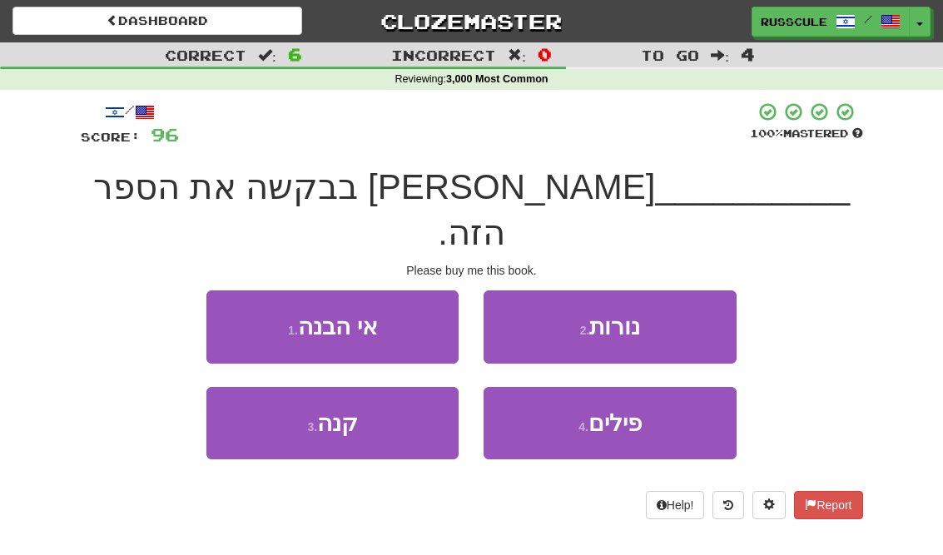
click at [259, 388] on button "3 . קנה" at bounding box center [332, 423] width 252 height 72
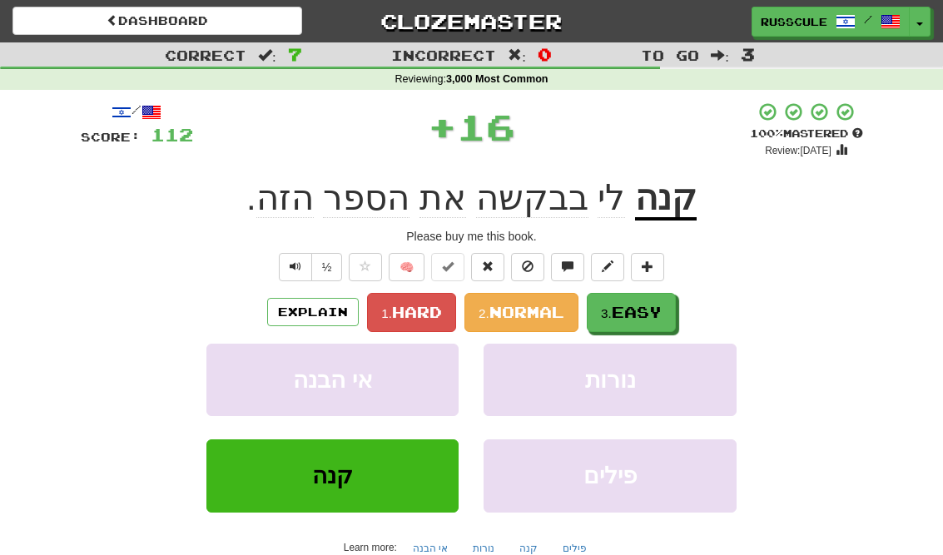
click at [648, 314] on span "Easy" at bounding box center [637, 312] width 50 height 18
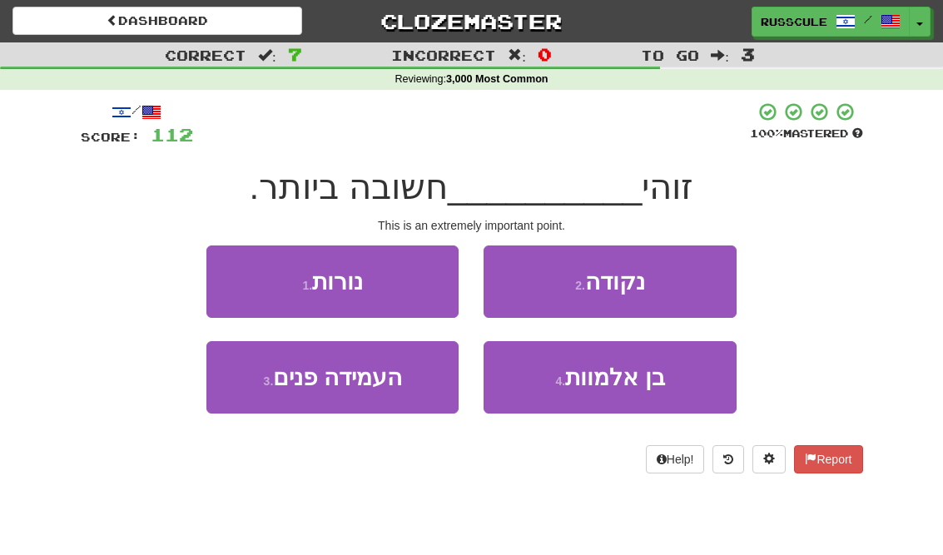
click at [699, 282] on button "2 . נקודה" at bounding box center [610, 282] width 252 height 72
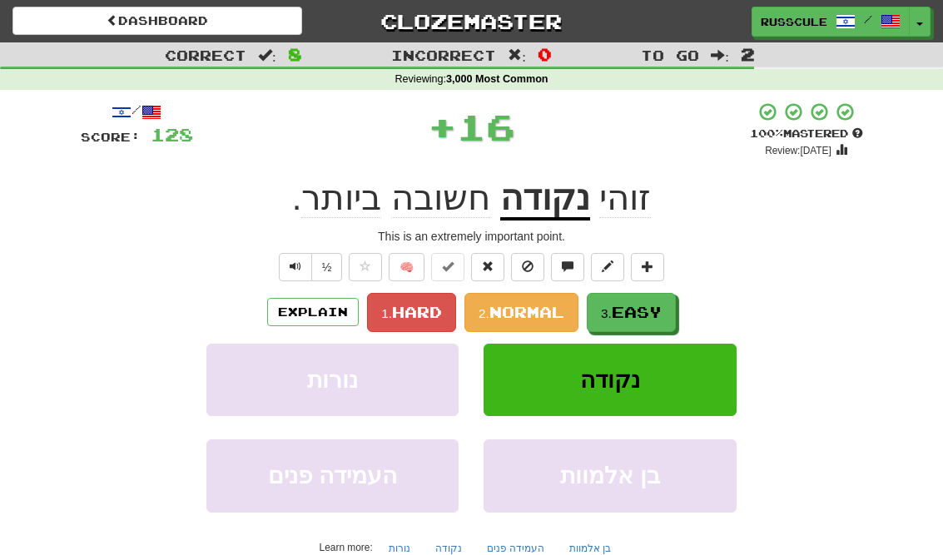
click at [647, 316] on span "Easy" at bounding box center [637, 312] width 50 height 18
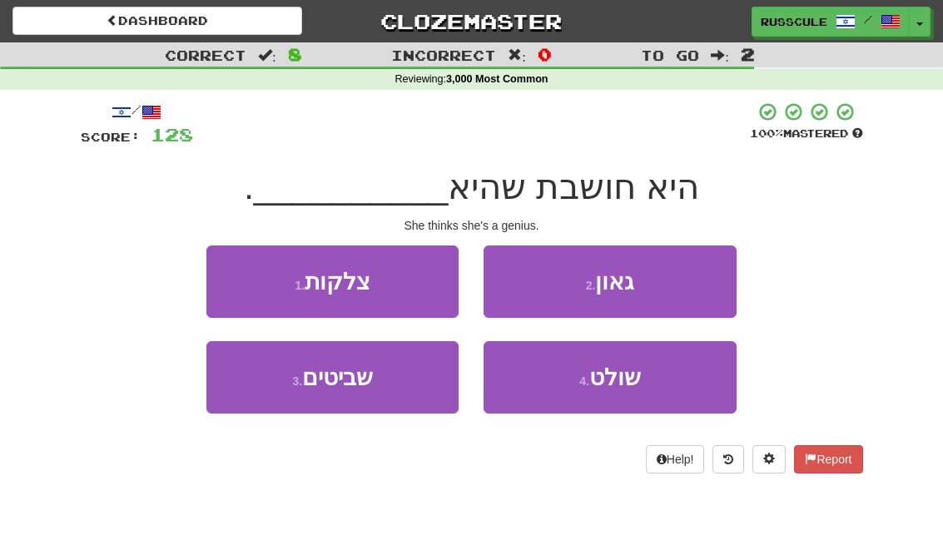
click at [709, 281] on button "2 . גאון" at bounding box center [610, 282] width 252 height 72
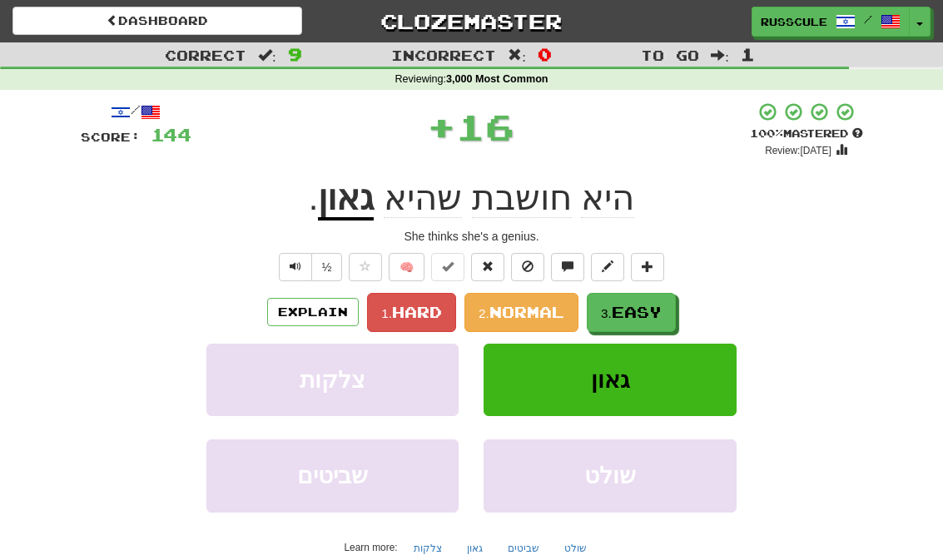
click at [639, 317] on span "Easy" at bounding box center [637, 312] width 50 height 18
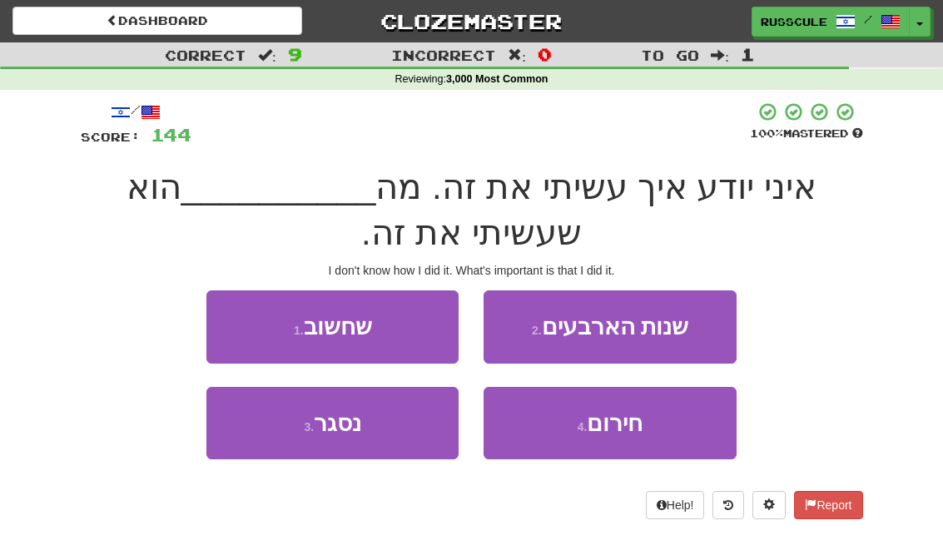
click at [237, 324] on button "1 . שחשוב" at bounding box center [332, 327] width 252 height 72
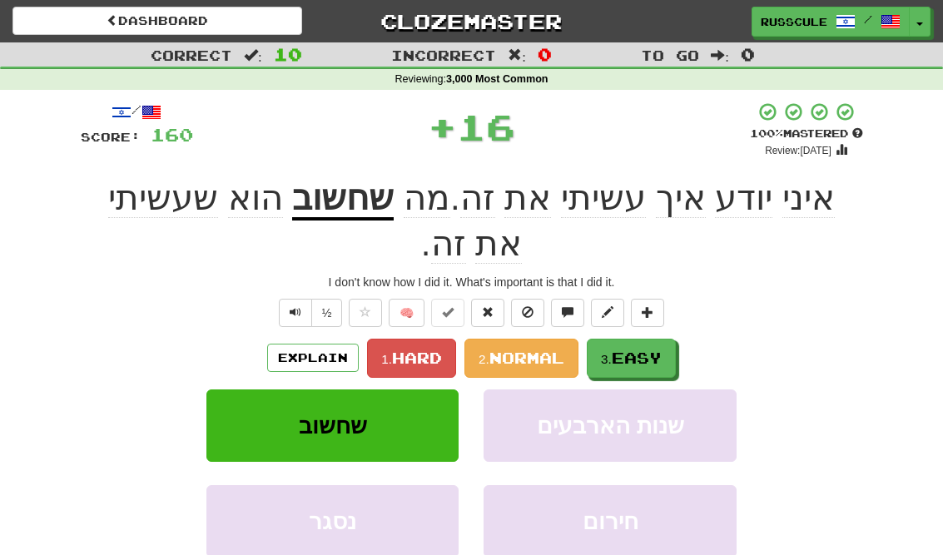
click at [645, 349] on span "Easy" at bounding box center [637, 358] width 50 height 18
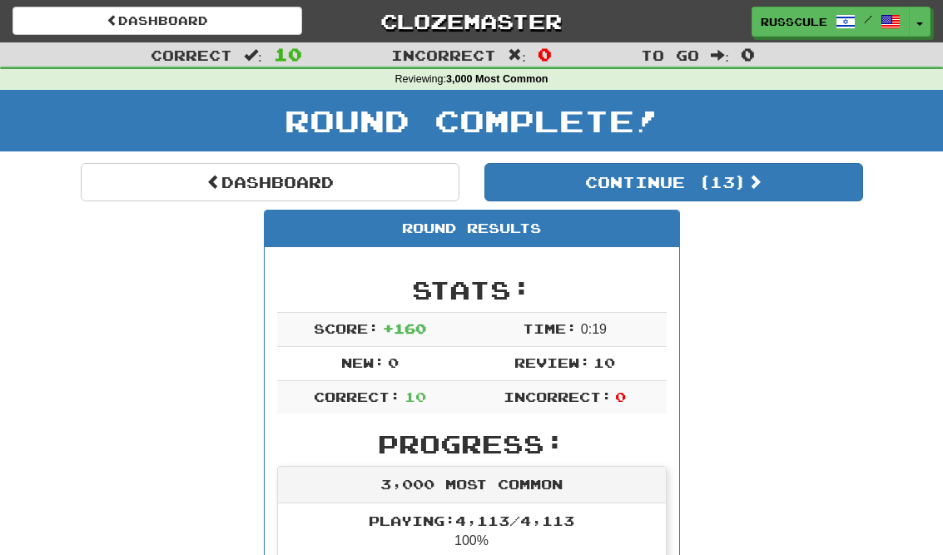
click at [805, 199] on button "Continue ( 13 )" at bounding box center [674, 182] width 379 height 38
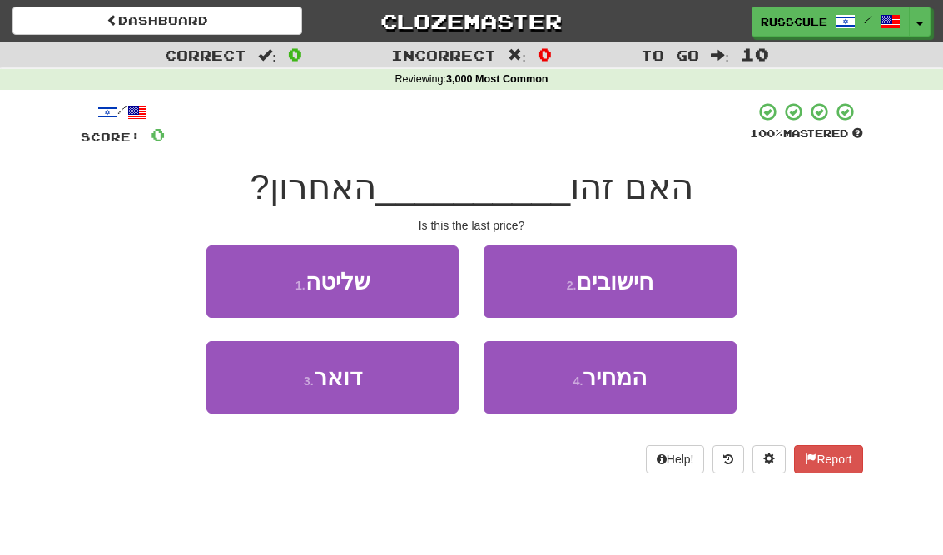
click at [634, 385] on span "המחיר" at bounding box center [615, 378] width 64 height 26
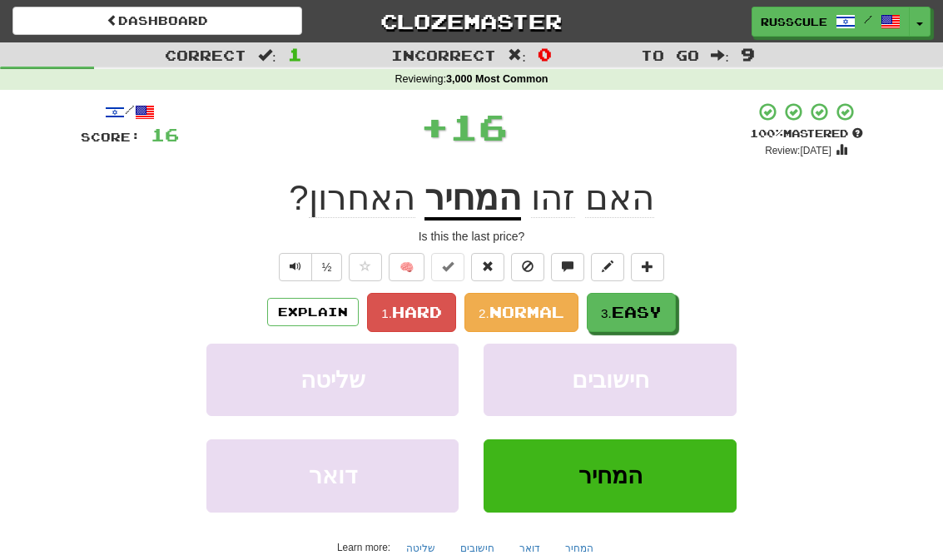
click at [669, 308] on button "3. Easy" at bounding box center [631, 312] width 89 height 39
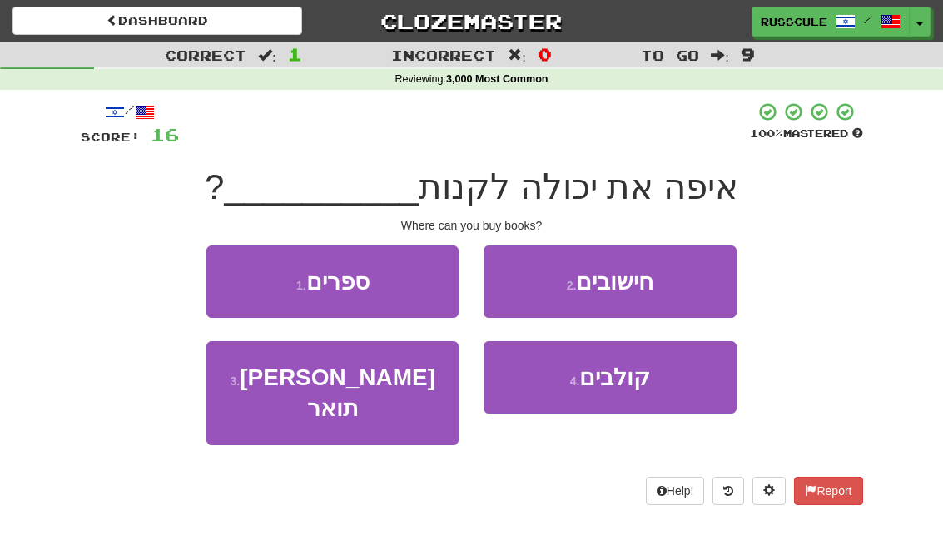
click at [231, 276] on button "1 . ספרים" at bounding box center [332, 282] width 252 height 72
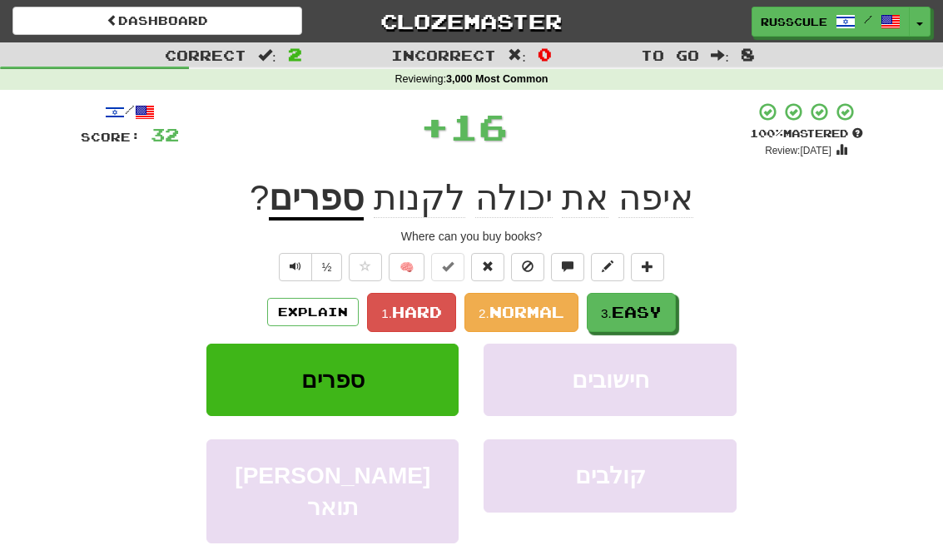
click at [663, 322] on button "3. Easy" at bounding box center [631, 312] width 89 height 39
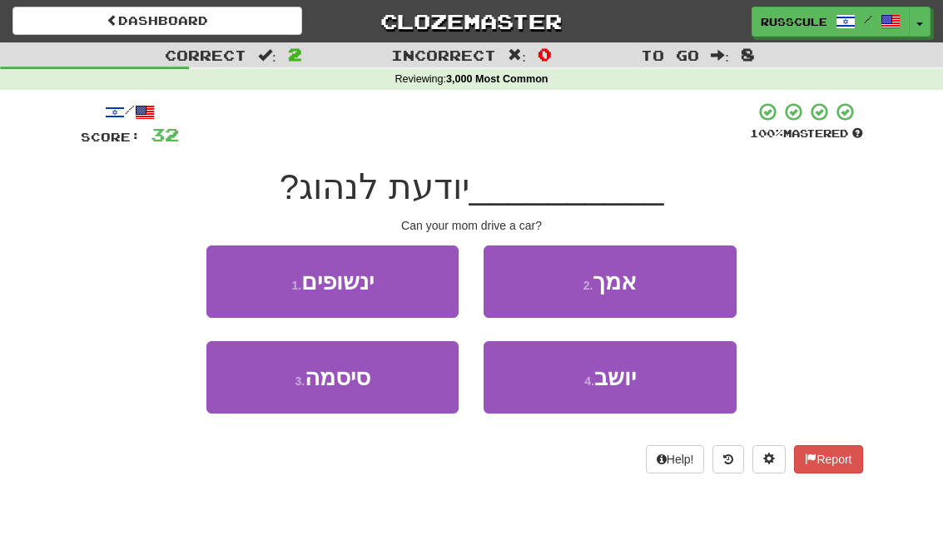
click at [714, 283] on button "2 . אמך" at bounding box center [610, 282] width 252 height 72
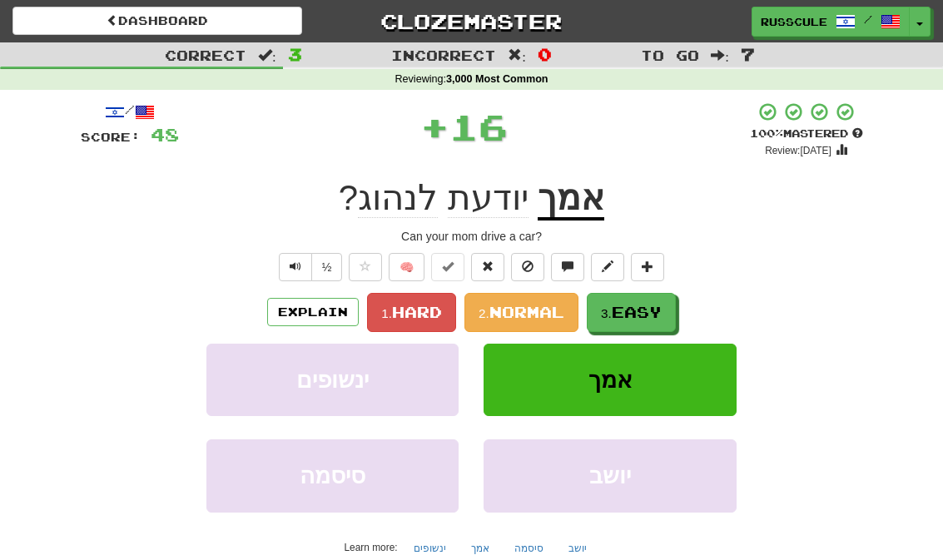
click at [654, 316] on span "Easy" at bounding box center [637, 312] width 50 height 18
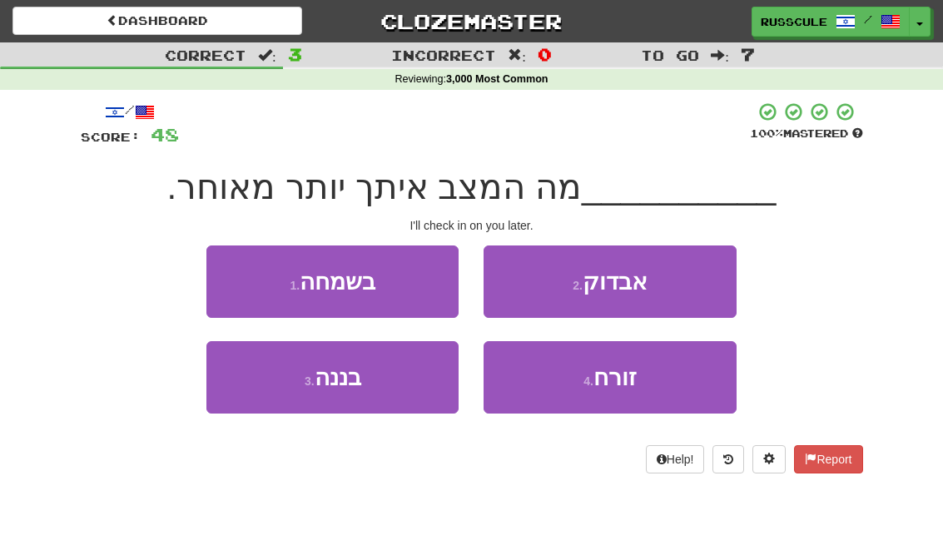
click at [712, 282] on button "2 . אבדוק" at bounding box center [610, 282] width 252 height 72
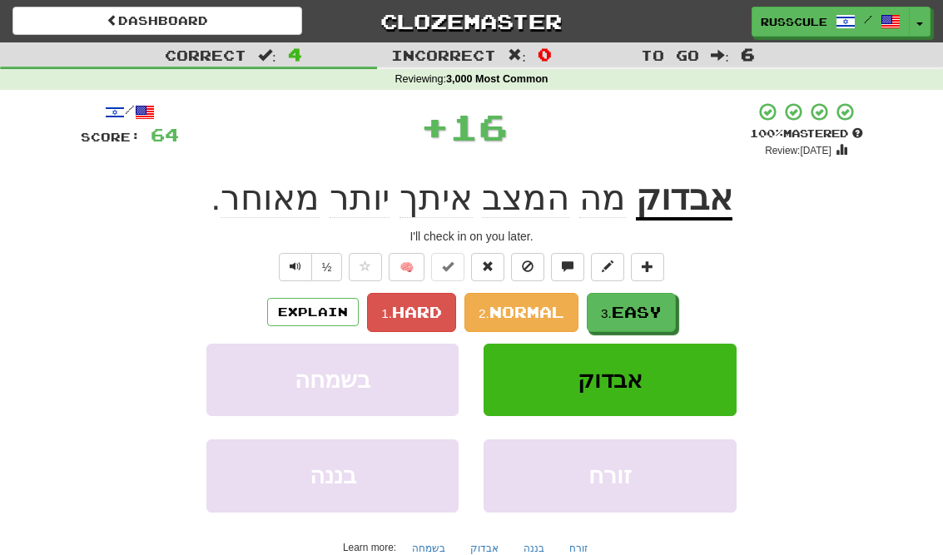
click at [646, 318] on span "Easy" at bounding box center [637, 312] width 50 height 18
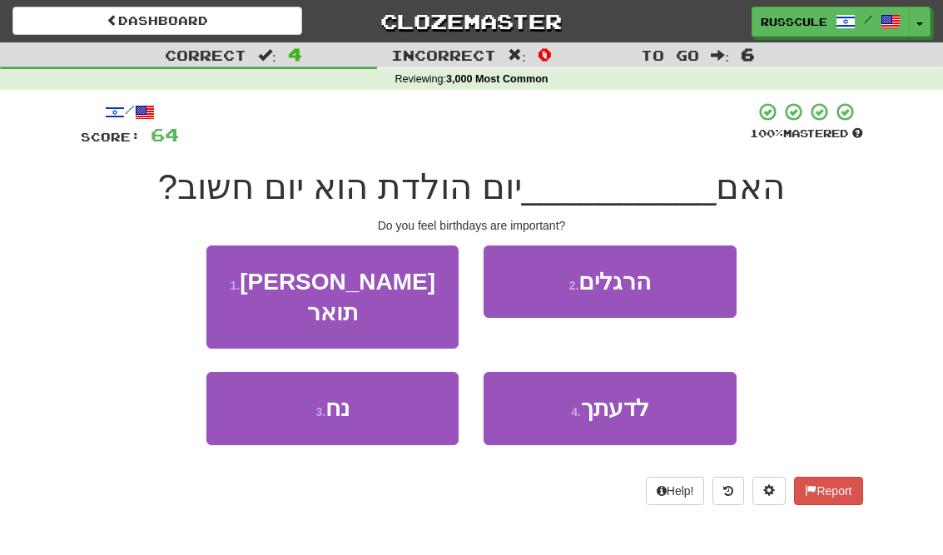
click at [639, 392] on button "4 . לדעתך" at bounding box center [610, 408] width 252 height 72
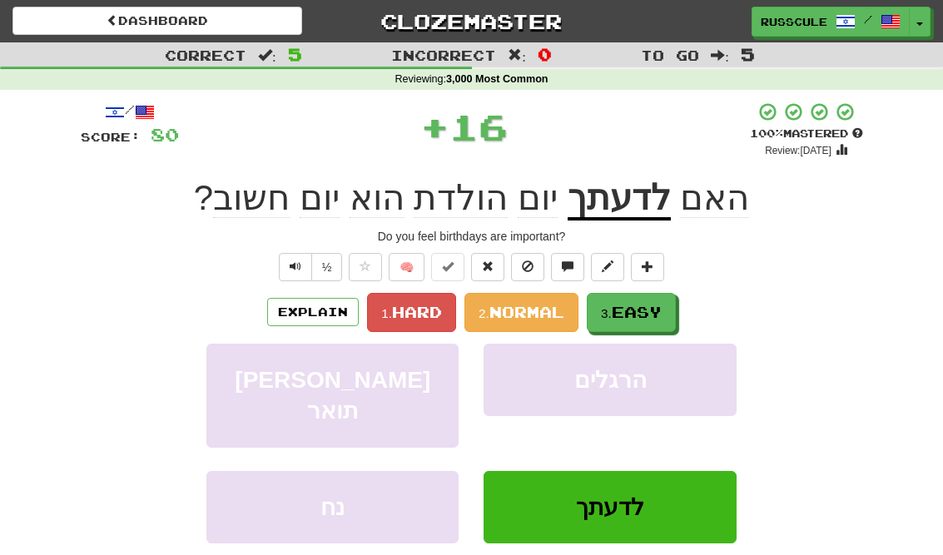
click at [676, 301] on button "3. Easy" at bounding box center [631, 312] width 89 height 39
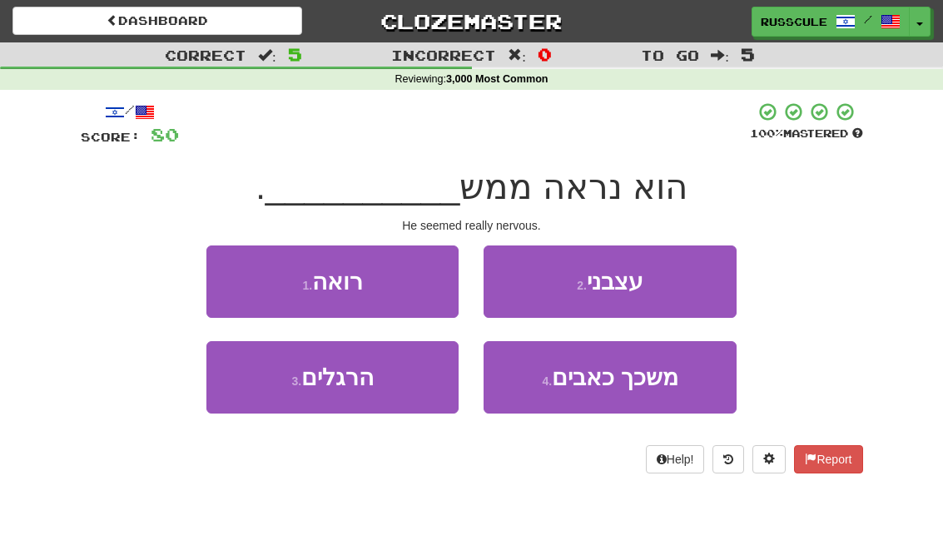
click at [709, 284] on button "2 . עצבני" at bounding box center [610, 282] width 252 height 72
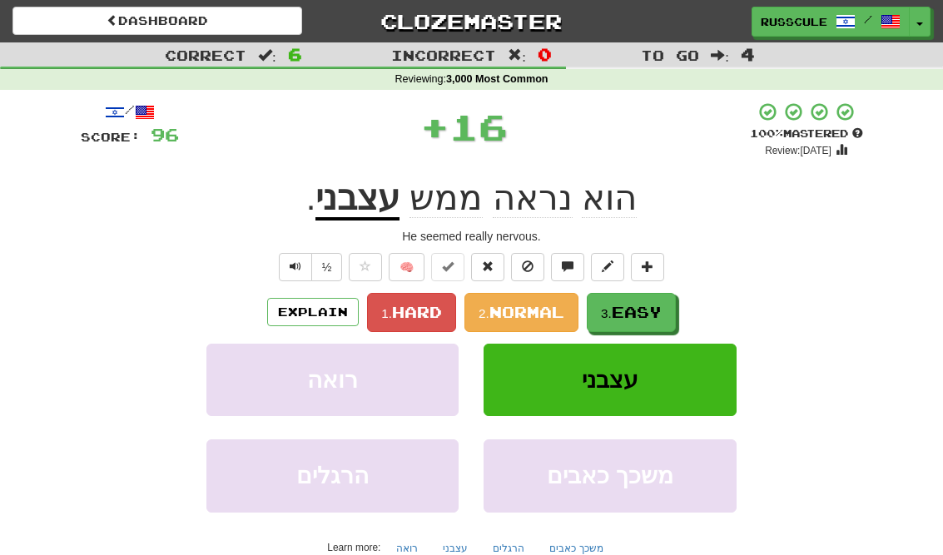
click at [652, 311] on span "Easy" at bounding box center [637, 312] width 50 height 18
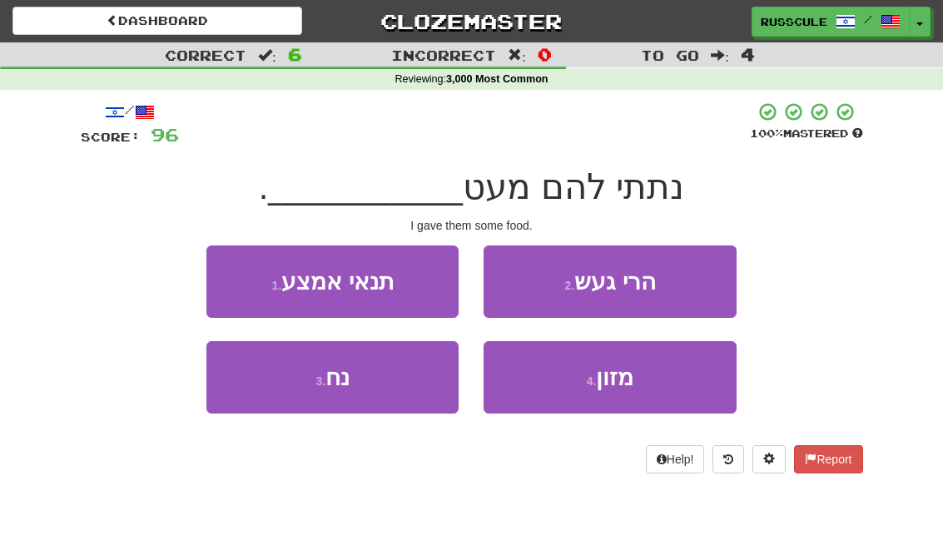
click at [634, 394] on button "4 . מזון" at bounding box center [610, 377] width 252 height 72
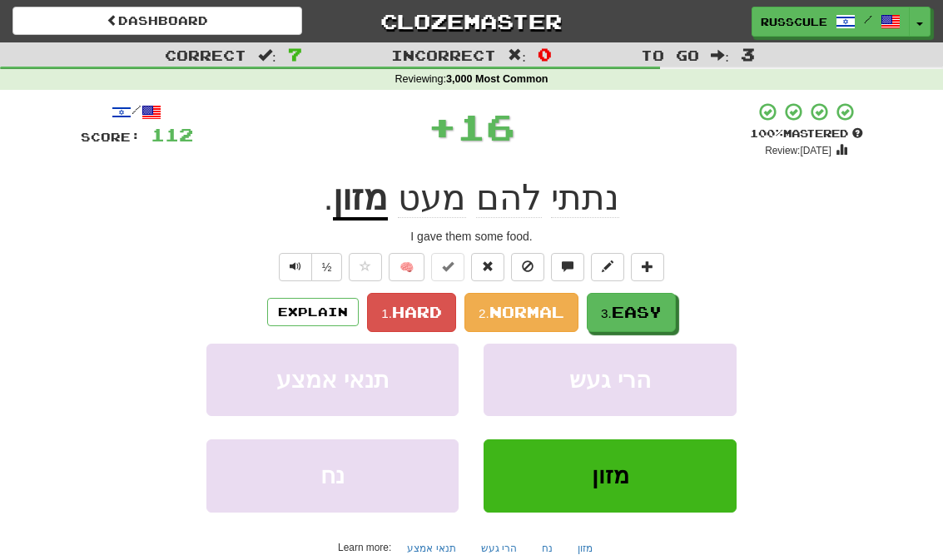
click at [676, 302] on button "3. Easy" at bounding box center [631, 312] width 89 height 39
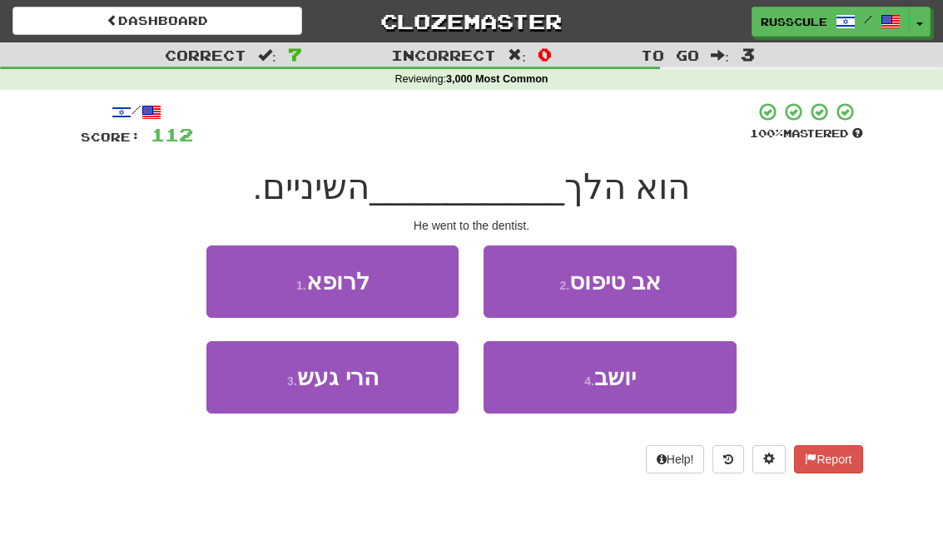
click at [233, 272] on button "1 . לרופא" at bounding box center [332, 282] width 252 height 72
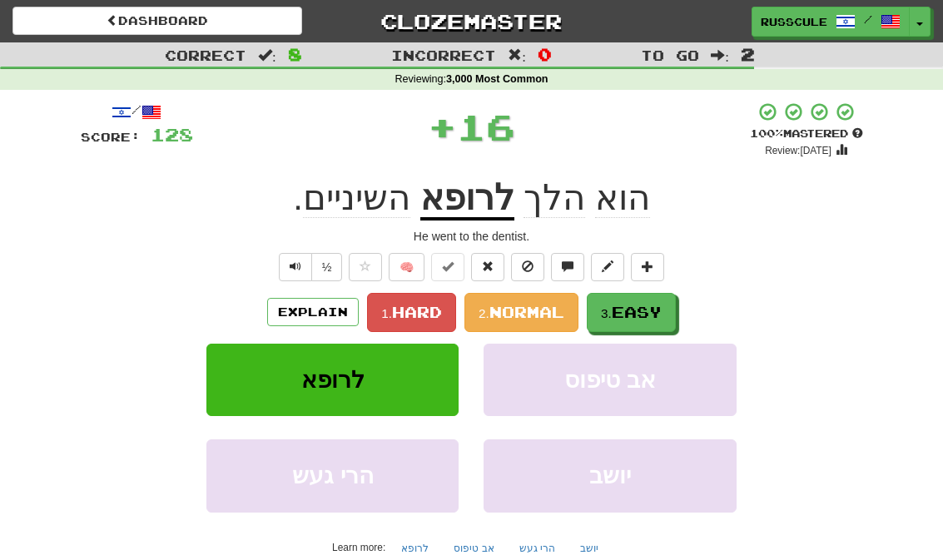
click at [658, 308] on span "Easy" at bounding box center [637, 312] width 50 height 18
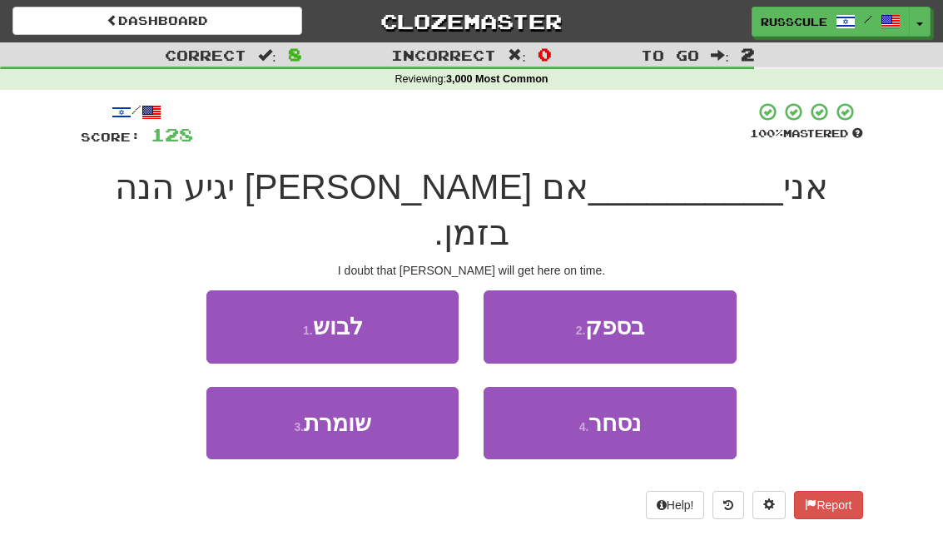
click at [706, 291] on button "2 . בספק" at bounding box center [610, 327] width 252 height 72
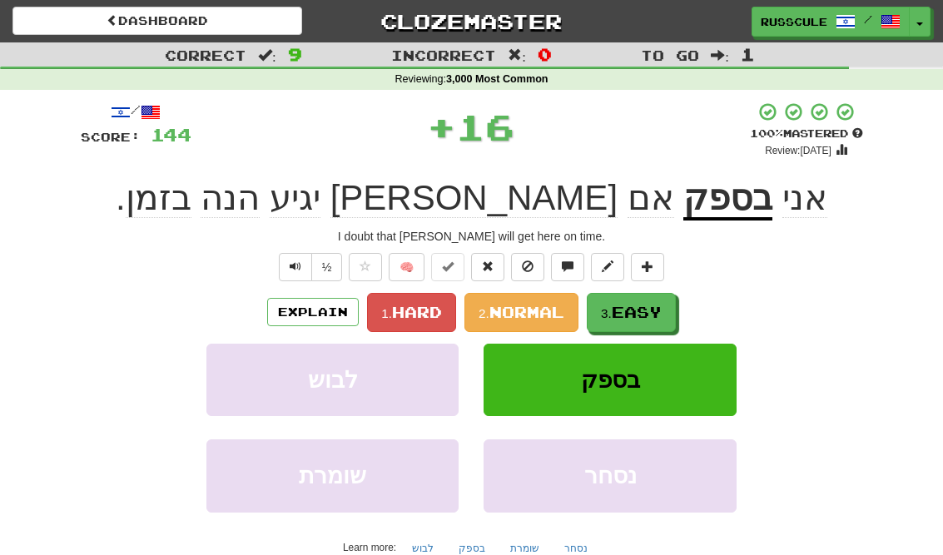
click at [654, 311] on span "Easy" at bounding box center [637, 312] width 50 height 18
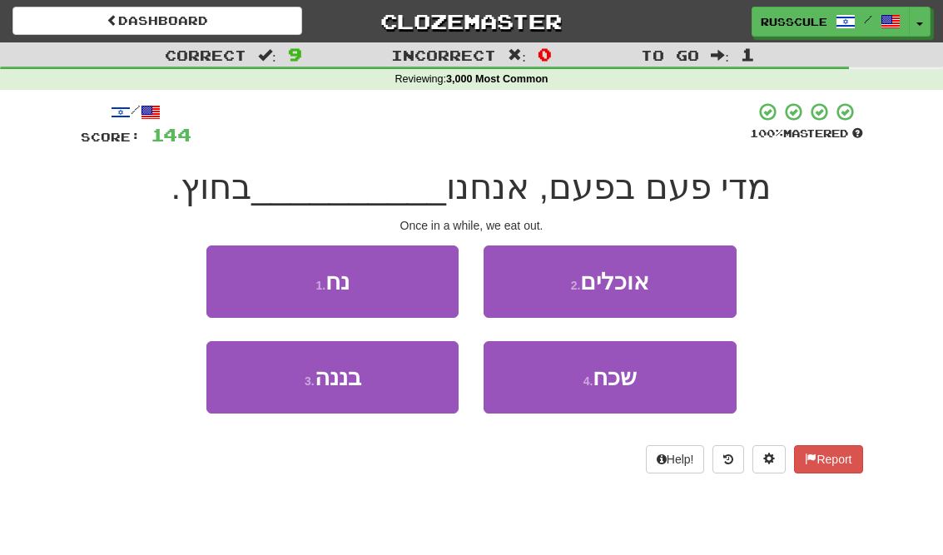
click at [704, 286] on button "2 . אוכלים" at bounding box center [610, 282] width 252 height 72
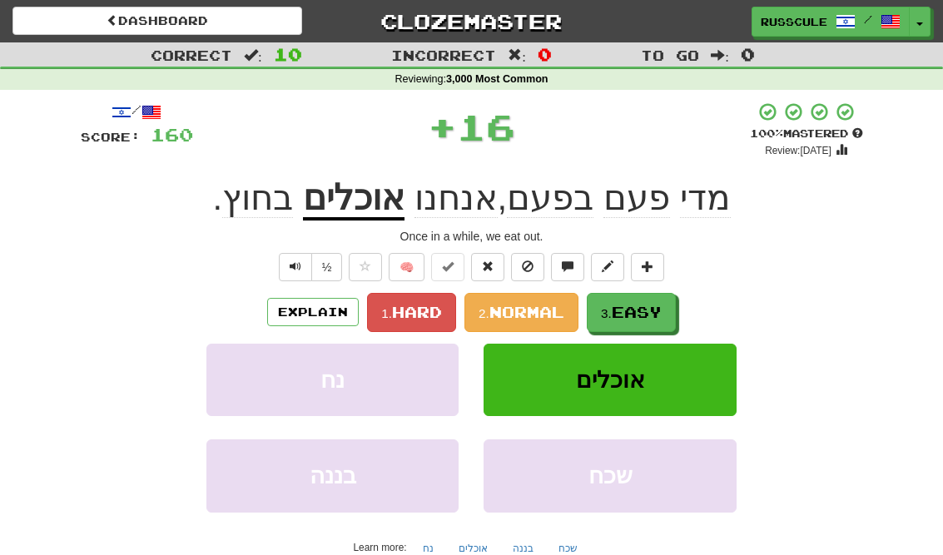
click at [646, 314] on span "Easy" at bounding box center [637, 312] width 50 height 18
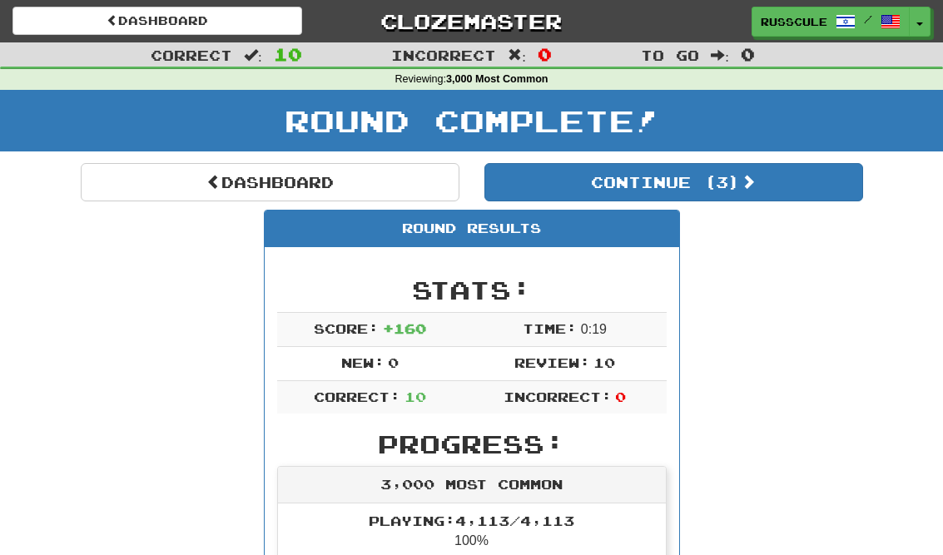
click at [818, 199] on button "Continue ( 3 )" at bounding box center [674, 182] width 379 height 38
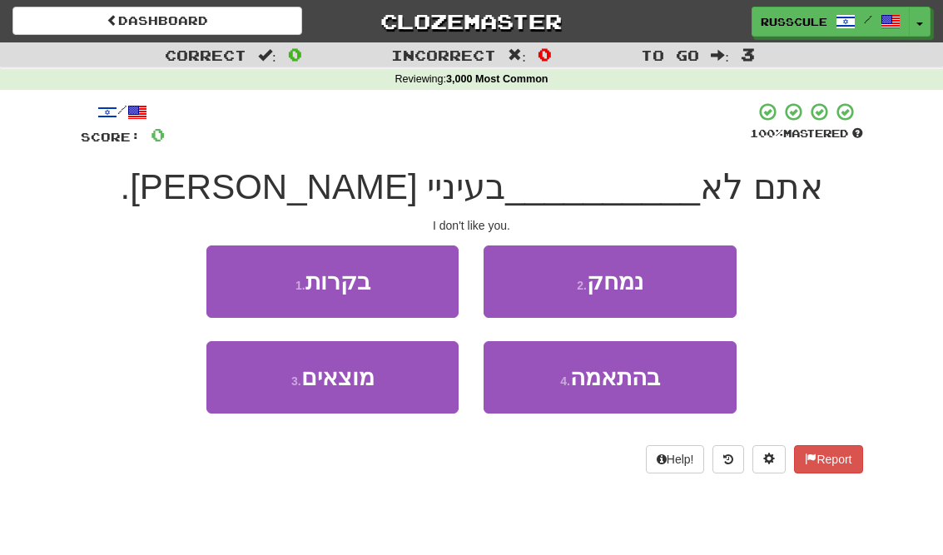
click at [267, 405] on button "3 . מוצאים" at bounding box center [332, 377] width 252 height 72
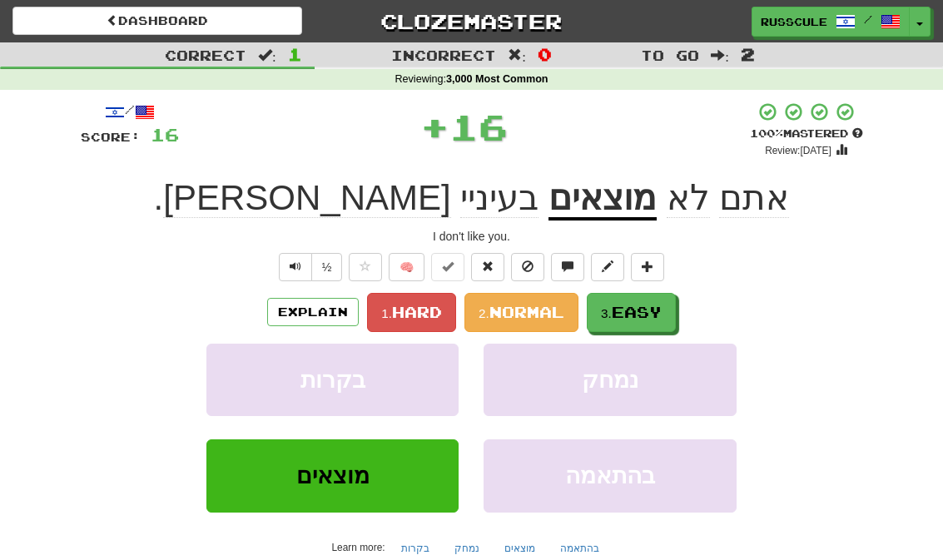
click at [653, 309] on span "Easy" at bounding box center [637, 312] width 50 height 18
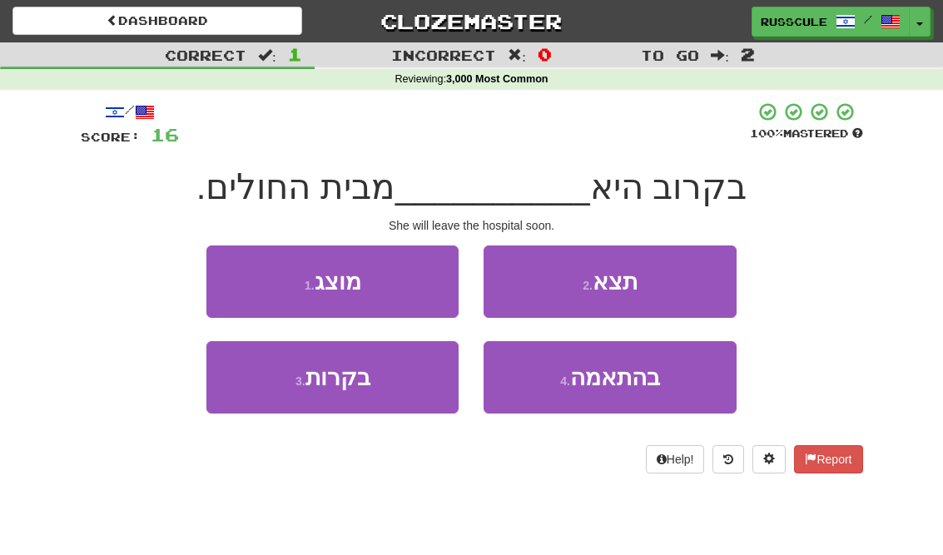
click at [263, 390] on button "3 . בקרות" at bounding box center [332, 377] width 252 height 72
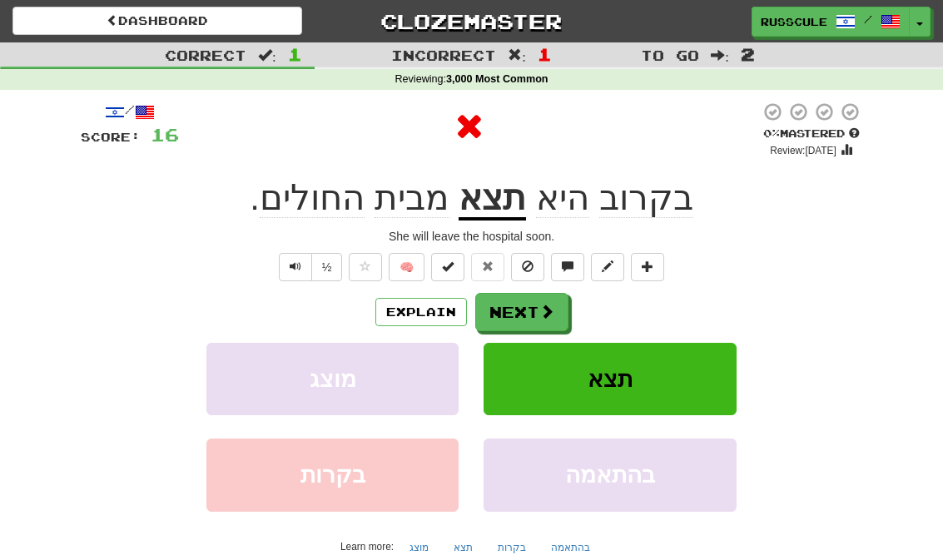
click at [555, 321] on button "Next" at bounding box center [521, 312] width 93 height 38
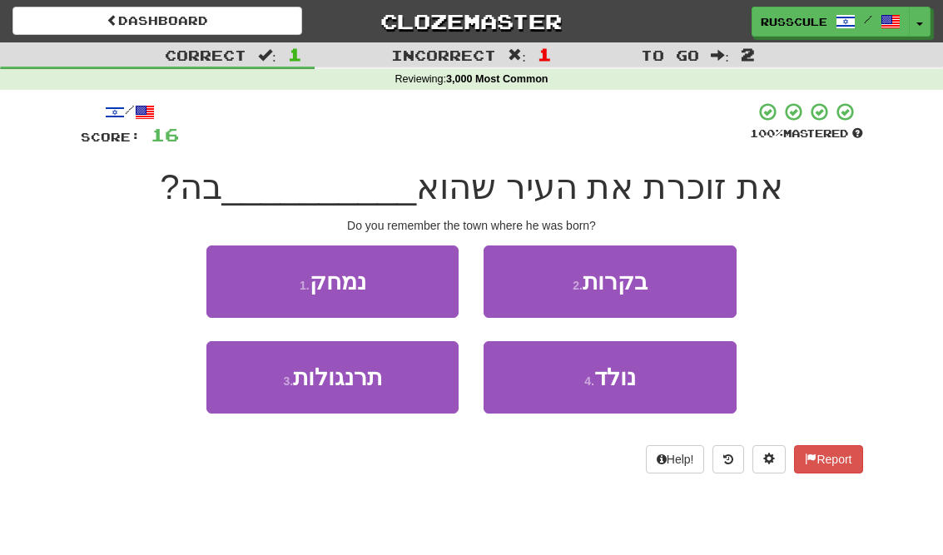
click at [629, 388] on span "נולד" at bounding box center [615, 378] width 42 height 26
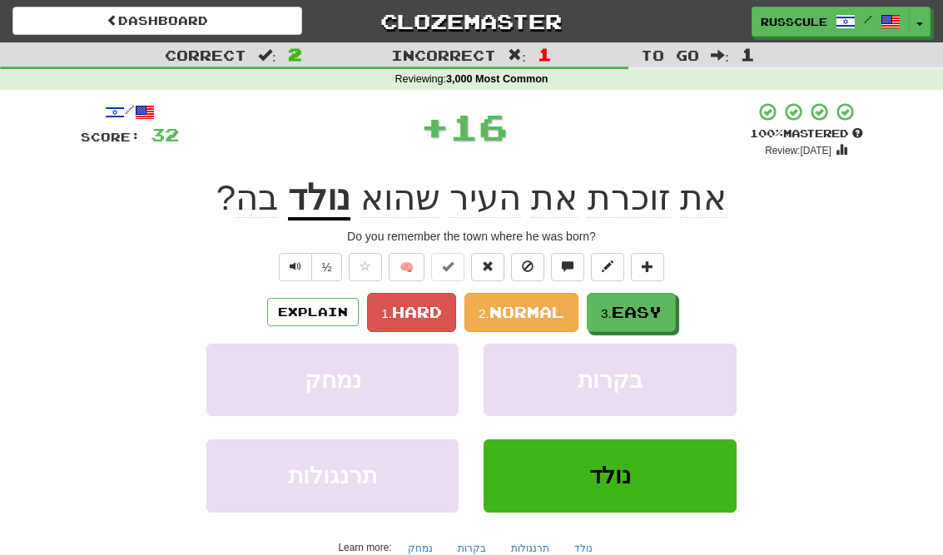
click at [655, 306] on span "Easy" at bounding box center [637, 312] width 50 height 18
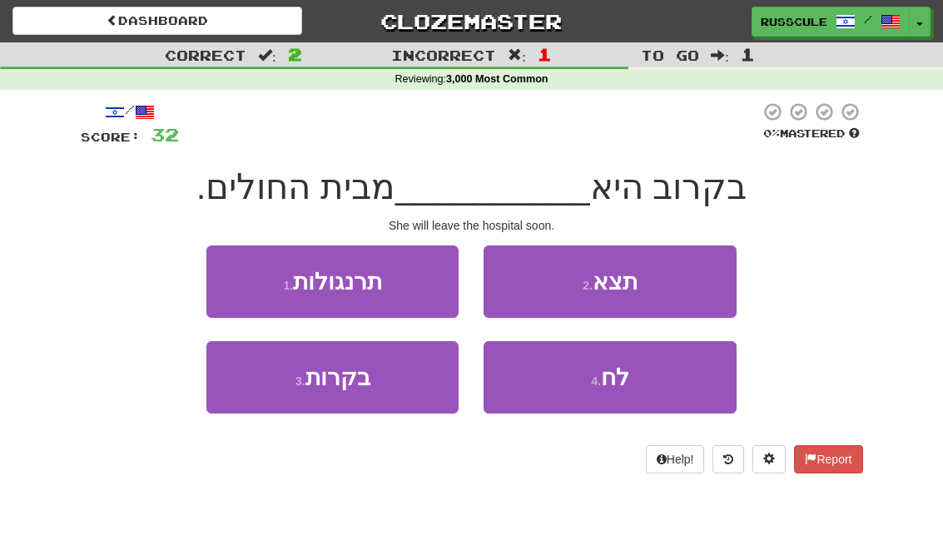
click at [704, 276] on button "2 . תצא" at bounding box center [610, 282] width 252 height 72
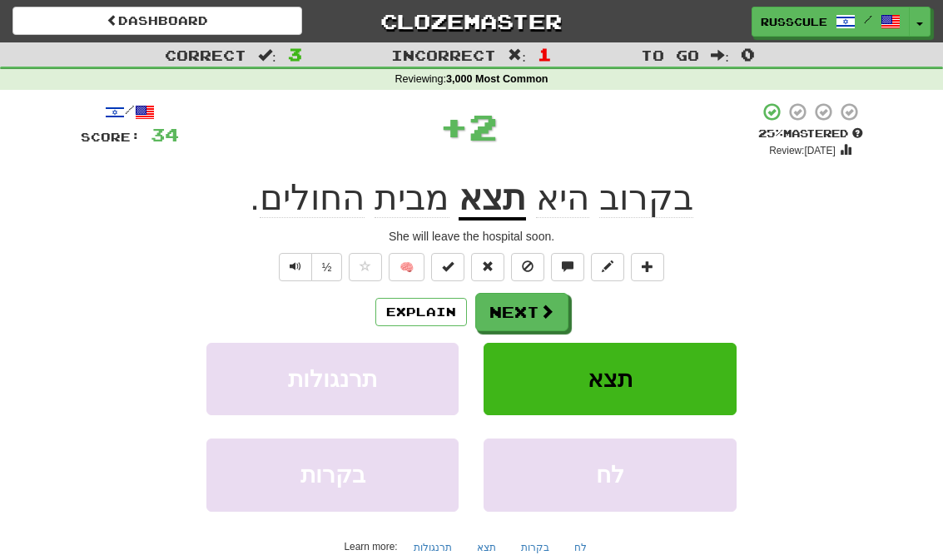
click at [554, 310] on button "Next" at bounding box center [521, 312] width 93 height 38
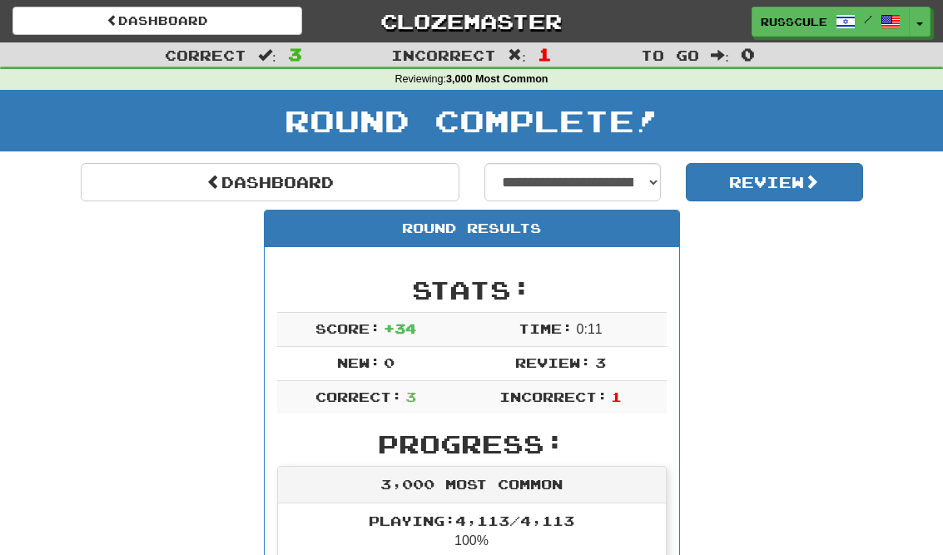
click at [142, 192] on link "Dashboard" at bounding box center [270, 182] width 379 height 38
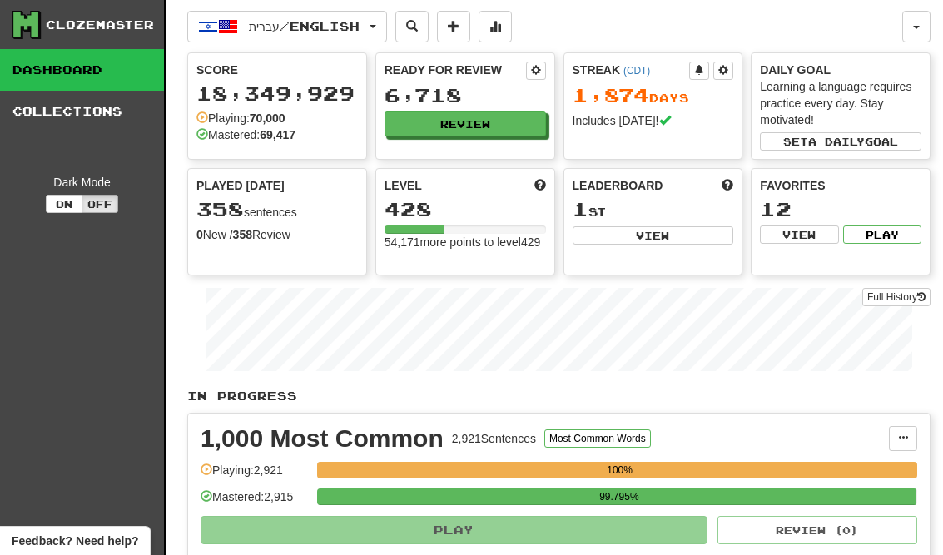
click at [683, 230] on button "View" at bounding box center [654, 235] width 162 height 18
select select "**********"
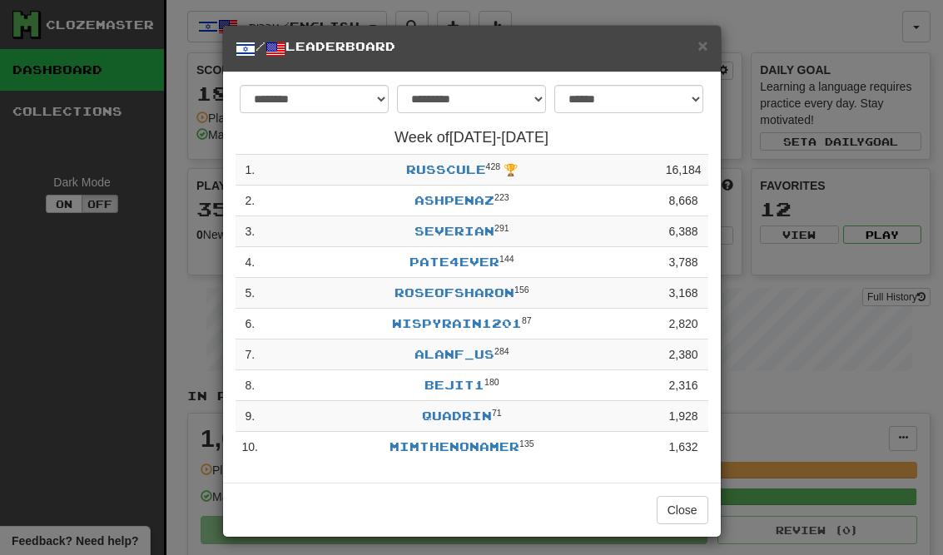
click at [694, 501] on button "Close" at bounding box center [683, 510] width 52 height 28
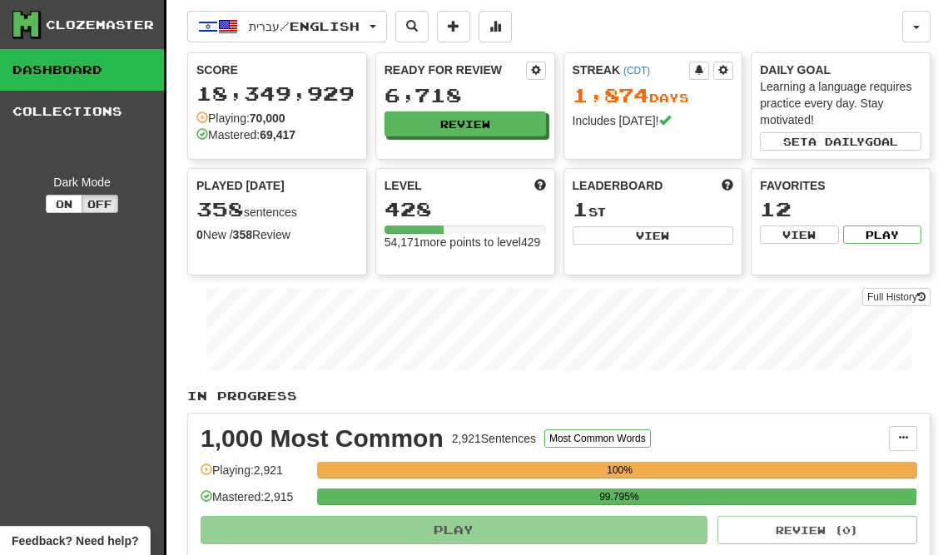
click at [682, 234] on button "View" at bounding box center [654, 235] width 162 height 18
select select "**********"
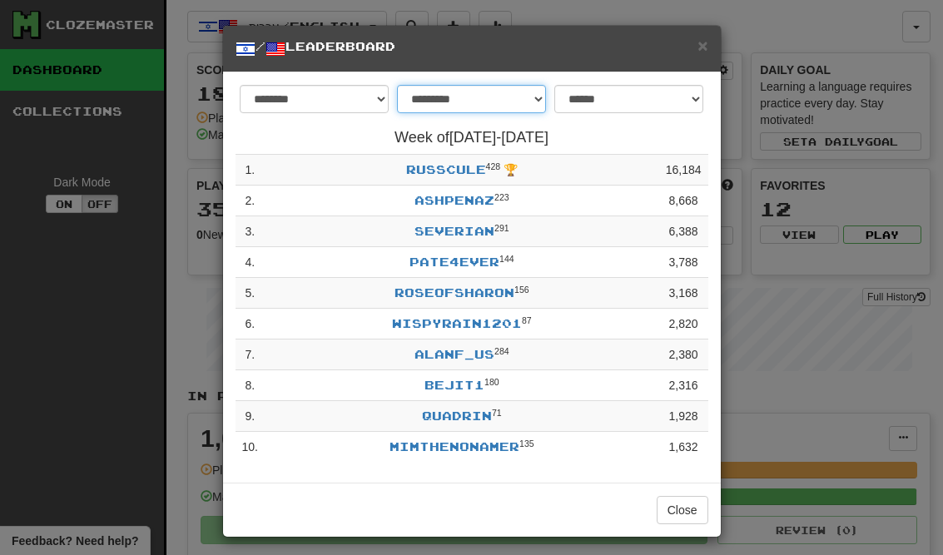
click at [535, 98] on select "**********" at bounding box center [471, 99] width 149 height 28
select select "*******"
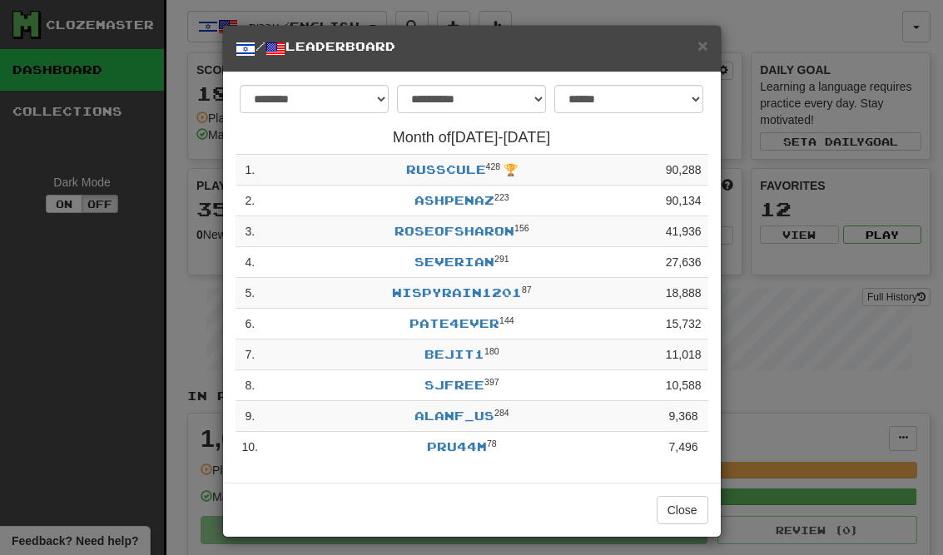
click at [689, 501] on button "Close" at bounding box center [683, 510] width 52 height 28
